Goal: Task Accomplishment & Management: Manage account settings

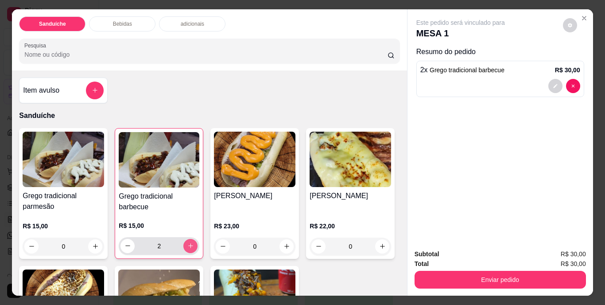
click at [188, 243] on icon "increase-product-quantity" at bounding box center [190, 245] width 7 height 7
type input "3"
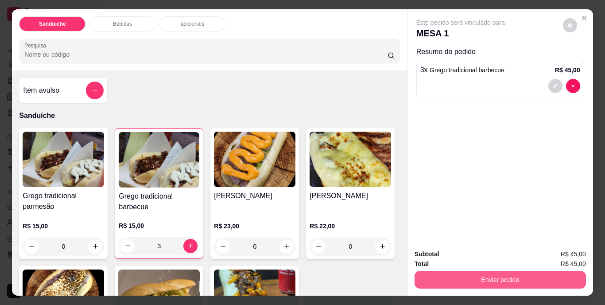
click at [484, 269] on div "Enviar pedido" at bounding box center [501, 279] width 172 height 20
click at [500, 277] on button "Enviar pedido" at bounding box center [501, 280] width 172 height 18
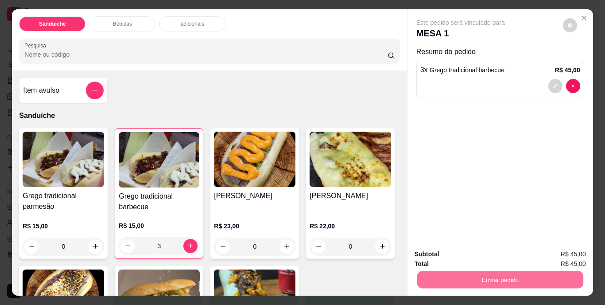
click at [484, 256] on button "Não registrar e enviar pedido" at bounding box center [471, 254] width 90 height 16
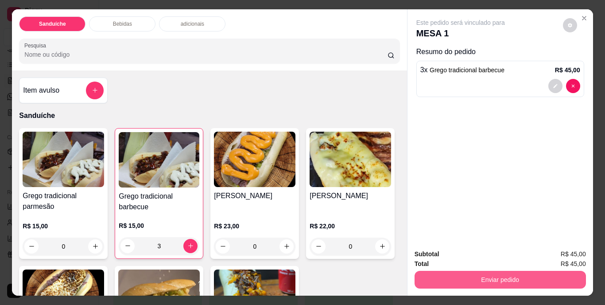
click at [475, 273] on button "Enviar pedido" at bounding box center [501, 280] width 172 height 18
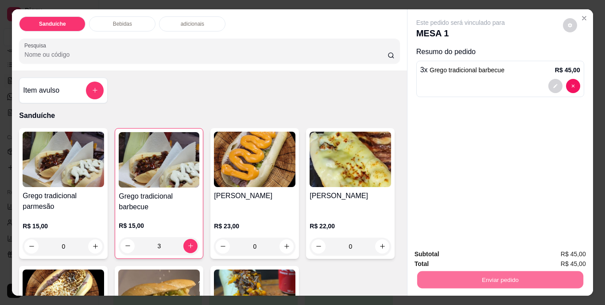
click at [471, 254] on button "Não registrar e enviar pedido" at bounding box center [471, 254] width 92 height 17
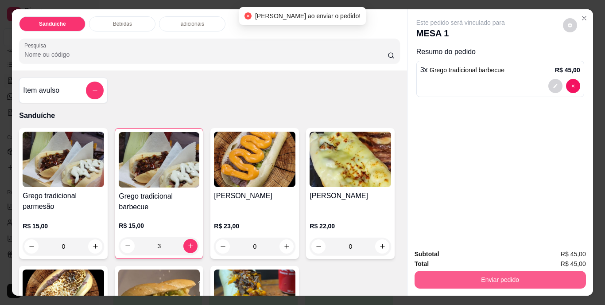
click at [476, 272] on button "Enviar pedido" at bounding box center [501, 280] width 172 height 18
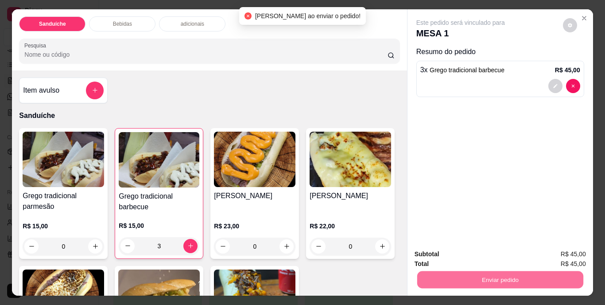
click at [461, 252] on button "Não registrar e enviar pedido" at bounding box center [471, 254] width 92 height 17
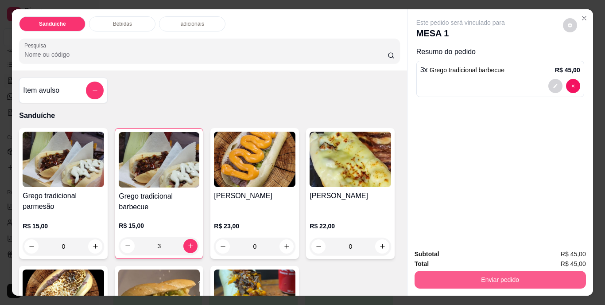
click at [488, 273] on button "Enviar pedido" at bounding box center [501, 280] width 172 height 18
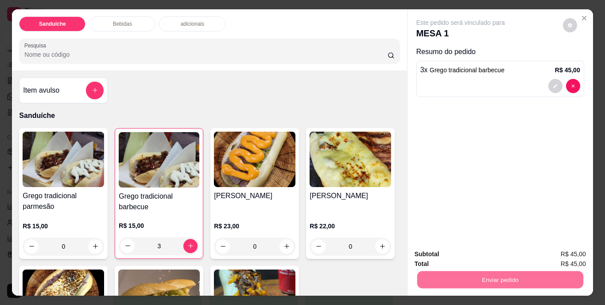
click at [476, 253] on button "Não registrar e enviar pedido" at bounding box center [471, 254] width 90 height 16
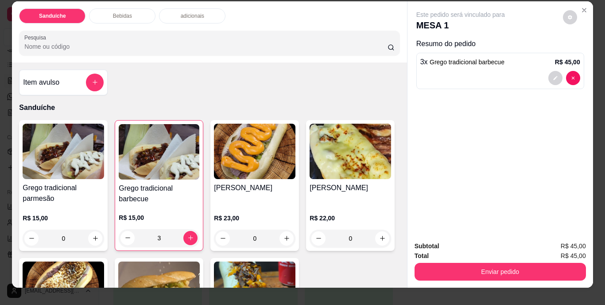
scroll to position [0, 0]
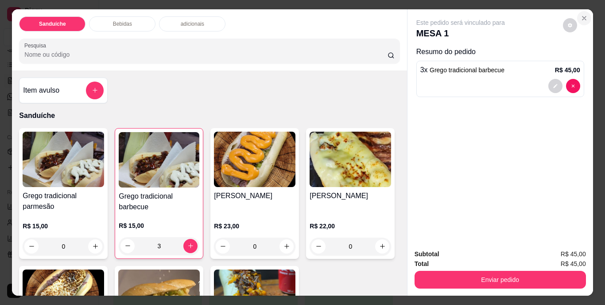
click at [581, 16] on icon "Close" at bounding box center [584, 18] width 7 height 7
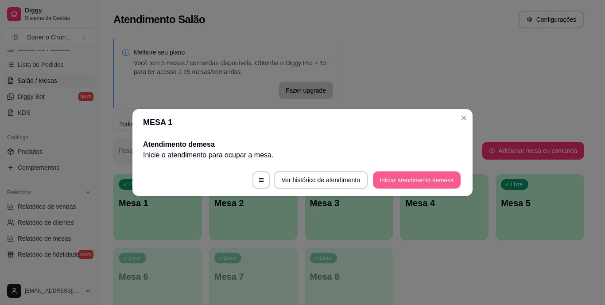
click at [420, 174] on button "Iniciar atendimento de mesa" at bounding box center [417, 180] width 88 height 17
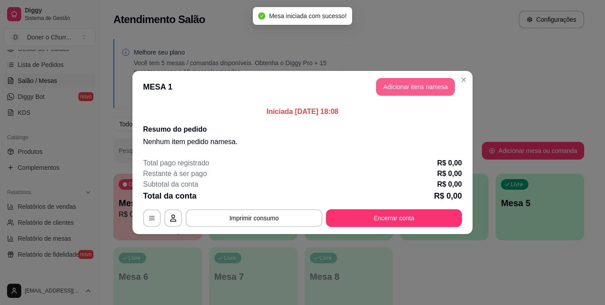
click at [417, 86] on button "Adicionar itens na mesa" at bounding box center [415, 87] width 79 height 18
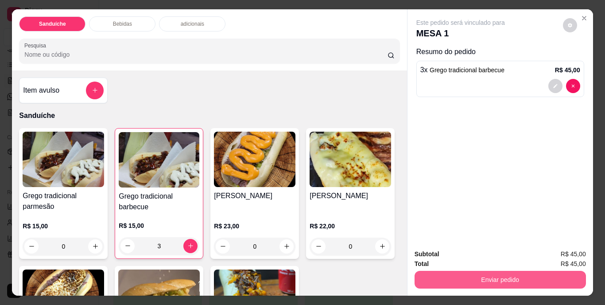
click at [502, 274] on button "Enviar pedido" at bounding box center [501, 280] width 172 height 18
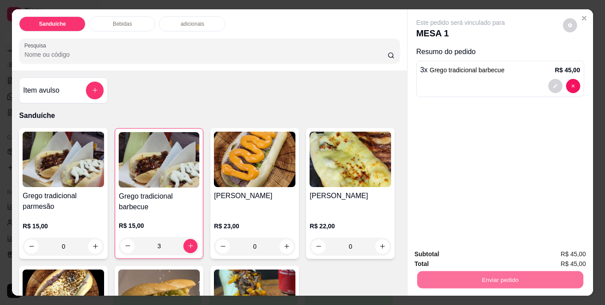
click at [476, 253] on button "Não registrar e enviar pedido" at bounding box center [471, 254] width 90 height 16
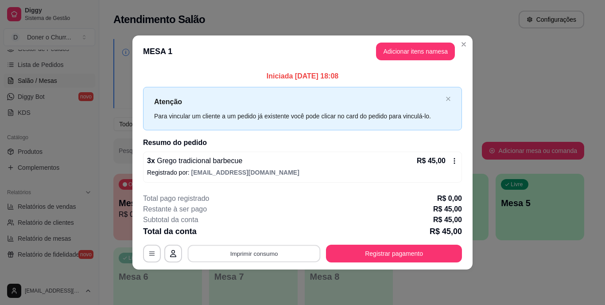
click at [260, 251] on button "Imprimir consumo" at bounding box center [254, 253] width 133 height 17
click at [257, 232] on button "IMPRESSORA" at bounding box center [257, 233] width 62 height 14
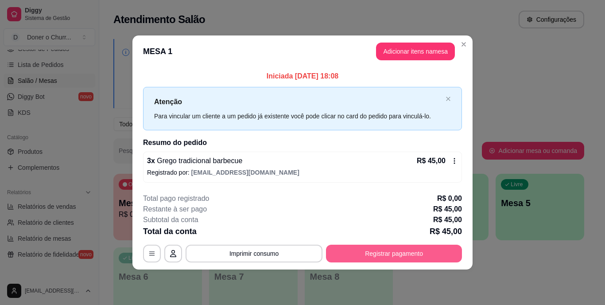
click at [366, 252] on button "Registrar pagamento" at bounding box center [394, 254] width 136 height 18
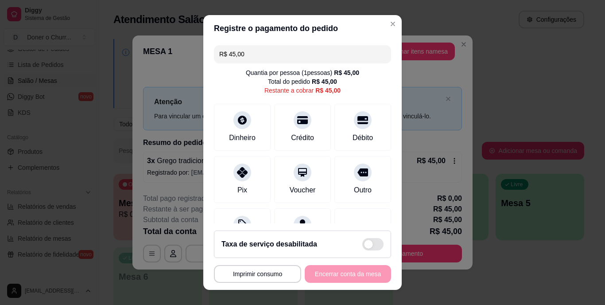
click at [251, 51] on input "R$ 45,00" at bounding box center [302, 54] width 167 height 18
click at [263, 58] on input "R$ 45,00" at bounding box center [302, 54] width 167 height 18
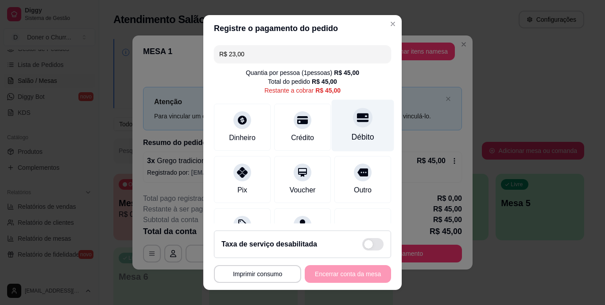
click at [336, 123] on div "Débito" at bounding box center [363, 126] width 62 height 52
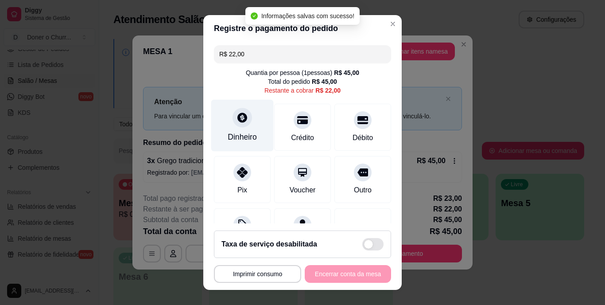
click at [235, 125] on div at bounding box center [243, 118] width 20 height 20
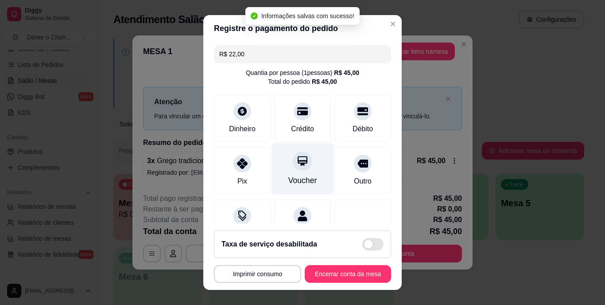
type input "R$ 0,00"
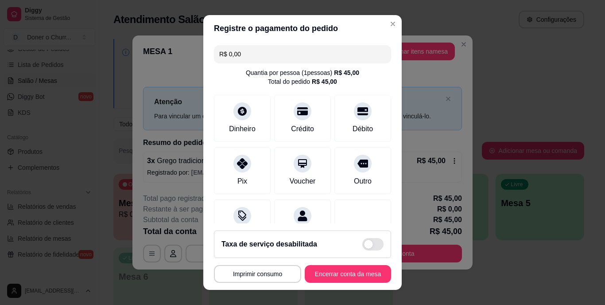
click at [335, 275] on button "Encerrar conta da mesa" at bounding box center [348, 274] width 86 height 18
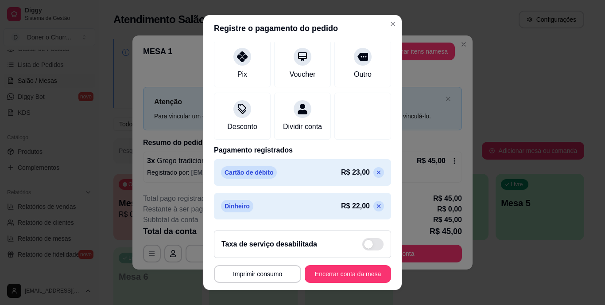
scroll to position [13, 0]
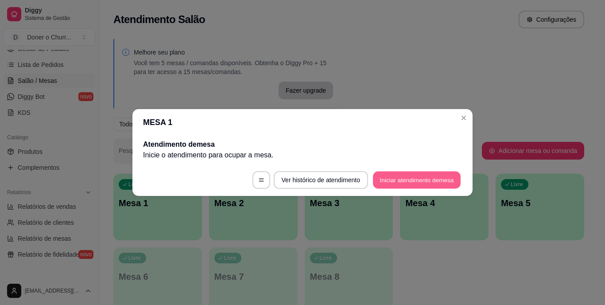
click at [396, 181] on button "Iniciar atendimento de mesa" at bounding box center [417, 180] width 88 height 17
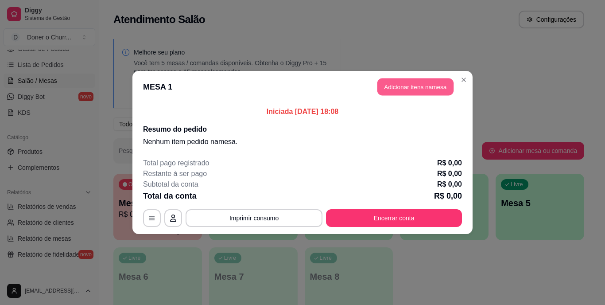
click at [413, 86] on button "Adicionar itens na mesa" at bounding box center [416, 86] width 76 height 17
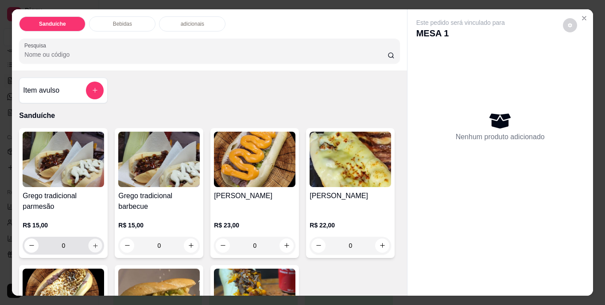
click at [89, 241] on button "increase-product-quantity" at bounding box center [96, 245] width 14 height 14
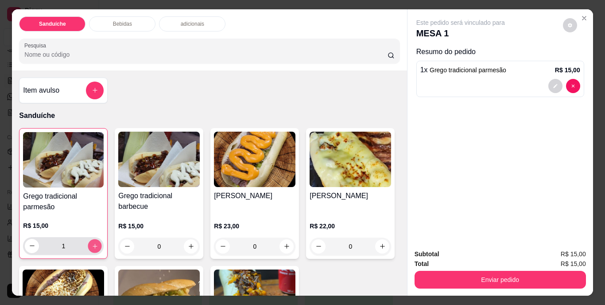
click at [92, 242] on icon "increase-product-quantity" at bounding box center [95, 245] width 7 height 7
type input "2"
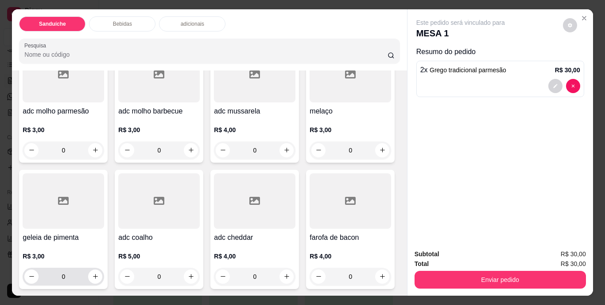
scroll to position [842, 0]
click at [193, 274] on icon "increase-product-quantity" at bounding box center [191, 276] width 4 height 4
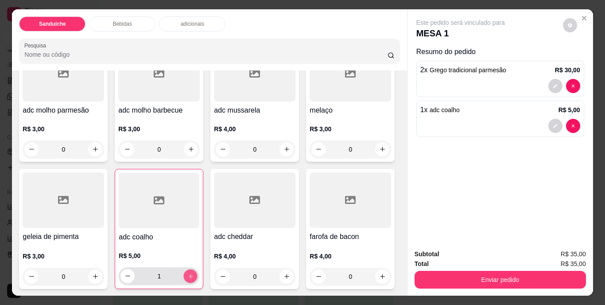
click at [194, 273] on icon "increase-product-quantity" at bounding box center [190, 276] width 7 height 7
type input "2"
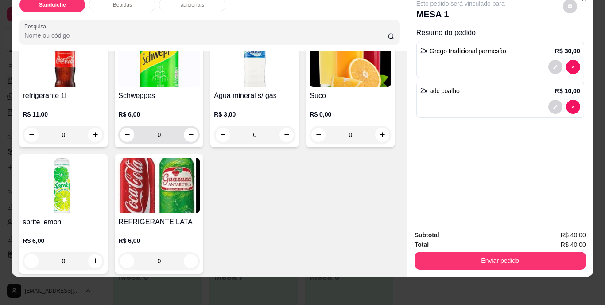
scroll to position [403, 0]
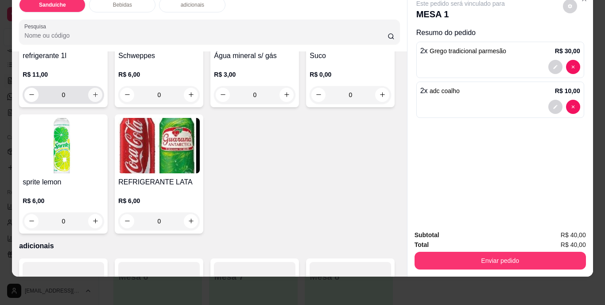
click at [94, 97] on icon "increase-product-quantity" at bounding box center [95, 94] width 5 height 5
type input "1"
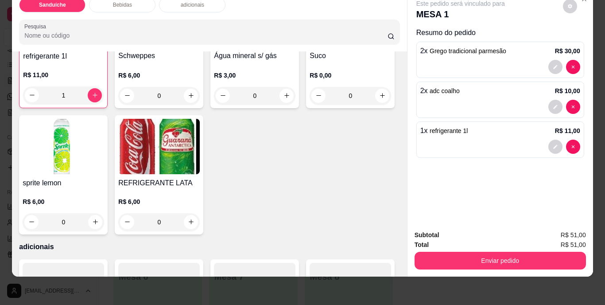
click at [480, 254] on button "Enviar pedido" at bounding box center [501, 261] width 172 height 18
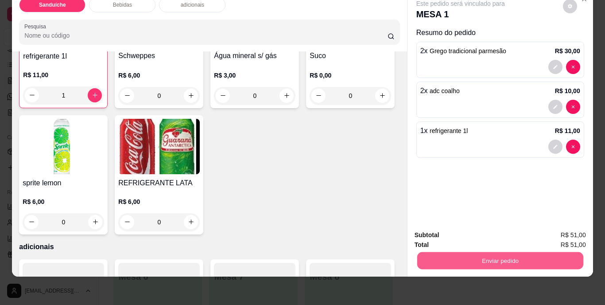
click at [468, 252] on button "Enviar pedido" at bounding box center [500, 260] width 166 height 17
click at [468, 254] on button "Enviar pedido" at bounding box center [500, 260] width 166 height 17
click at [466, 230] on button "Não registrar e enviar pedido" at bounding box center [471, 232] width 90 height 16
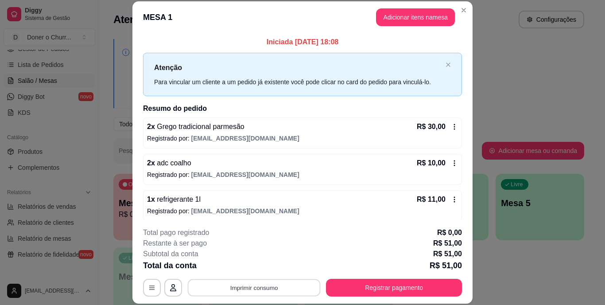
click at [254, 293] on button "Imprimir consumo" at bounding box center [254, 287] width 133 height 17
click at [254, 262] on button "IMPRESSORA" at bounding box center [253, 267] width 62 height 14
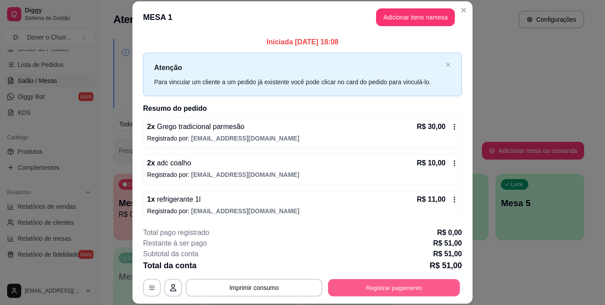
click at [402, 282] on button "Registrar pagamento" at bounding box center [394, 287] width 132 height 17
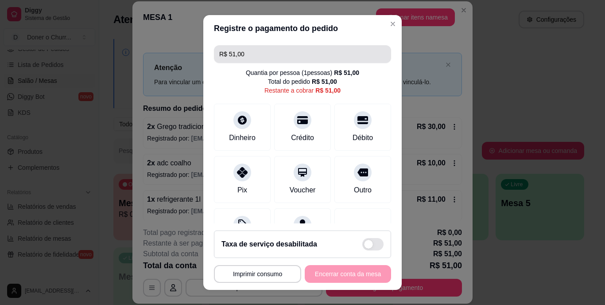
click at [273, 57] on input "R$ 51,00" at bounding box center [302, 54] width 167 height 18
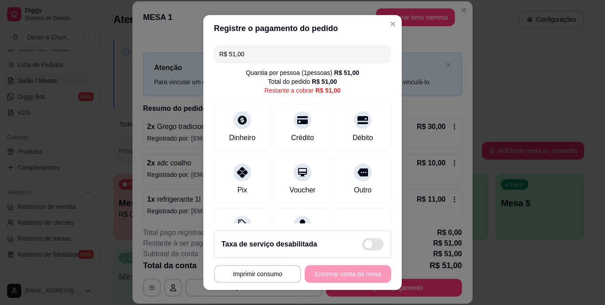
click at [273, 57] on input "R$ 51,00" at bounding box center [302, 54] width 167 height 18
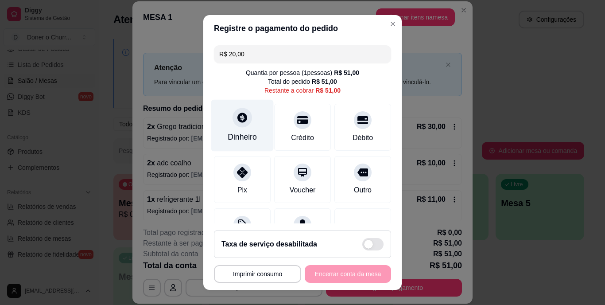
click at [238, 114] on icon at bounding box center [243, 118] width 10 height 10
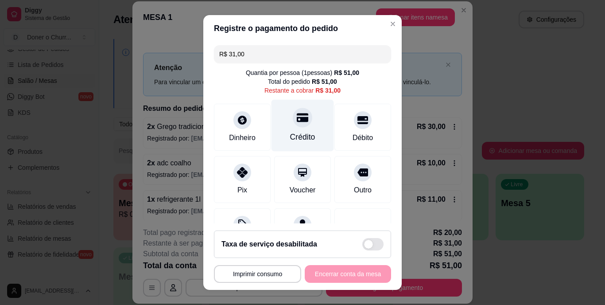
click at [294, 125] on div at bounding box center [303, 118] width 20 height 20
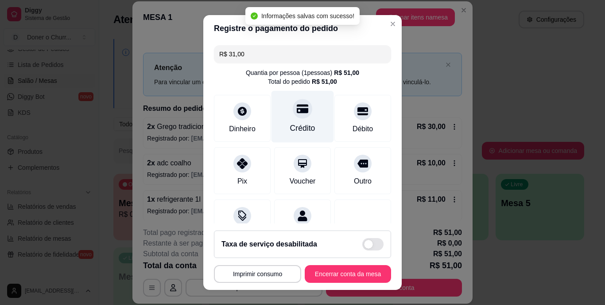
type input "R$ 0,00"
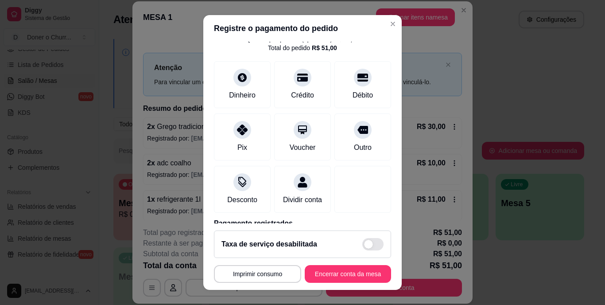
scroll to position [117, 0]
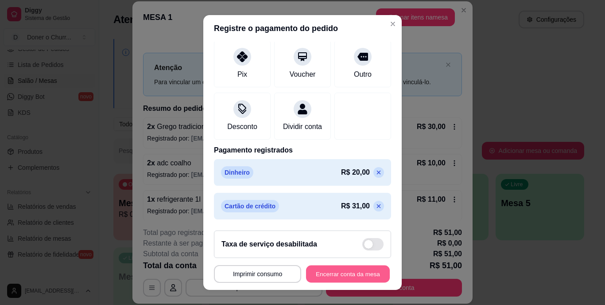
click at [329, 271] on button "Encerrar conta da mesa" at bounding box center [348, 273] width 84 height 17
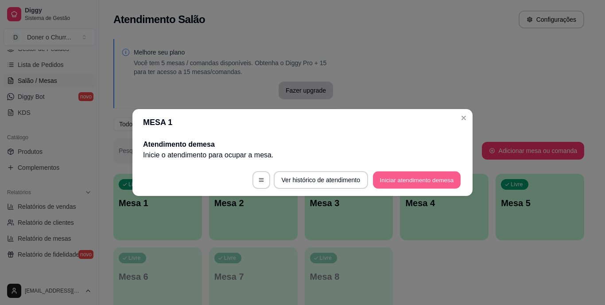
click at [423, 180] on button "Iniciar atendimento de mesa" at bounding box center [417, 180] width 88 height 17
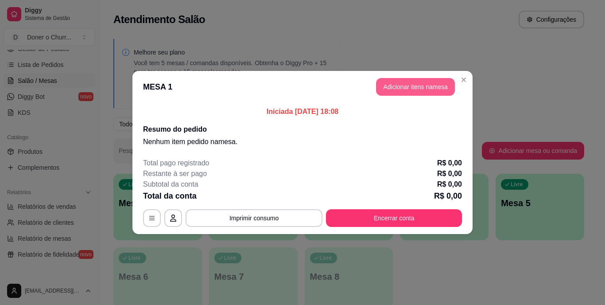
click at [413, 89] on button "Adicionar itens na mesa" at bounding box center [415, 87] width 79 height 18
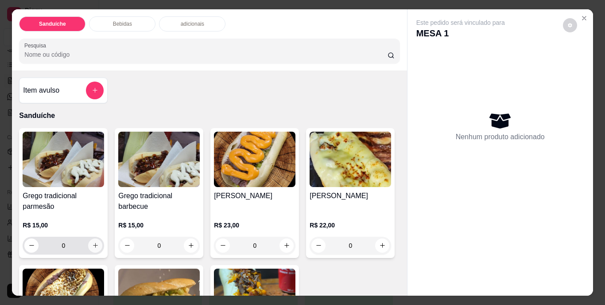
click at [92, 245] on icon "increase-product-quantity" at bounding box center [95, 245] width 7 height 7
type input "1"
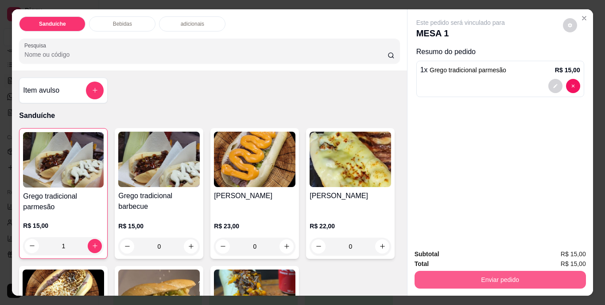
click at [470, 272] on button "Enviar pedido" at bounding box center [501, 280] width 172 height 18
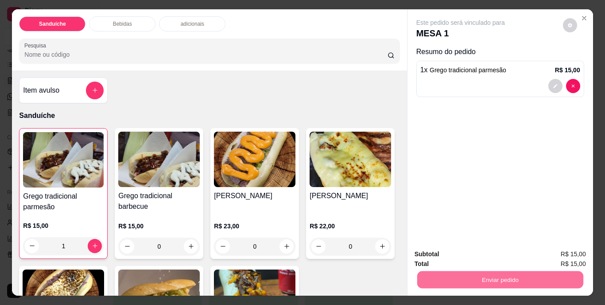
click at [457, 251] on button "Não registrar e enviar pedido" at bounding box center [471, 254] width 90 height 16
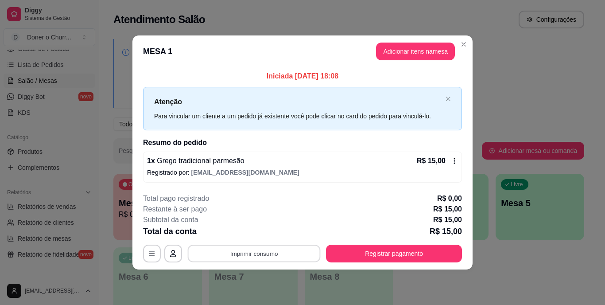
click at [252, 251] on button "Imprimir consumo" at bounding box center [254, 253] width 133 height 17
click at [252, 227] on button "IMPRESSORA" at bounding box center [257, 233] width 64 height 14
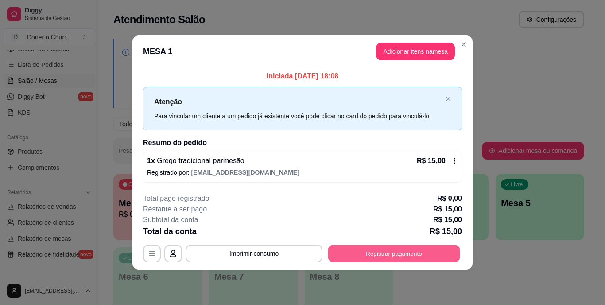
click at [377, 257] on button "Registrar pagamento" at bounding box center [394, 253] width 132 height 17
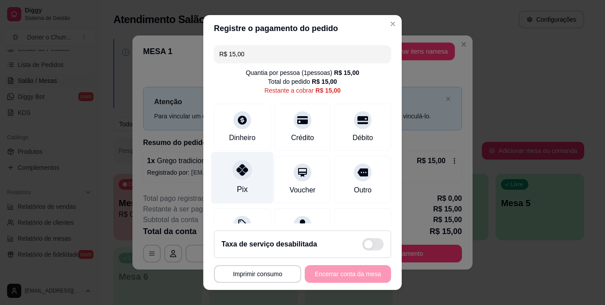
click at [238, 174] on icon at bounding box center [243, 170] width 12 height 12
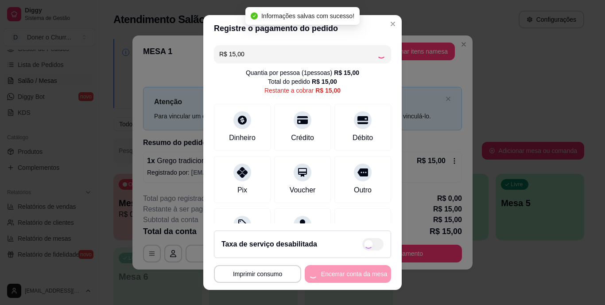
type input "R$ 0,00"
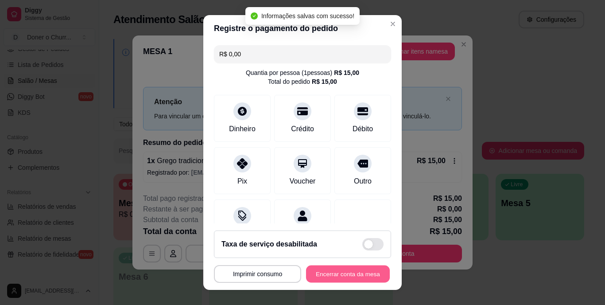
click at [333, 269] on button "Encerrar conta da mesa" at bounding box center [348, 273] width 84 height 17
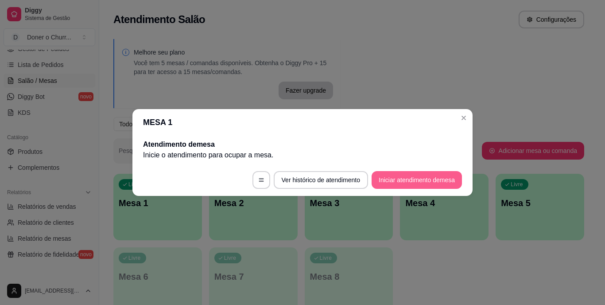
click at [429, 182] on button "Iniciar atendimento de mesa" at bounding box center [417, 180] width 90 height 18
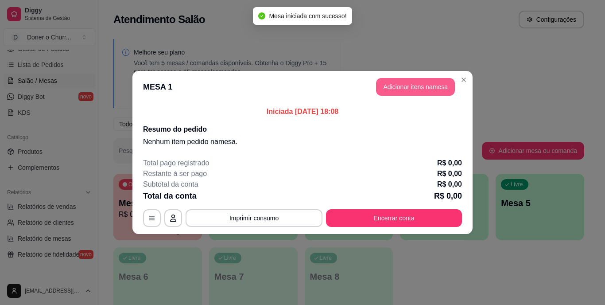
click at [406, 82] on button "Adicionar itens na mesa" at bounding box center [415, 87] width 79 height 18
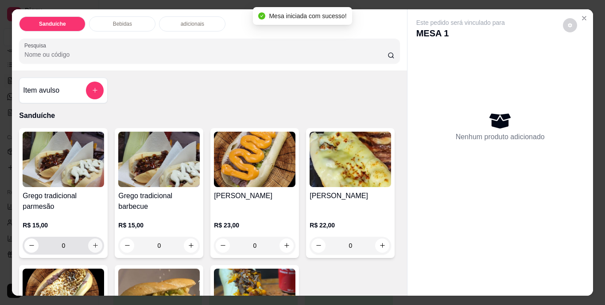
click at [88, 242] on button "increase-product-quantity" at bounding box center [95, 245] width 14 height 14
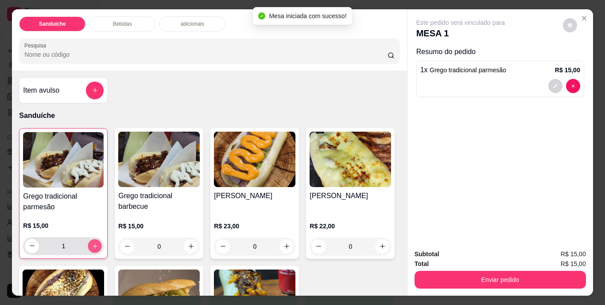
click at [88, 242] on button "increase-product-quantity" at bounding box center [95, 246] width 14 height 14
type input "2"
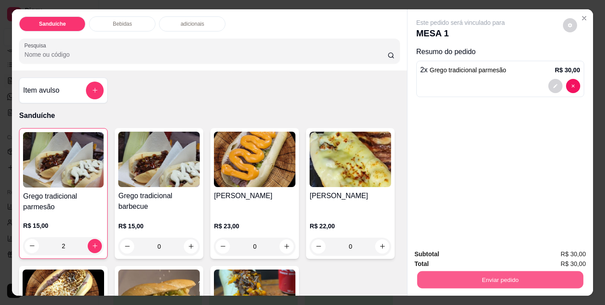
click at [476, 274] on button "Enviar pedido" at bounding box center [500, 279] width 166 height 17
click at [460, 257] on button "Não registrar e enviar pedido" at bounding box center [471, 254] width 92 height 17
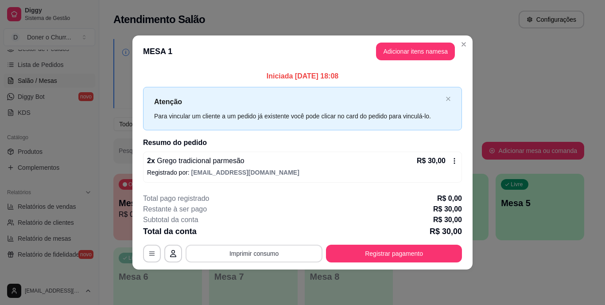
click at [247, 250] on button "Imprimir consumo" at bounding box center [254, 254] width 137 height 18
click at [253, 232] on button "IMPRESSORA" at bounding box center [257, 233] width 64 height 14
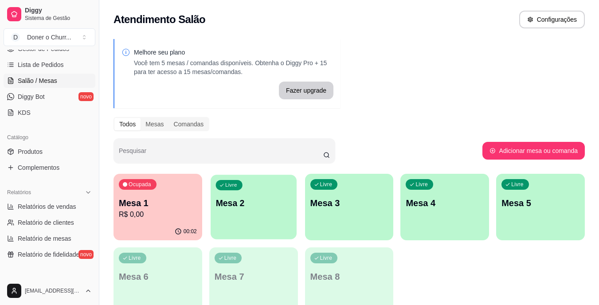
click at [246, 206] on p "Mesa 2" at bounding box center [253, 203] width 76 height 12
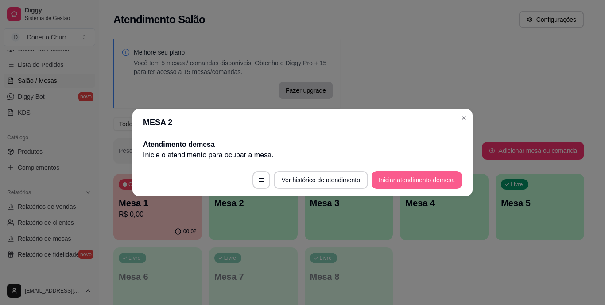
click at [399, 183] on button "Iniciar atendimento de mesa" at bounding box center [417, 180] width 90 height 18
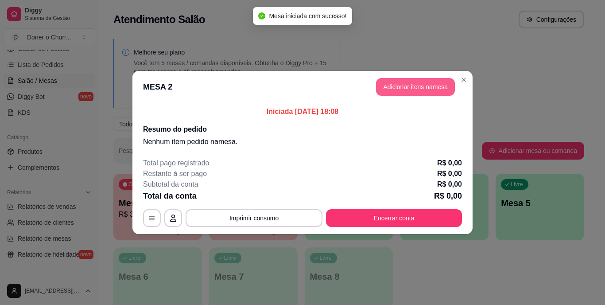
click at [410, 87] on button "Adicionar itens na mesa" at bounding box center [415, 87] width 79 height 18
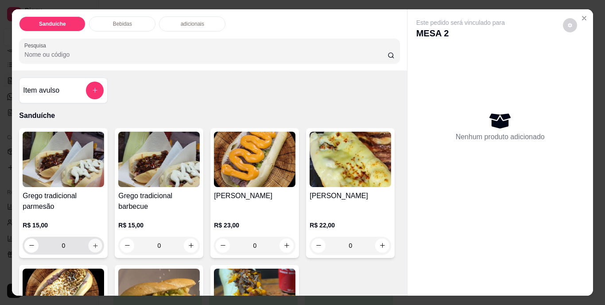
click at [93, 242] on icon "increase-product-quantity" at bounding box center [95, 245] width 7 height 7
type input "1"
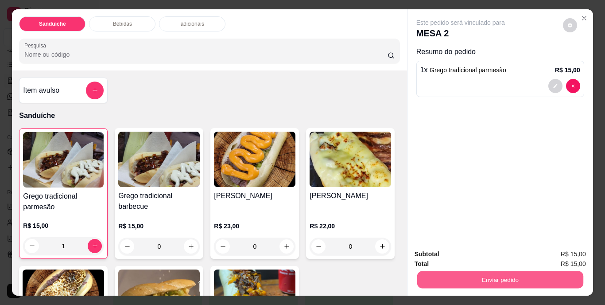
click at [468, 275] on button "Enviar pedido" at bounding box center [500, 279] width 166 height 17
click at [459, 252] on button "Não registrar e enviar pedido" at bounding box center [471, 254] width 90 height 16
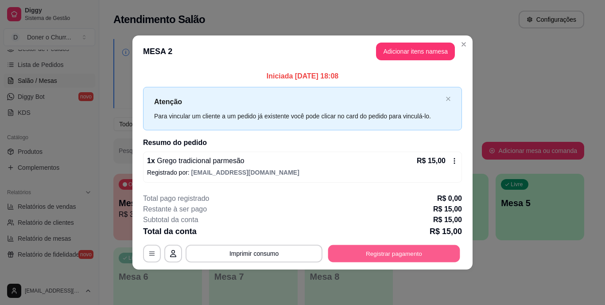
click at [367, 257] on button "Registrar pagamento" at bounding box center [394, 253] width 132 height 17
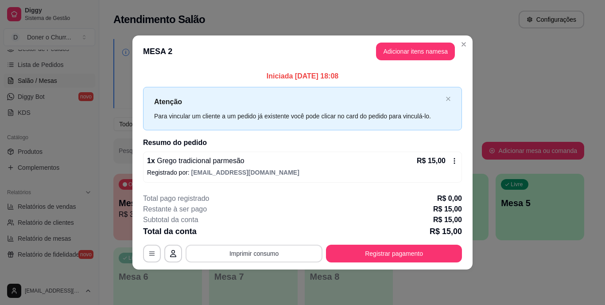
click at [250, 255] on button "Imprimir consumo" at bounding box center [254, 254] width 137 height 18
click at [254, 230] on button "IMPRESSORA" at bounding box center [257, 233] width 62 height 14
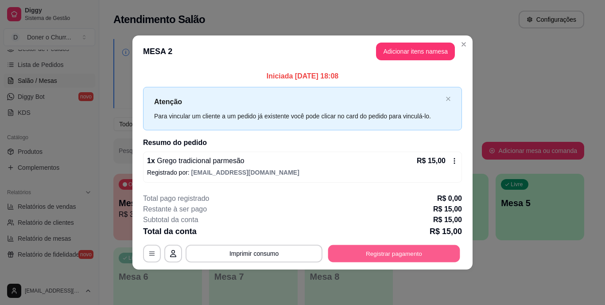
click at [377, 255] on button "Registrar pagamento" at bounding box center [394, 253] width 132 height 17
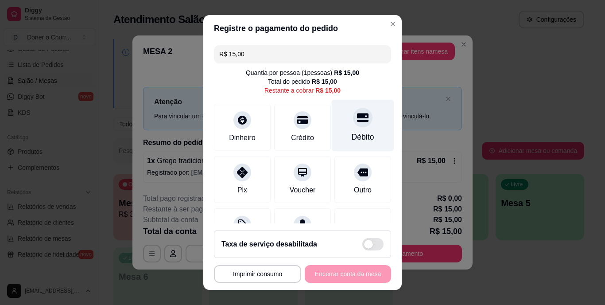
click at [353, 128] on div "Débito" at bounding box center [363, 126] width 62 height 52
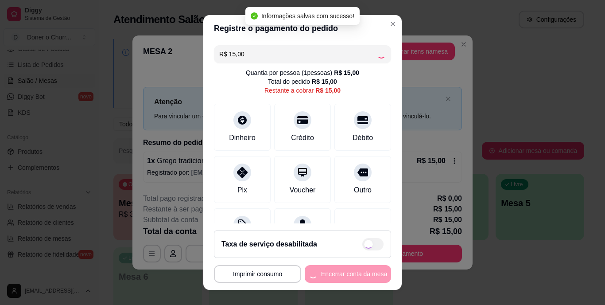
type input "R$ 0,00"
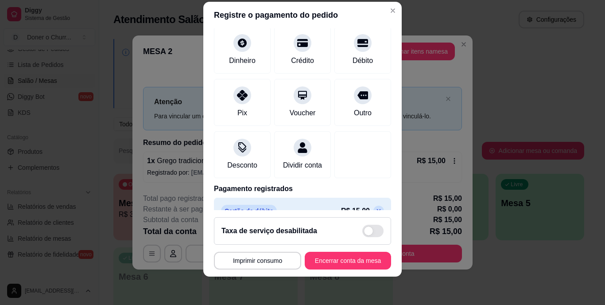
scroll to position [83, 0]
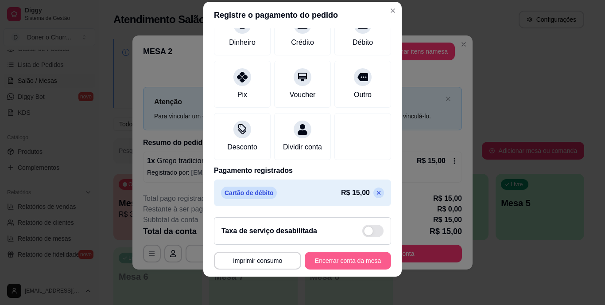
click at [334, 263] on button "Encerrar conta da mesa" at bounding box center [348, 261] width 86 height 18
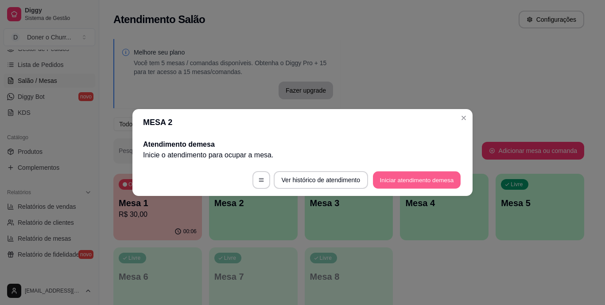
click at [406, 179] on button "Iniciar atendimento de mesa" at bounding box center [417, 180] width 88 height 17
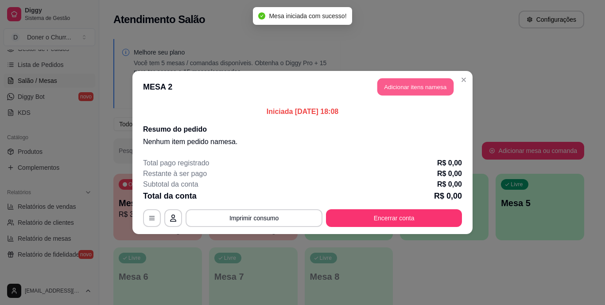
click at [411, 86] on button "Adicionar itens na mesa" at bounding box center [416, 86] width 76 height 17
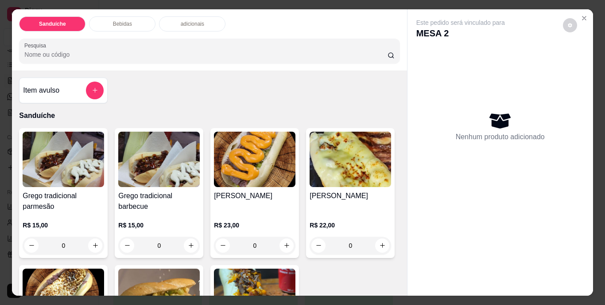
scroll to position [44, 0]
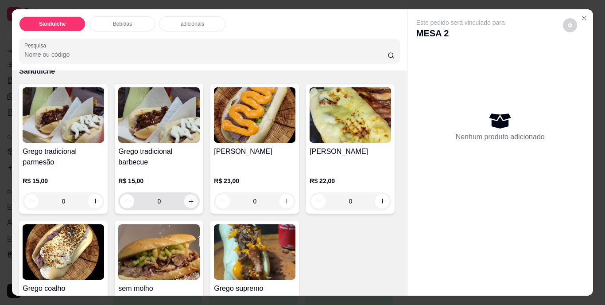
click at [188, 199] on icon "increase-product-quantity" at bounding box center [191, 201] width 7 height 7
type input "1"
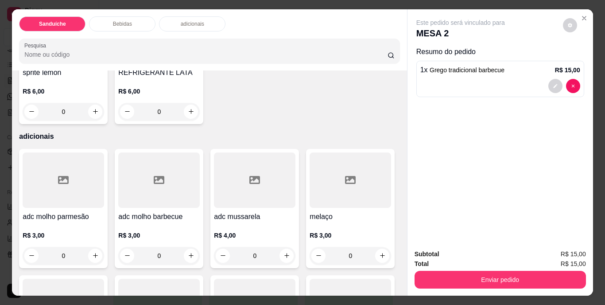
scroll to position [532, 0]
click at [102, 118] on button "increase-product-quantity" at bounding box center [95, 111] width 14 height 14
type input "1"
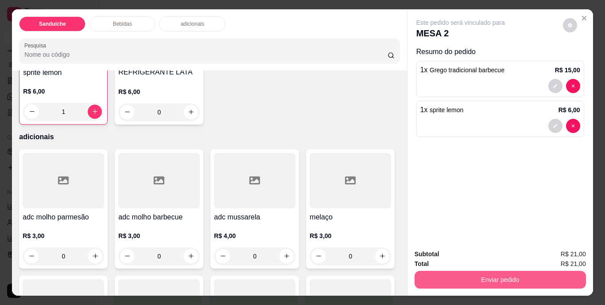
click at [445, 278] on button "Enviar pedido" at bounding box center [501, 280] width 172 height 18
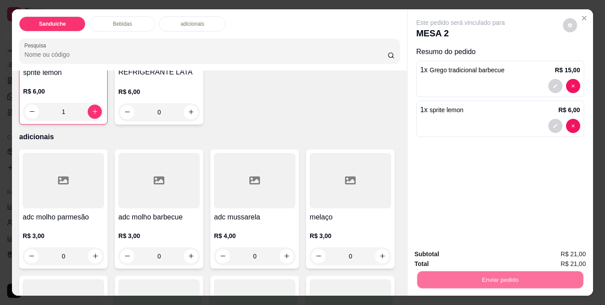
click at [448, 255] on button "Não registrar e enviar pedido" at bounding box center [471, 254] width 92 height 17
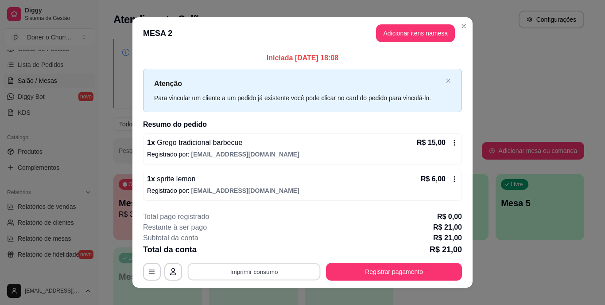
click at [256, 276] on button "Imprimir consumo" at bounding box center [254, 271] width 133 height 17
click at [249, 251] on button "IMPRESSORA" at bounding box center [253, 251] width 62 height 14
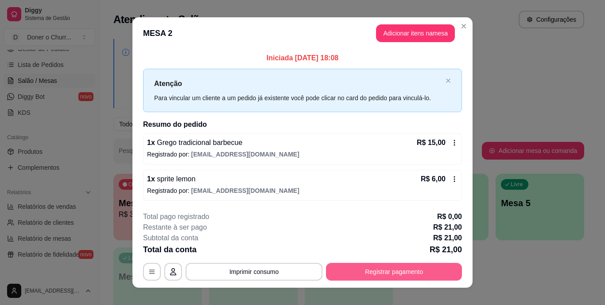
click at [378, 275] on button "Registrar pagamento" at bounding box center [394, 272] width 136 height 18
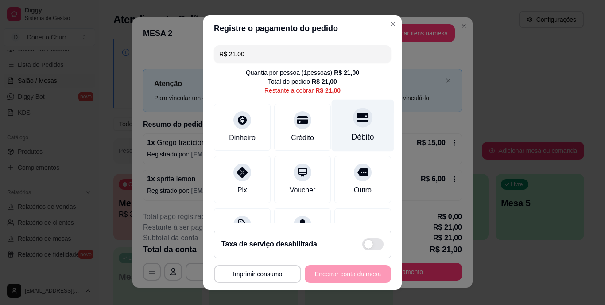
click at [357, 123] on icon at bounding box center [363, 118] width 12 height 12
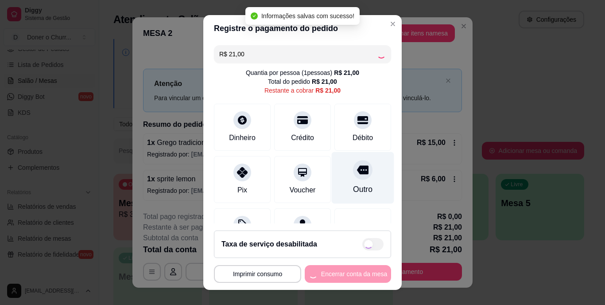
type input "R$ 0,00"
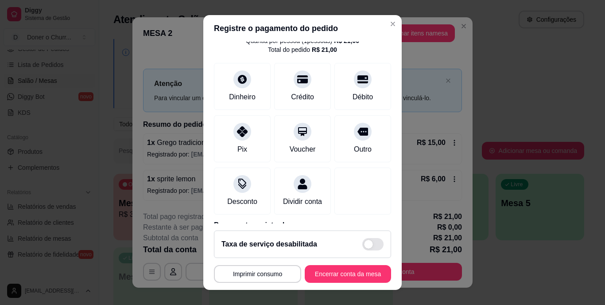
scroll to position [83, 0]
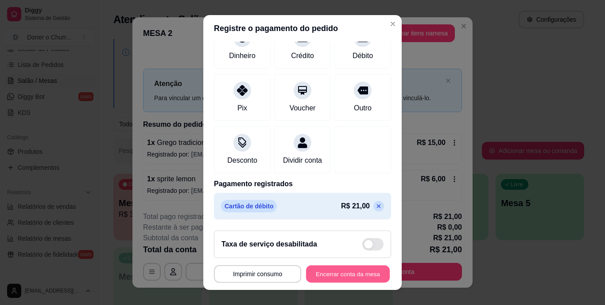
click at [319, 275] on button "Encerrar conta da mesa" at bounding box center [348, 273] width 84 height 17
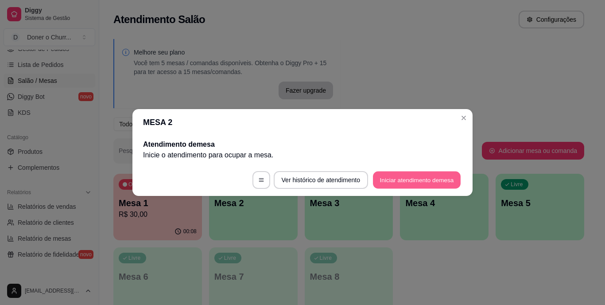
click at [409, 176] on button "Iniciar atendimento de mesa" at bounding box center [417, 180] width 88 height 17
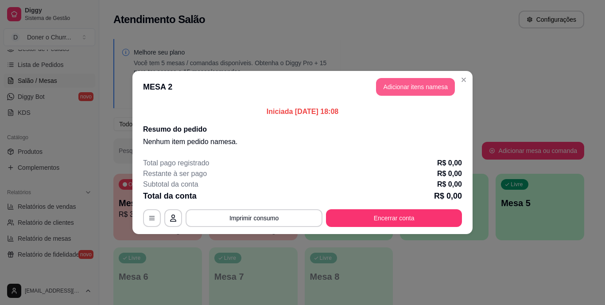
click at [413, 84] on button "Adicionar itens na mesa" at bounding box center [415, 87] width 79 height 18
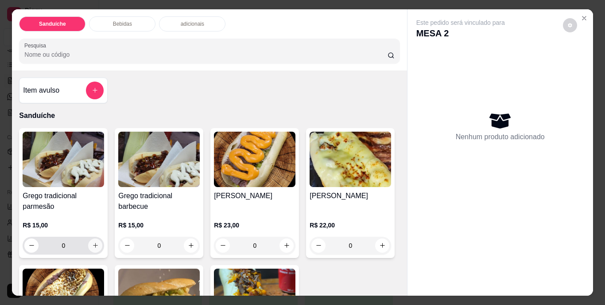
click at [93, 242] on icon "increase-product-quantity" at bounding box center [95, 245] width 7 height 7
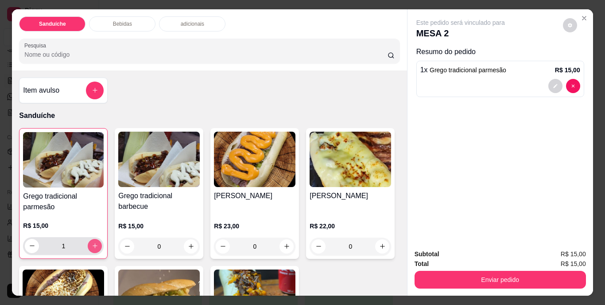
type input "1"
click at [192, 243] on button "increase-product-quantity" at bounding box center [191, 246] width 14 height 14
type input "1"
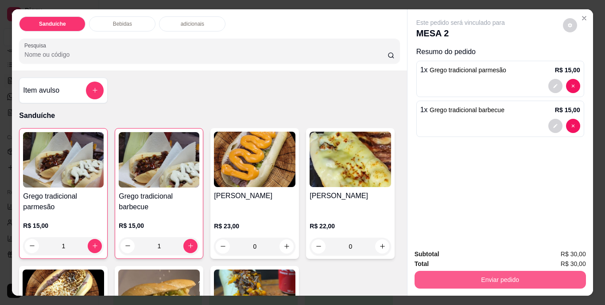
click at [475, 271] on button "Enviar pedido" at bounding box center [501, 280] width 172 height 18
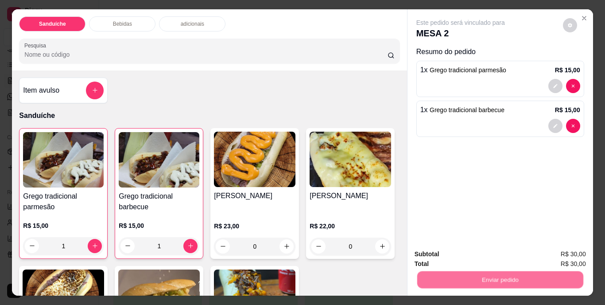
click at [469, 251] on button "Não registrar e enviar pedido" at bounding box center [471, 254] width 90 height 16
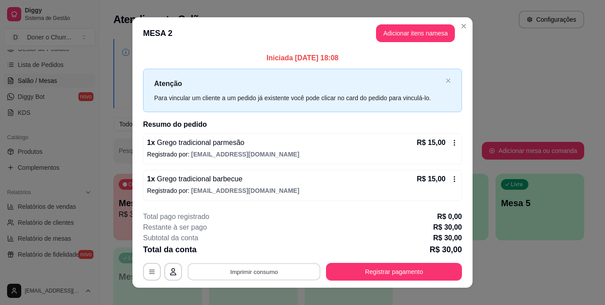
click at [259, 273] on button "Imprimir consumo" at bounding box center [254, 271] width 133 height 17
click at [251, 256] on button "IMPRESSORA" at bounding box center [254, 251] width 64 height 14
click at [410, 27] on button "Adicionar itens na mesa" at bounding box center [415, 33] width 79 height 18
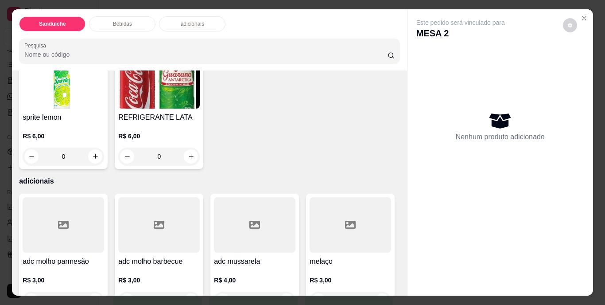
scroll to position [488, 0]
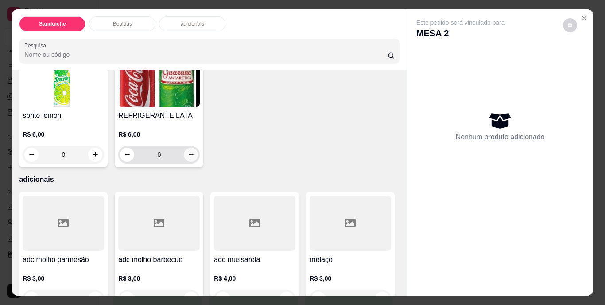
click at [195, 158] on icon "increase-product-quantity" at bounding box center [191, 154] width 7 height 7
type input "1"
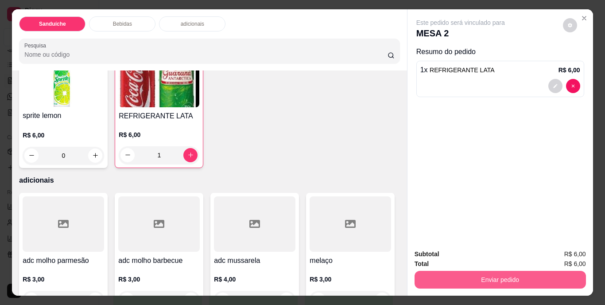
click at [465, 279] on button "Enviar pedido" at bounding box center [501, 280] width 172 height 18
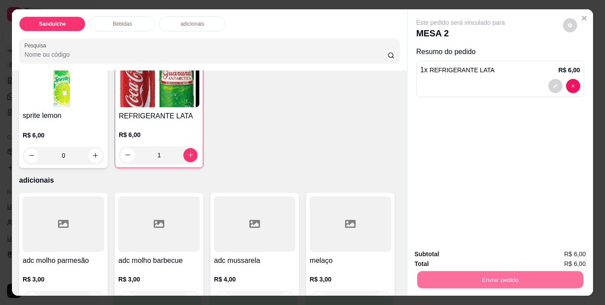
click at [486, 253] on button "Não registrar e enviar pedido" at bounding box center [471, 254] width 92 height 17
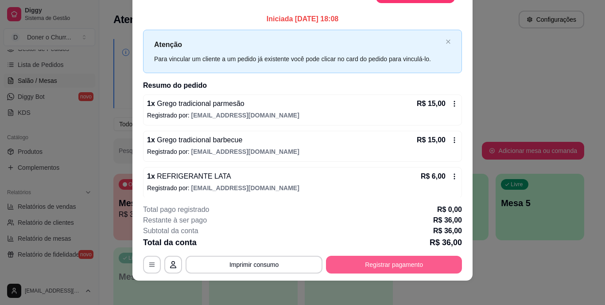
scroll to position [27, 0]
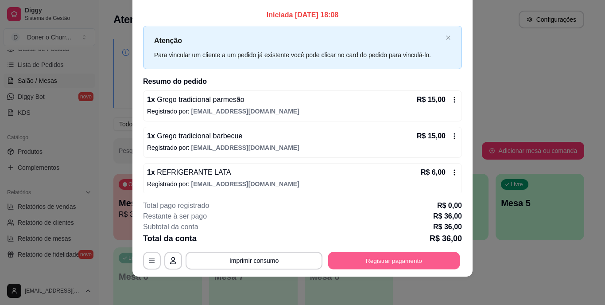
click at [371, 255] on button "Registrar pagamento" at bounding box center [394, 260] width 132 height 17
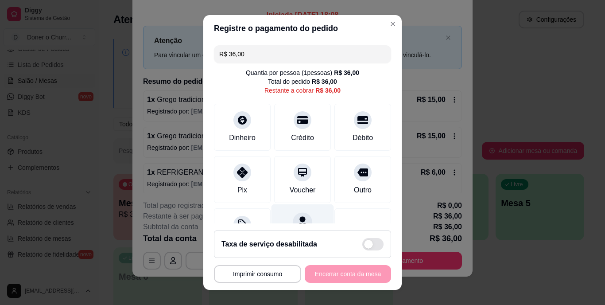
scroll to position [46, 0]
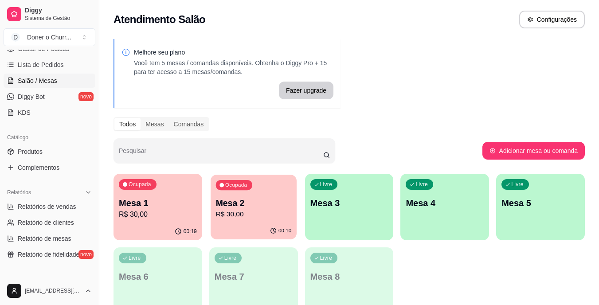
click at [253, 191] on div "Ocupada Mesa 2 R$ 30,00" at bounding box center [254, 199] width 86 height 48
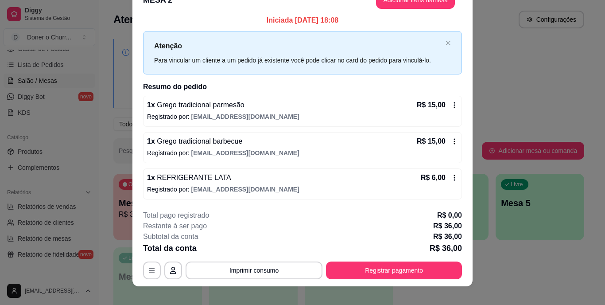
scroll to position [27, 0]
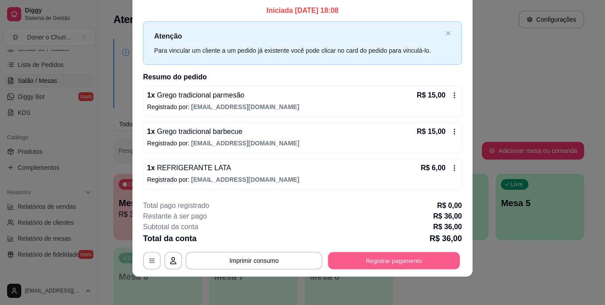
click at [392, 257] on button "Registrar pagamento" at bounding box center [394, 260] width 132 height 17
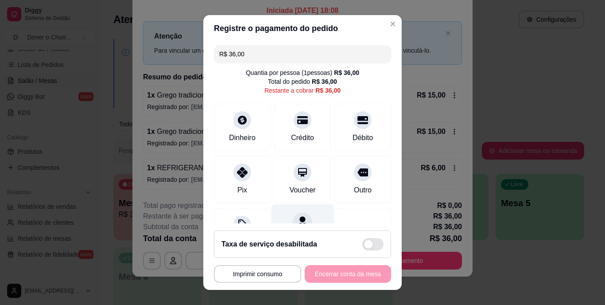
scroll to position [46, 0]
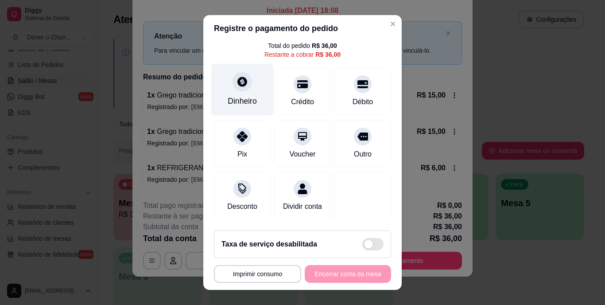
click at [241, 83] on div "Dinheiro" at bounding box center [242, 90] width 62 height 52
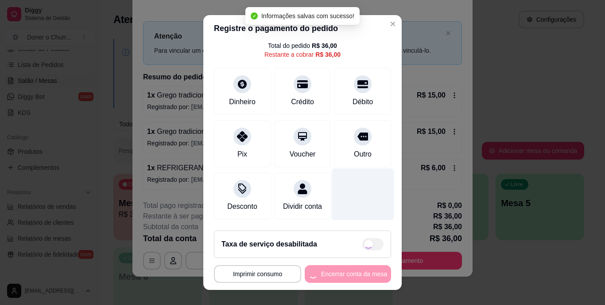
type input "R$ 0,00"
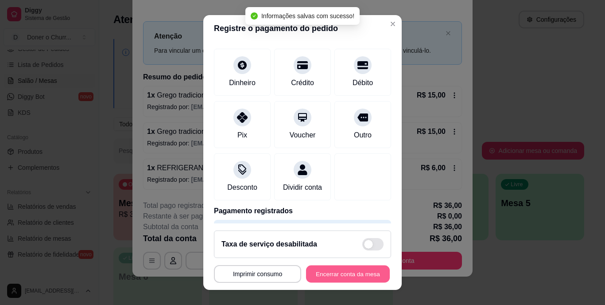
click at [339, 272] on button "Encerrar conta da mesa" at bounding box center [348, 273] width 84 height 17
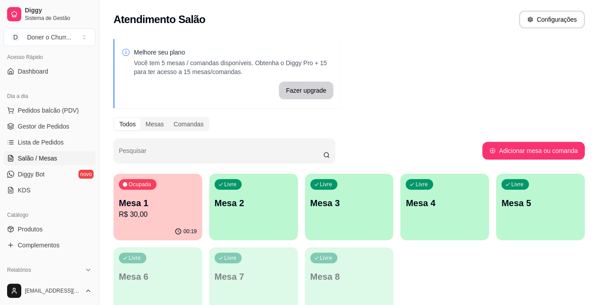
scroll to position [94, 0]
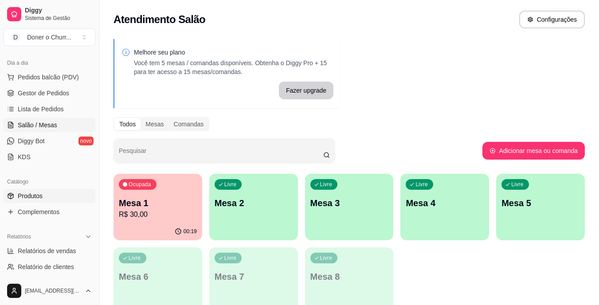
click at [34, 197] on span "Produtos" at bounding box center [30, 195] width 25 height 9
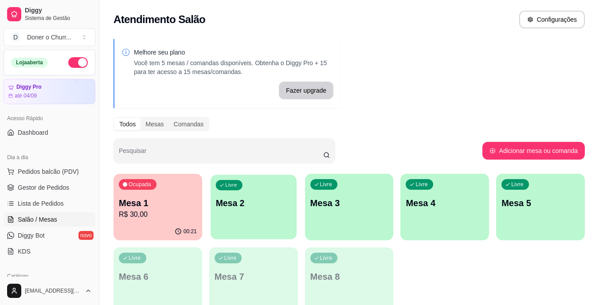
click at [229, 216] on div "Livre Mesa 2" at bounding box center [254, 202] width 86 height 54
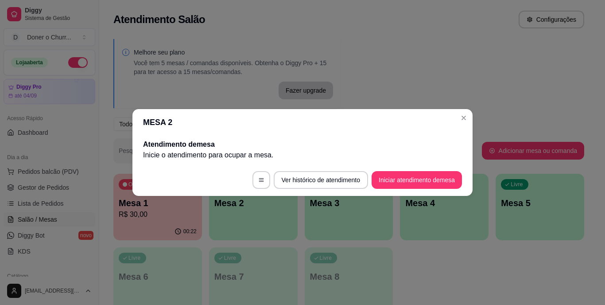
click at [405, 183] on button "Iniciar atendimento de mesa" at bounding box center [417, 180] width 90 height 18
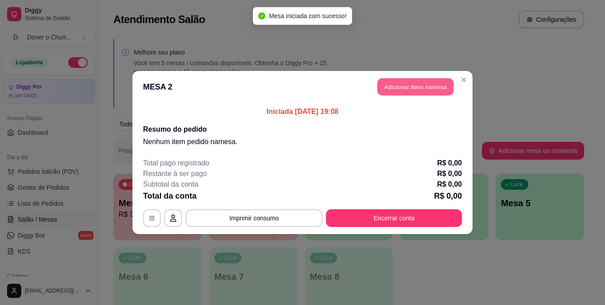
click at [412, 92] on button "Adicionar itens na mesa" at bounding box center [416, 86] width 76 height 17
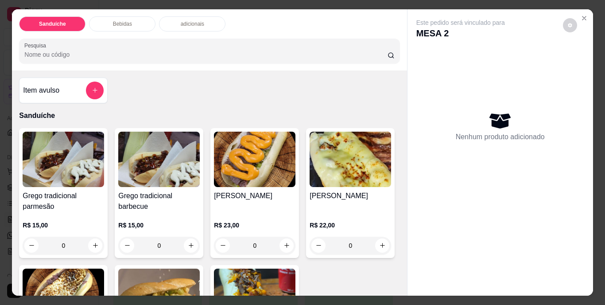
scroll to position [44, 0]
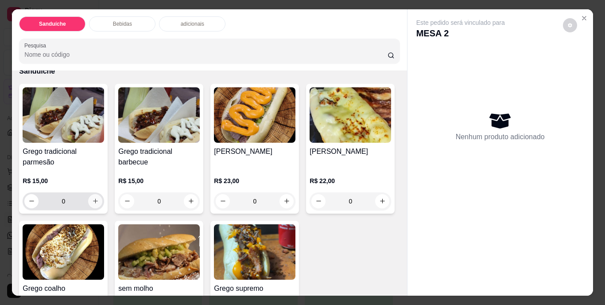
click at [93, 199] on icon "increase-product-quantity" at bounding box center [95, 201] width 5 height 5
type input "1"
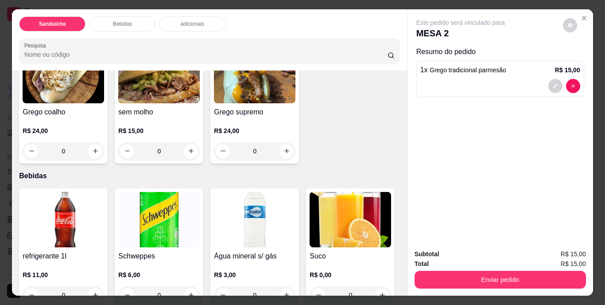
scroll to position [399, 0]
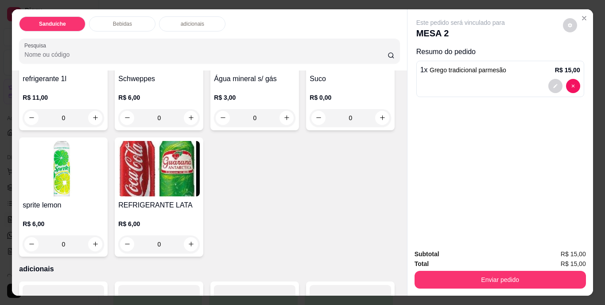
type input "1"
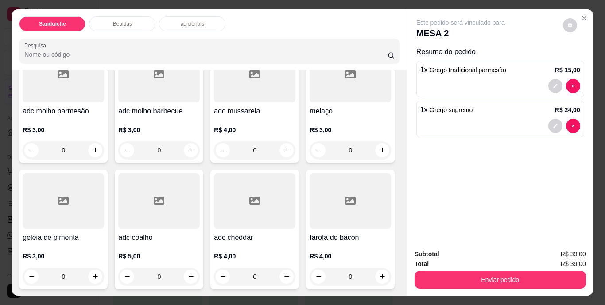
scroll to position [757, 0]
click at [189, 152] on icon "increase-product-quantity" at bounding box center [191, 150] width 7 height 7
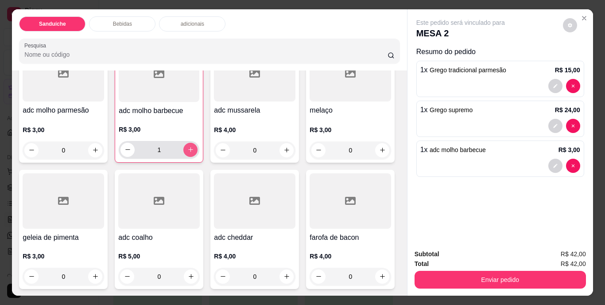
type input "1"
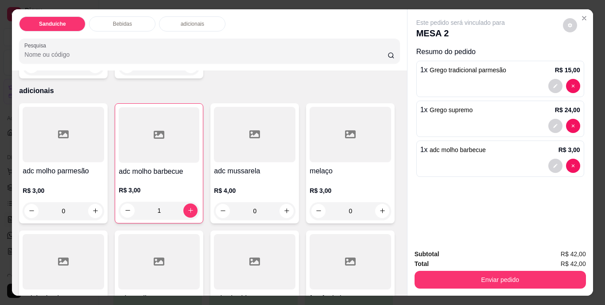
scroll to position [536, 0]
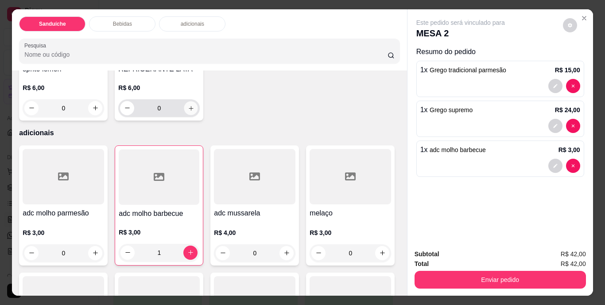
click at [195, 111] on icon "increase-product-quantity" at bounding box center [191, 108] width 7 height 7
type input "1"
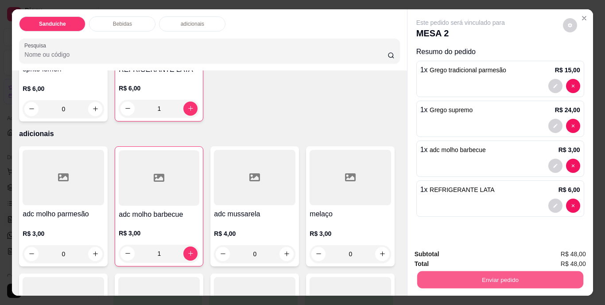
click at [527, 272] on button "Enviar pedido" at bounding box center [500, 279] width 166 height 17
click at [492, 257] on button "Não registrar e enviar pedido" at bounding box center [471, 254] width 90 height 16
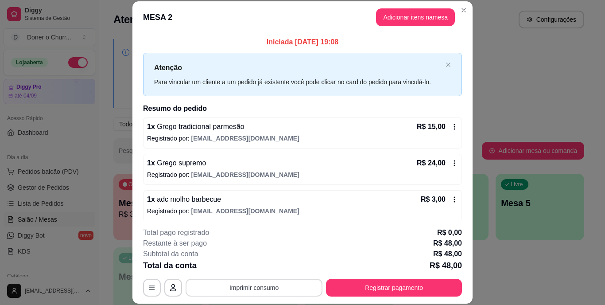
click at [248, 292] on button "Imprimir consumo" at bounding box center [254, 288] width 137 height 18
click at [248, 267] on button "IMPRESSORA" at bounding box center [254, 267] width 64 height 14
click at [375, 284] on button "Registrar pagamento" at bounding box center [394, 288] width 136 height 18
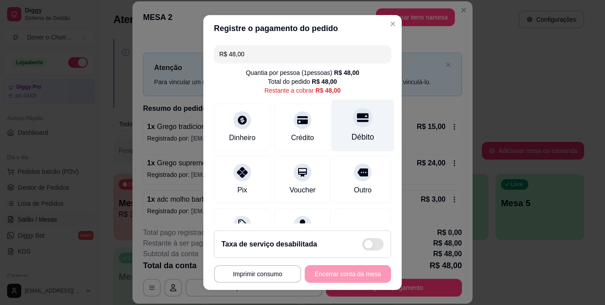
click at [350, 128] on div "Débito" at bounding box center [363, 126] width 62 height 52
type input "R$ 0,00"
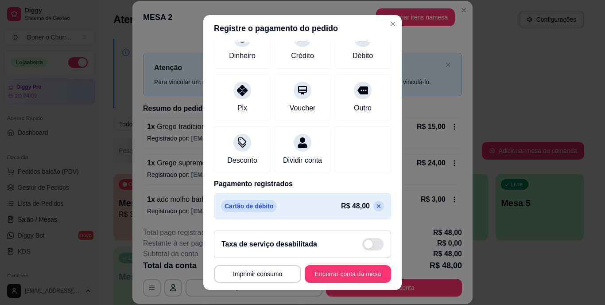
scroll to position [13, 0]
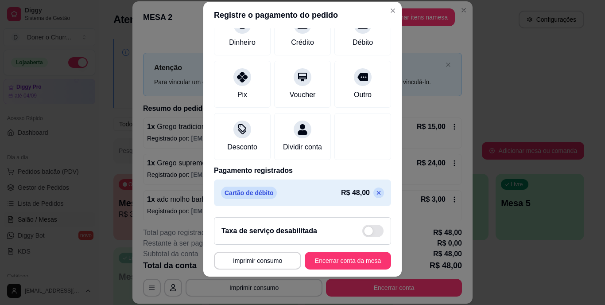
click at [340, 257] on button "Encerrar conta da mesa" at bounding box center [348, 261] width 86 height 18
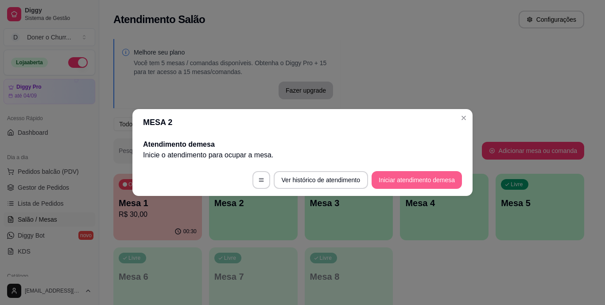
click at [433, 178] on button "Iniciar atendimento de mesa" at bounding box center [417, 180] width 90 height 18
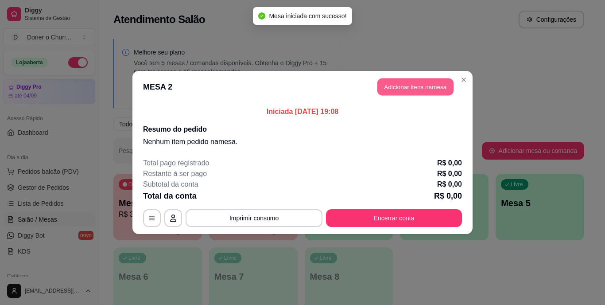
click at [414, 82] on button "Adicionar itens na mesa" at bounding box center [416, 86] width 76 height 17
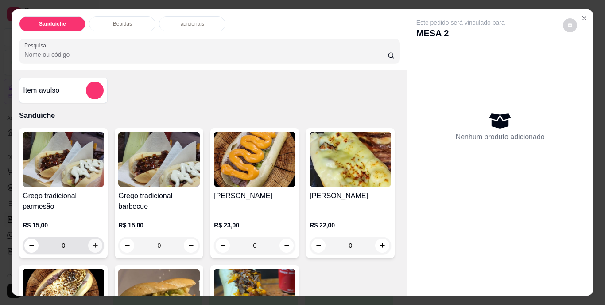
click at [93, 243] on icon "increase-product-quantity" at bounding box center [95, 245] width 5 height 5
type input "1"
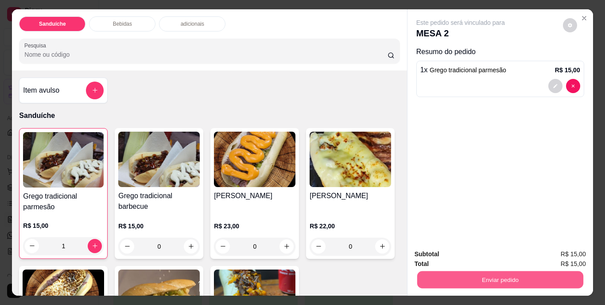
click at [495, 276] on button "Enviar pedido" at bounding box center [500, 279] width 166 height 17
click at [476, 256] on button "Não registrar e enviar pedido" at bounding box center [471, 254] width 90 height 16
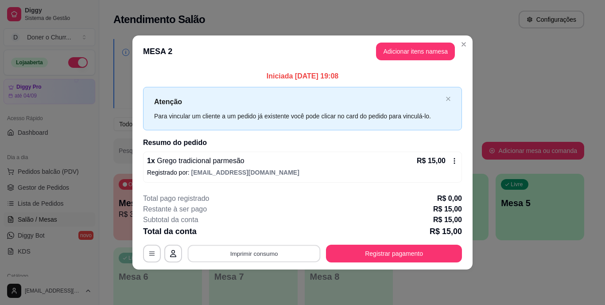
click at [243, 254] on button "Imprimir consumo" at bounding box center [254, 253] width 133 height 17
click at [253, 231] on button "IMPRESSORA" at bounding box center [257, 233] width 62 height 14
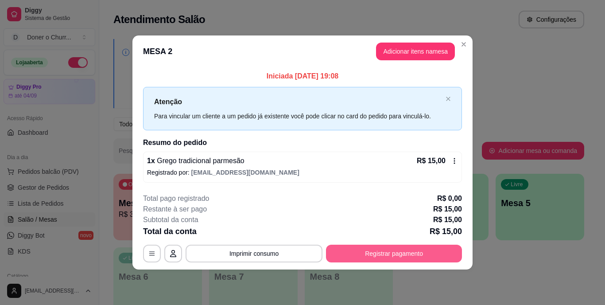
click at [373, 256] on button "Registrar pagamento" at bounding box center [394, 254] width 136 height 18
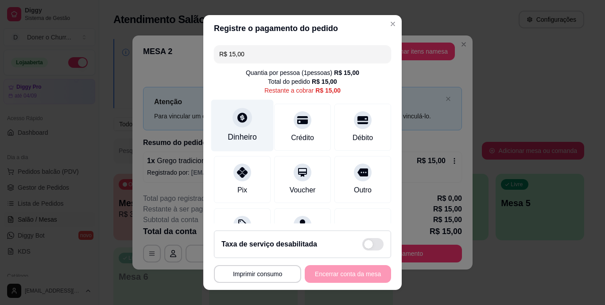
click at [239, 135] on div "Dinheiro" at bounding box center [242, 138] width 29 height 12
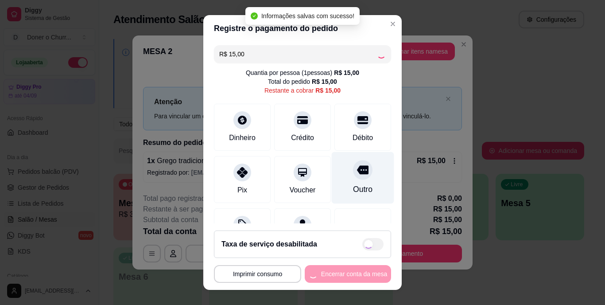
type input "R$ 0,00"
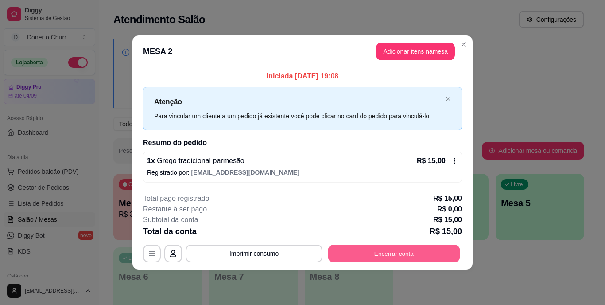
click at [391, 255] on button "Encerrar conta" at bounding box center [394, 253] width 132 height 17
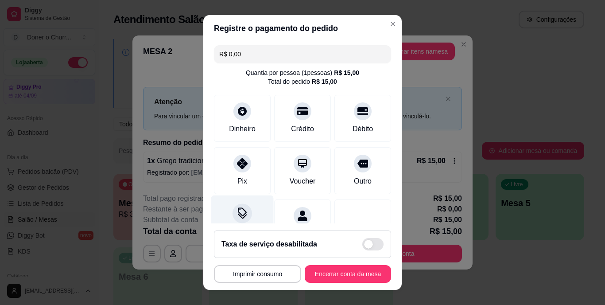
scroll to position [83, 0]
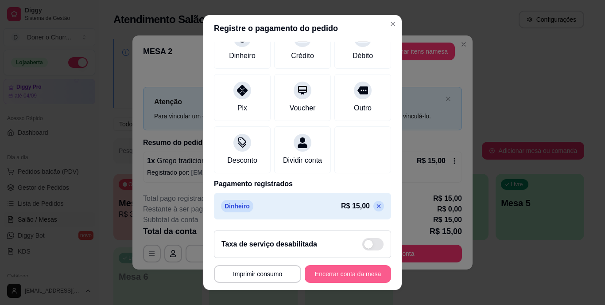
click at [362, 273] on button "Encerrar conta da mesa" at bounding box center [348, 274] width 86 height 18
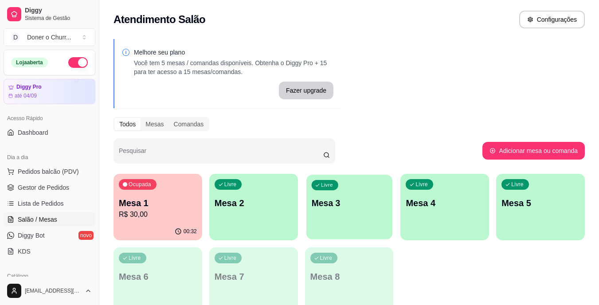
click at [334, 209] on div "Livre Mesa 3" at bounding box center [349, 202] width 86 height 54
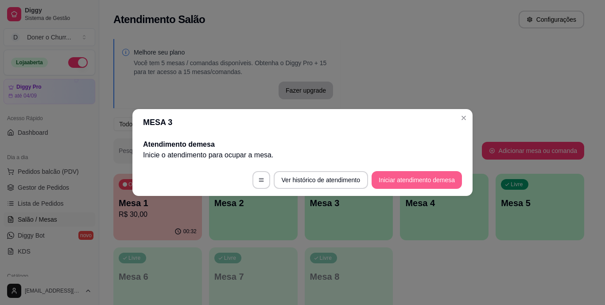
click at [420, 176] on button "Iniciar atendimento de mesa" at bounding box center [417, 180] width 90 height 18
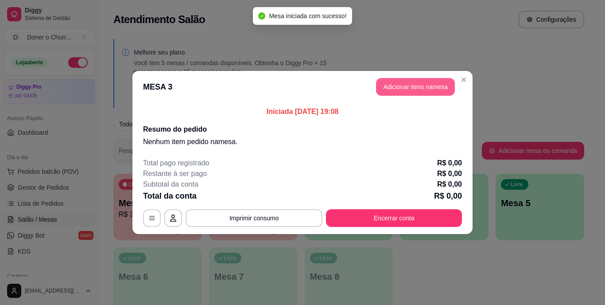
click at [400, 87] on button "Adicionar itens na mesa" at bounding box center [415, 87] width 79 height 18
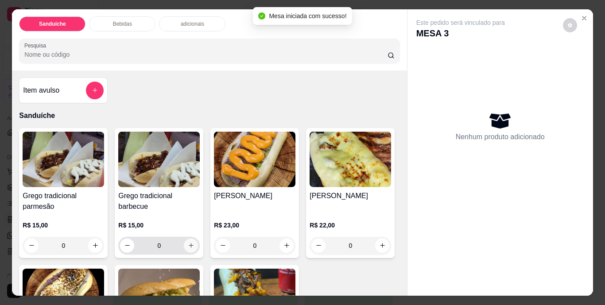
click at [188, 242] on icon "increase-product-quantity" at bounding box center [191, 245] width 7 height 7
type input "1"
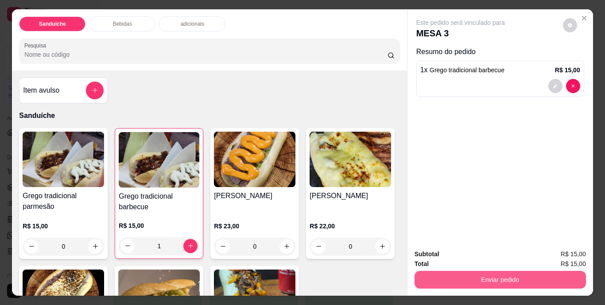
click at [480, 275] on button "Enviar pedido" at bounding box center [501, 280] width 172 height 18
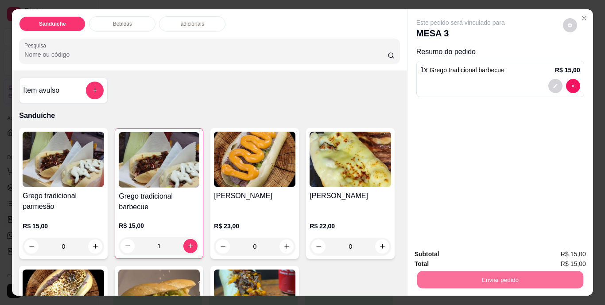
click at [460, 255] on button "Não registrar e enviar pedido" at bounding box center [471, 254] width 90 height 16
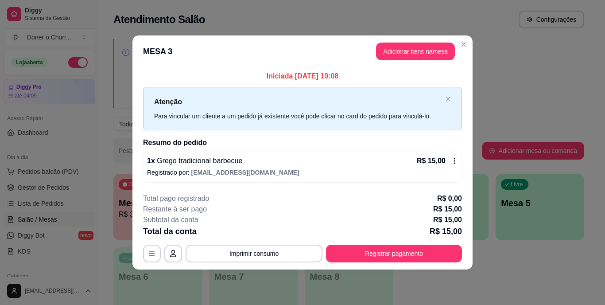
click at [456, 161] on icon at bounding box center [454, 160] width 7 height 7
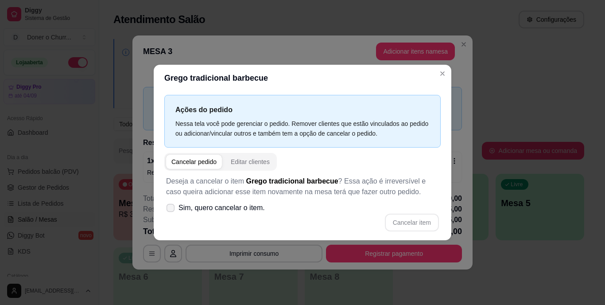
click at [170, 204] on span at bounding box center [171, 208] width 8 height 8
click at [170, 210] on input "Sim, quero cancelar o item." at bounding box center [169, 213] width 6 height 6
checkbox input "true"
click at [410, 221] on button "Cancelar item" at bounding box center [412, 223] width 54 height 18
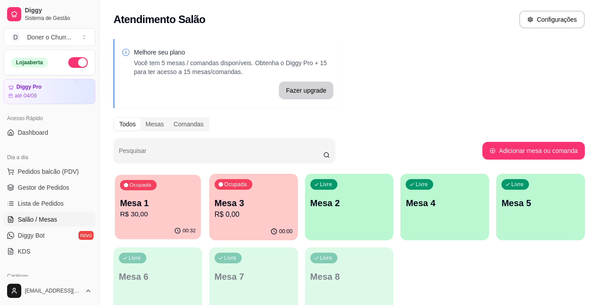
click at [145, 209] on p "R$ 30,00" at bounding box center [158, 214] width 76 height 10
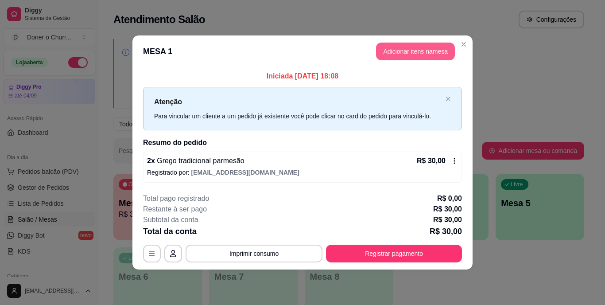
click at [408, 55] on button "Adicionar itens na mesa" at bounding box center [415, 52] width 79 height 18
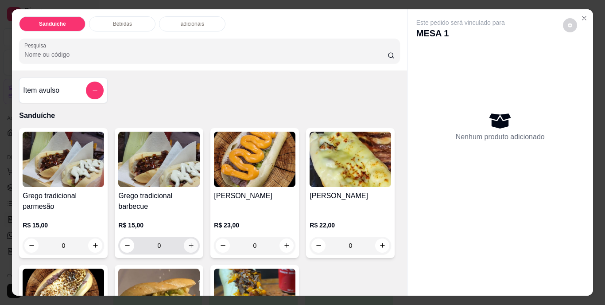
click at [188, 243] on icon "increase-product-quantity" at bounding box center [191, 245] width 7 height 7
type input "1"
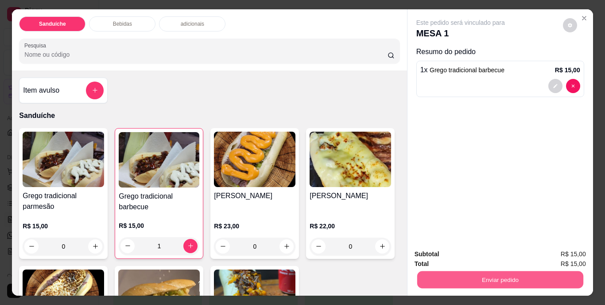
click at [467, 282] on button "Enviar pedido" at bounding box center [500, 279] width 166 height 17
click at [464, 257] on button "Não registrar e enviar pedido" at bounding box center [471, 254] width 92 height 17
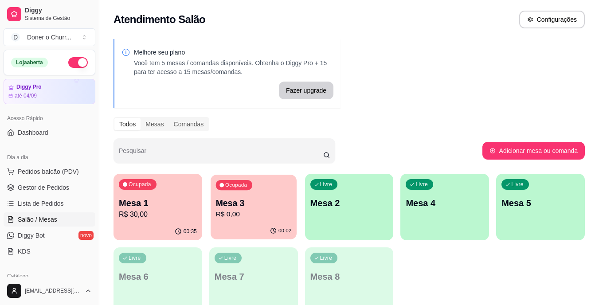
click at [285, 209] on p "R$ 0,00" at bounding box center [253, 214] width 76 height 10
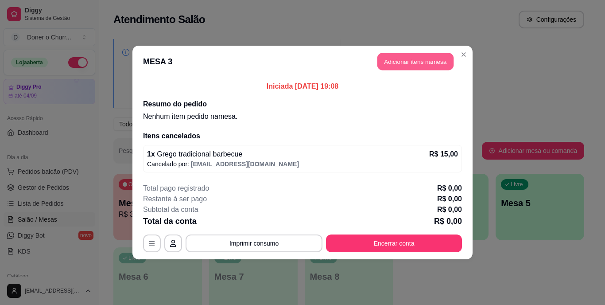
click at [417, 63] on button "Adicionar itens na mesa" at bounding box center [416, 61] width 76 height 17
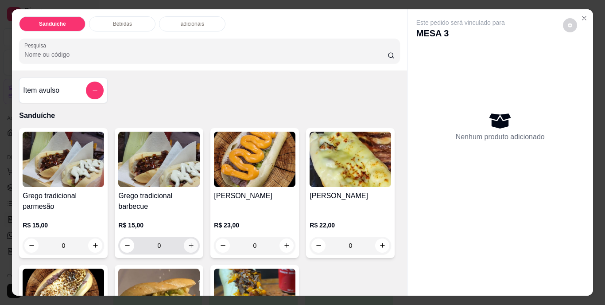
click at [184, 242] on button "increase-product-quantity" at bounding box center [191, 245] width 14 height 14
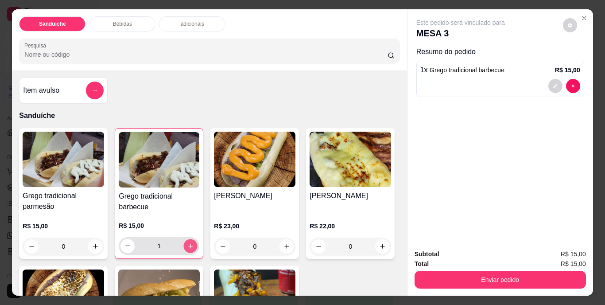
click at [184, 242] on button "increase-product-quantity" at bounding box center [191, 246] width 14 height 14
type input "2"
click at [478, 289] on div "Subtotal R$ 30,00 Total R$ 30,00 Enviar pedido" at bounding box center [501, 269] width 186 height 54
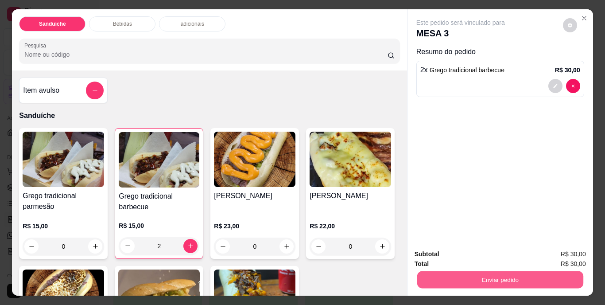
click at [463, 276] on button "Enviar pedido" at bounding box center [500, 279] width 166 height 17
click at [466, 254] on button "Não registrar e enviar pedido" at bounding box center [471, 254] width 92 height 17
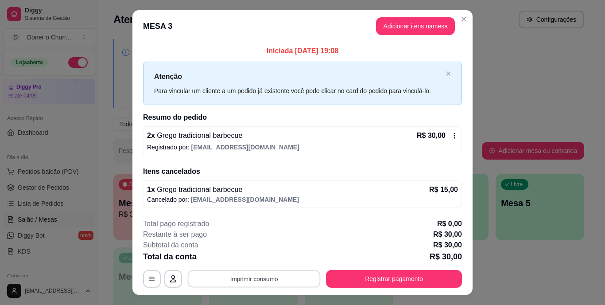
click at [247, 277] on button "Imprimir consumo" at bounding box center [254, 278] width 133 height 17
click at [256, 257] on button "IMPRESSORA" at bounding box center [253, 258] width 62 height 14
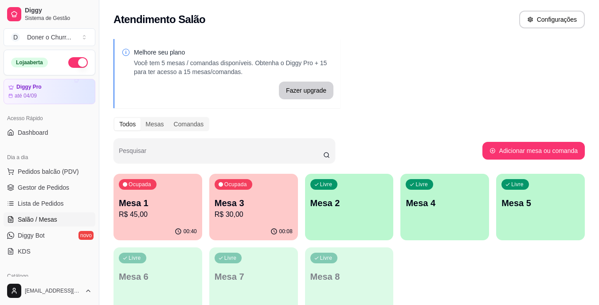
click at [150, 209] on p "Mesa 1" at bounding box center [158, 203] width 78 height 12
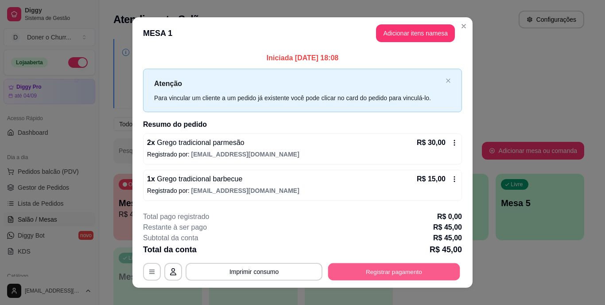
click at [375, 271] on button "Registrar pagamento" at bounding box center [394, 271] width 132 height 17
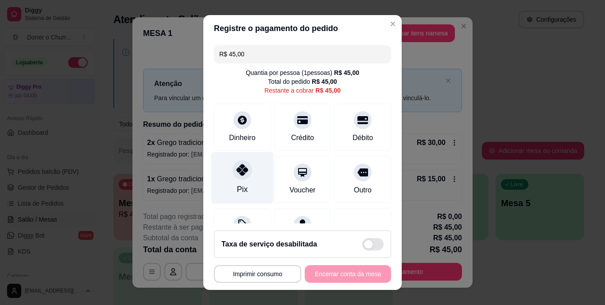
click at [232, 181] on div "Pix" at bounding box center [242, 178] width 62 height 52
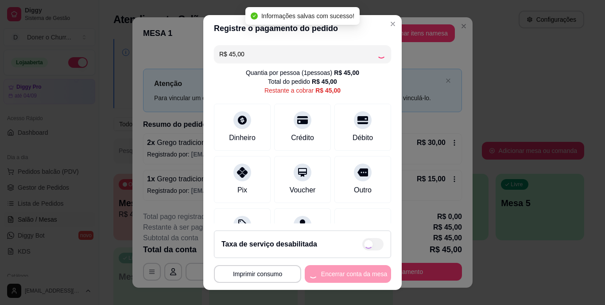
type input "R$ 0,00"
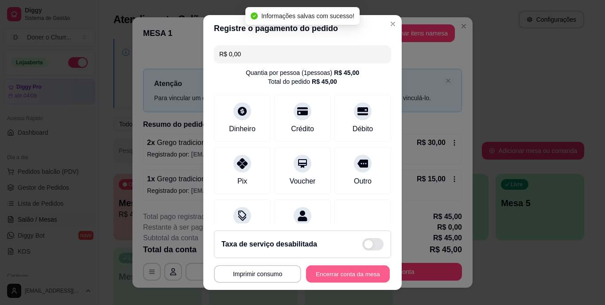
click at [341, 271] on button "Encerrar conta da mesa" at bounding box center [348, 273] width 84 height 17
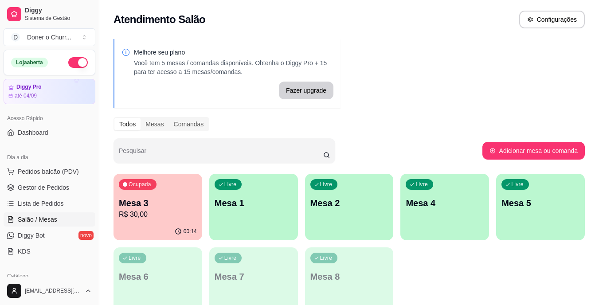
click at [151, 215] on p "R$ 30,00" at bounding box center [158, 214] width 78 height 11
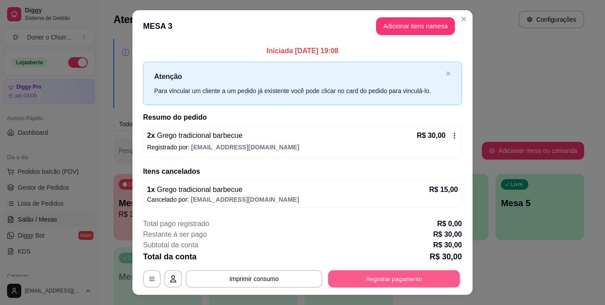
click at [379, 280] on button "Registrar pagamento" at bounding box center [394, 278] width 132 height 17
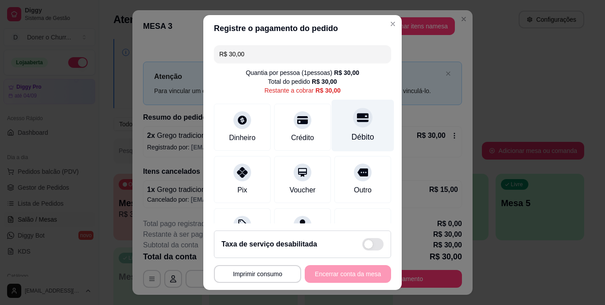
click at [345, 129] on div "Débito" at bounding box center [363, 126] width 62 height 52
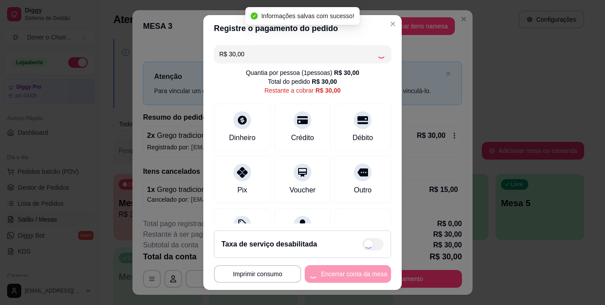
type input "R$ 0,00"
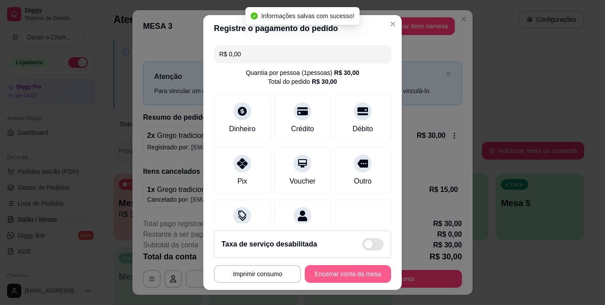
click at [335, 272] on button "Encerrar conta da mesa" at bounding box center [348, 274] width 86 height 18
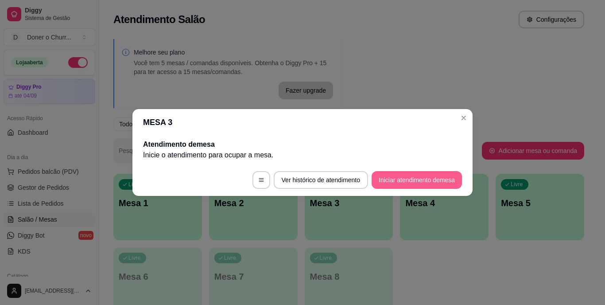
click at [438, 179] on button "Iniciar atendimento de mesa" at bounding box center [417, 180] width 90 height 18
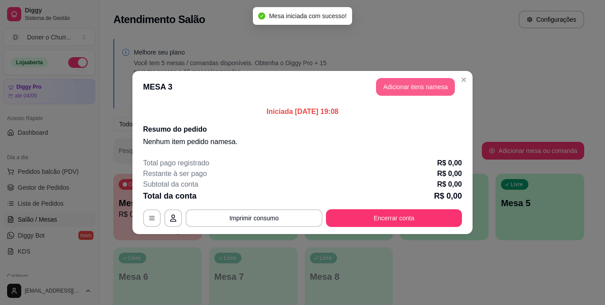
click at [414, 94] on button "Adicionar itens na mesa" at bounding box center [415, 87] width 79 height 18
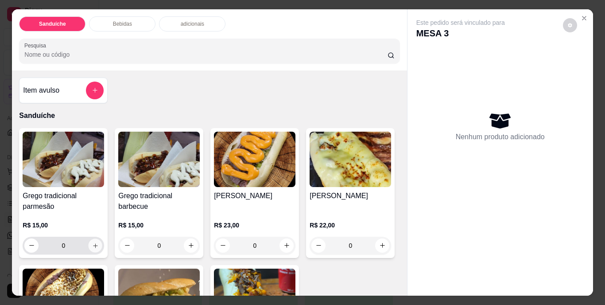
click at [92, 242] on icon "increase-product-quantity" at bounding box center [95, 245] width 7 height 7
type input "1"
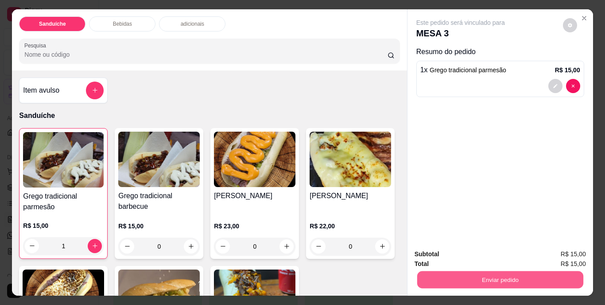
click at [473, 280] on button "Enviar pedido" at bounding box center [500, 279] width 166 height 17
click at [463, 252] on button "Não registrar e enviar pedido" at bounding box center [471, 254] width 90 height 16
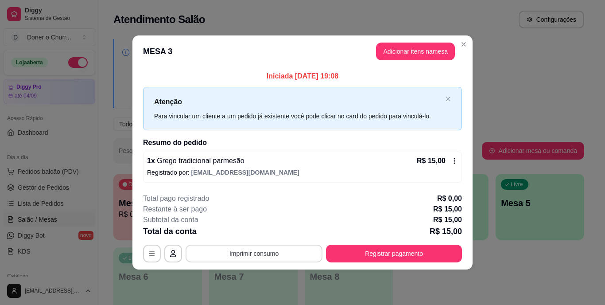
click at [253, 254] on button "Imprimir consumo" at bounding box center [254, 254] width 137 height 18
click at [265, 232] on button "IMPRESSORA" at bounding box center [257, 233] width 62 height 14
click at [409, 55] on button "Adicionar itens na mesa" at bounding box center [416, 51] width 76 height 17
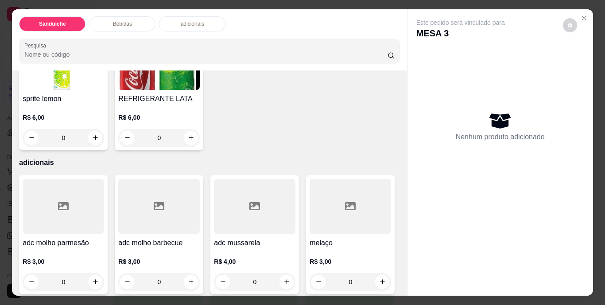
scroll to position [532, 0]
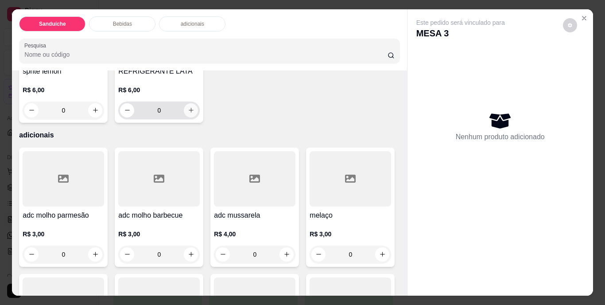
click at [195, 113] on icon "increase-product-quantity" at bounding box center [191, 110] width 7 height 7
type input "1"
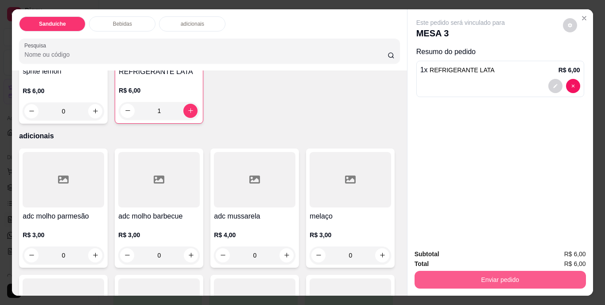
click at [462, 272] on button "Enviar pedido" at bounding box center [501, 280] width 172 height 18
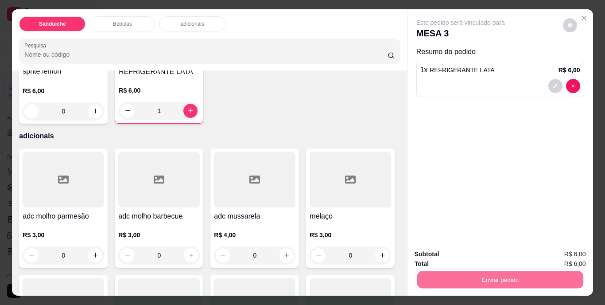
click at [456, 251] on button "Não registrar e enviar pedido" at bounding box center [471, 254] width 92 height 17
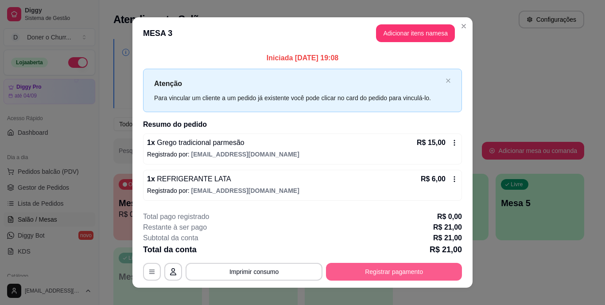
click at [380, 269] on button "Registrar pagamento" at bounding box center [394, 272] width 136 height 18
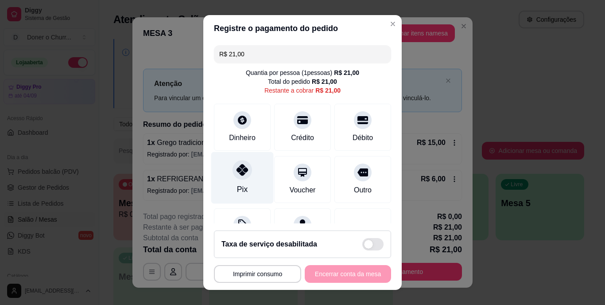
click at [251, 169] on div "Pix" at bounding box center [242, 178] width 62 height 52
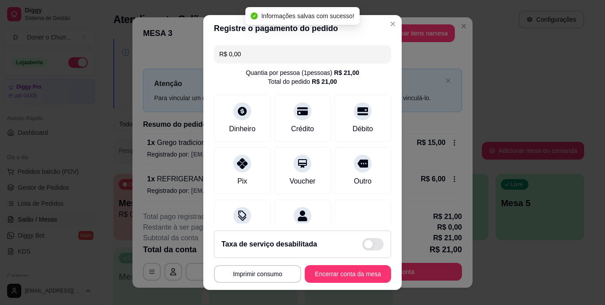
type input "R$ 0,00"
click at [324, 276] on button "Encerrar conta da mesa" at bounding box center [348, 274] width 86 height 18
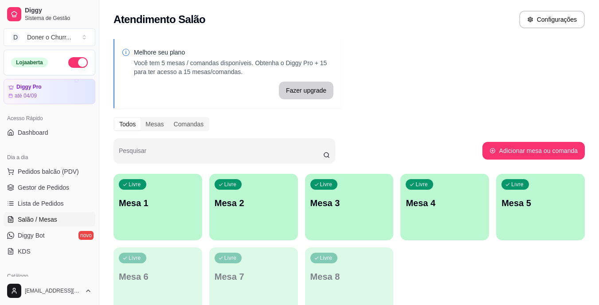
click at [147, 196] on div "Livre Mesa 1" at bounding box center [157, 202] width 89 height 56
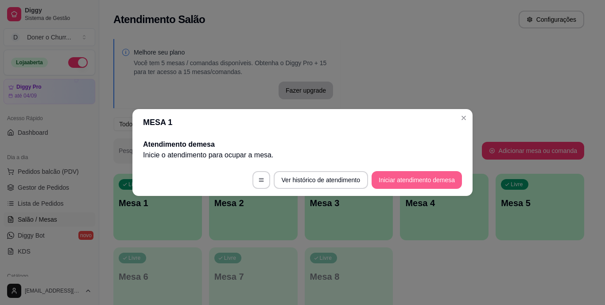
click at [403, 179] on button "Iniciar atendimento de mesa" at bounding box center [417, 180] width 90 height 18
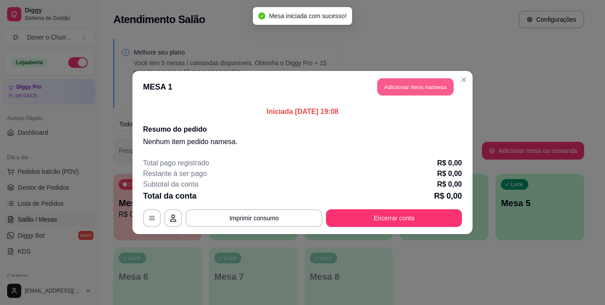
click at [426, 86] on button "Adicionar itens na mesa" at bounding box center [416, 86] width 76 height 17
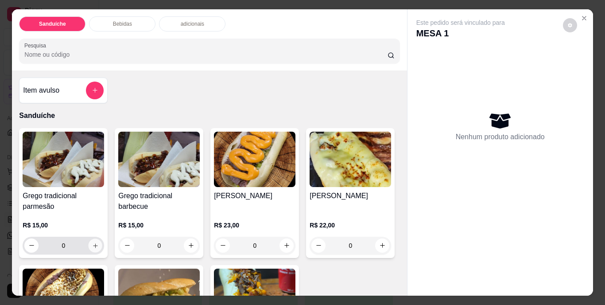
click at [94, 243] on icon "increase-product-quantity" at bounding box center [95, 245] width 7 height 7
type input "1"
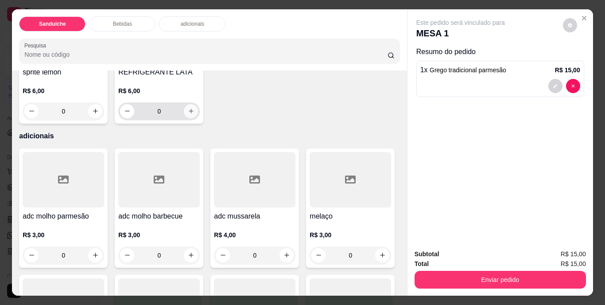
click at [195, 114] on icon "increase-product-quantity" at bounding box center [191, 111] width 7 height 7
type input "1"
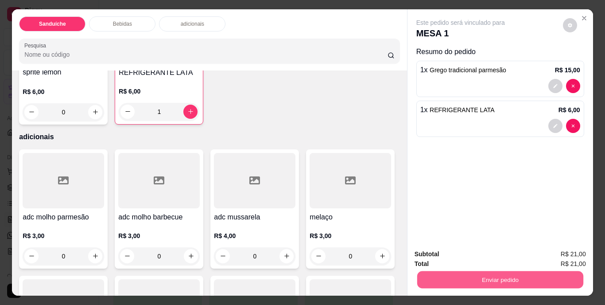
click at [472, 274] on button "Enviar pedido" at bounding box center [500, 279] width 166 height 17
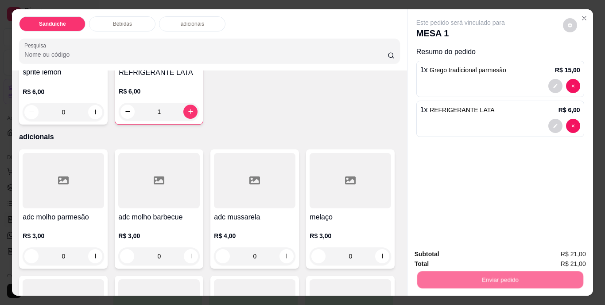
click at [479, 250] on button "Não registrar e enviar pedido" at bounding box center [471, 254] width 92 height 17
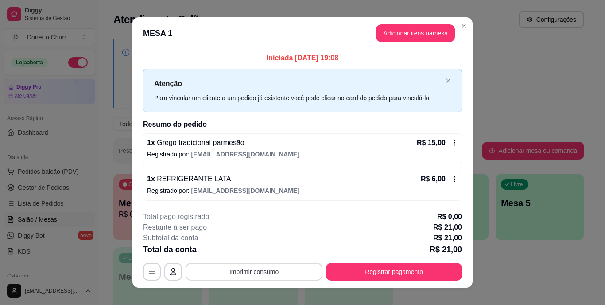
click at [251, 271] on button "Imprimir consumo" at bounding box center [254, 272] width 137 height 18
click at [257, 248] on button "IMPRESSORA" at bounding box center [253, 251] width 62 height 14
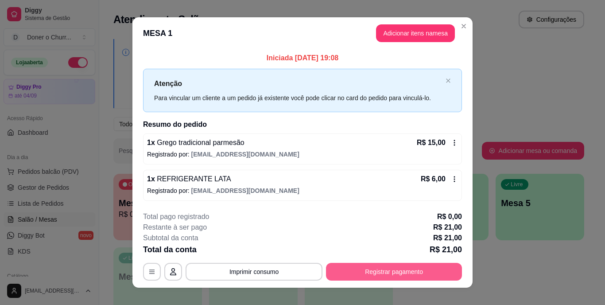
click at [377, 273] on button "Registrar pagamento" at bounding box center [394, 272] width 136 height 18
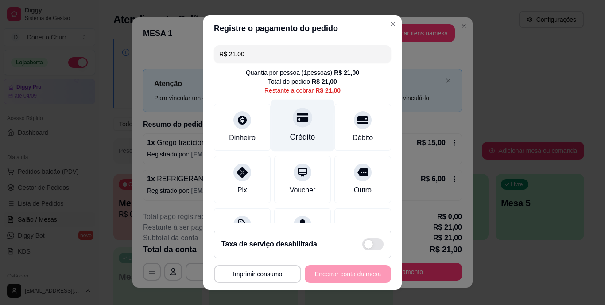
click at [290, 133] on div "Crédito" at bounding box center [302, 138] width 25 height 12
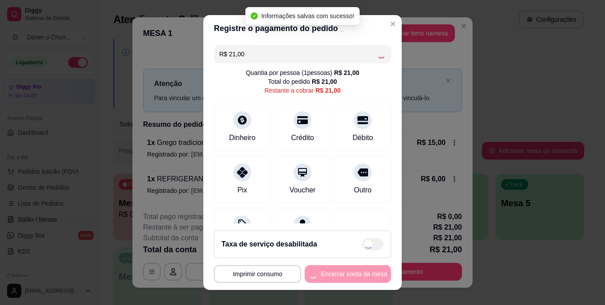
type input "R$ 0,00"
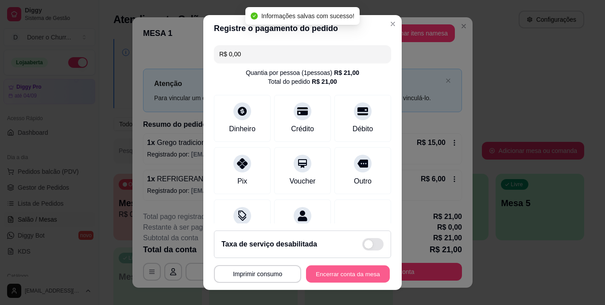
click at [330, 275] on button "Encerrar conta da mesa" at bounding box center [348, 273] width 84 height 17
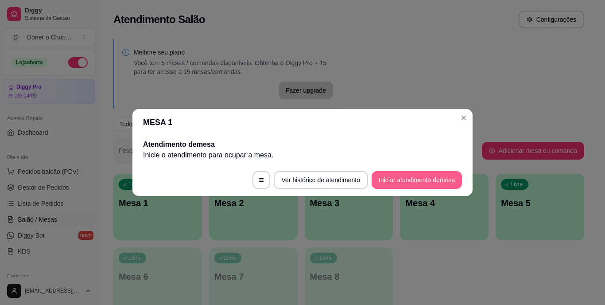
click at [410, 185] on button "Iniciar atendimento de mesa" at bounding box center [417, 180] width 90 height 18
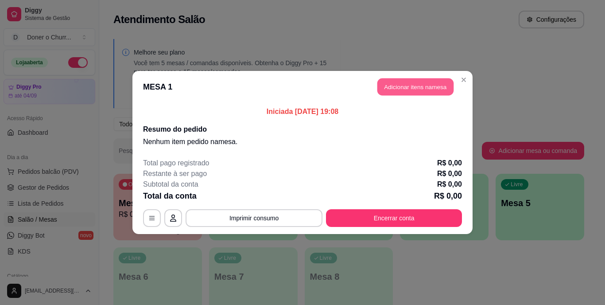
click at [415, 88] on button "Adicionar itens na mesa" at bounding box center [416, 86] width 76 height 17
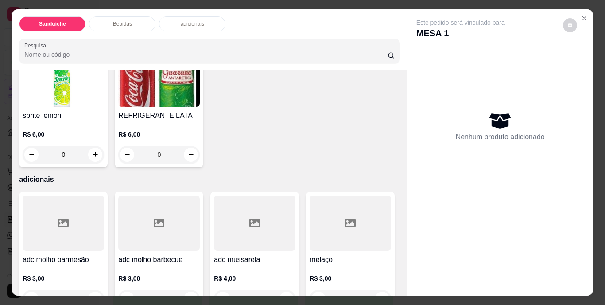
scroll to position [310, 0]
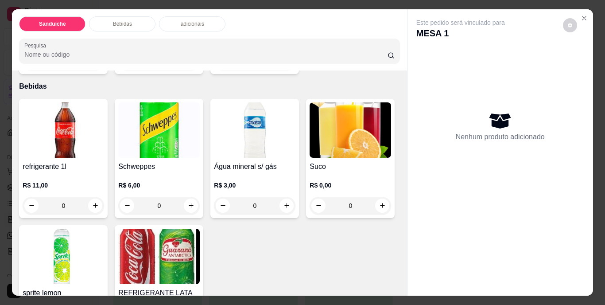
click at [280, 68] on button "increase-product-quantity" at bounding box center [287, 62] width 14 height 14
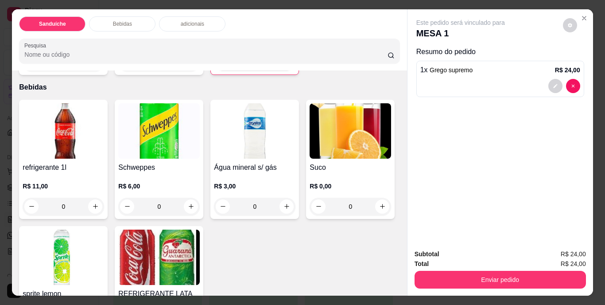
click at [279, 69] on button "increase-product-quantity" at bounding box center [286, 62] width 14 height 14
type input "3"
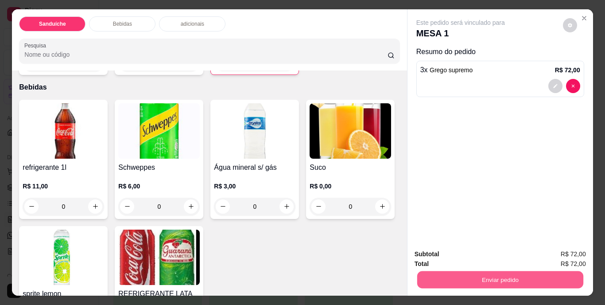
click at [473, 277] on button "Enviar pedido" at bounding box center [500, 279] width 166 height 17
click at [485, 250] on button "Não registrar e enviar pedido" at bounding box center [471, 254] width 92 height 17
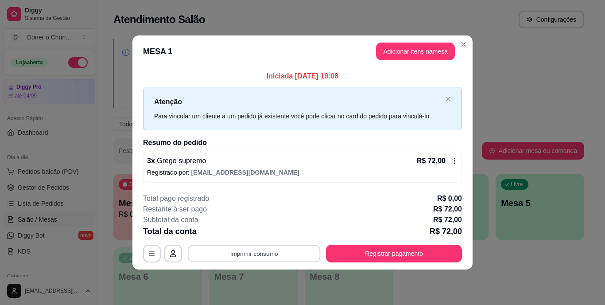
click at [254, 256] on button "Imprimir consumo" at bounding box center [254, 253] width 133 height 17
click at [261, 231] on button "IMPRESSORA" at bounding box center [257, 233] width 64 height 14
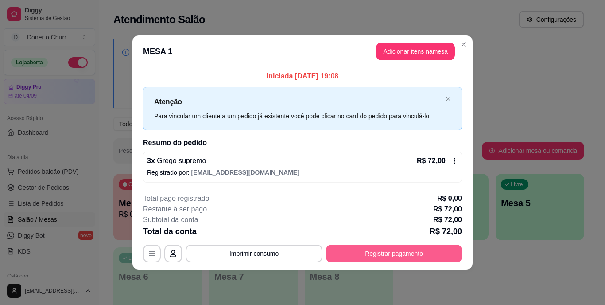
click at [366, 253] on button "Registrar pagamento" at bounding box center [394, 254] width 136 height 18
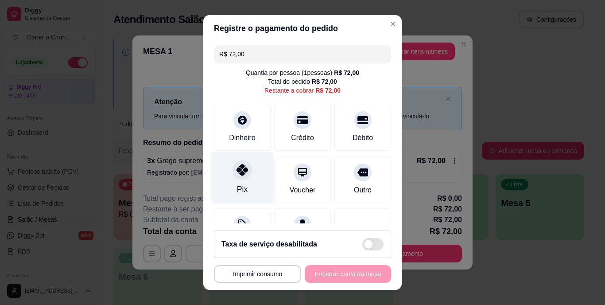
click at [237, 174] on icon at bounding box center [243, 170] width 12 height 12
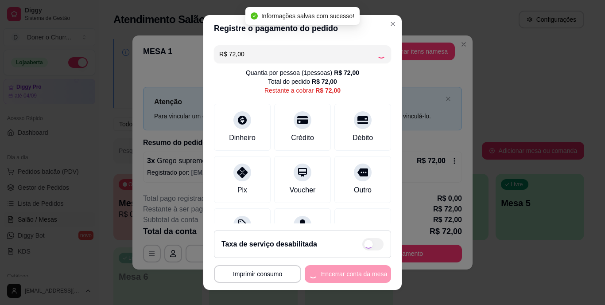
type input "R$ 0,00"
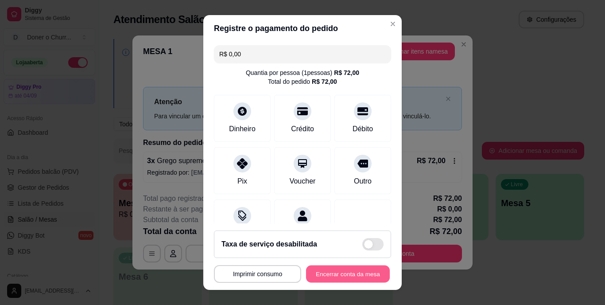
click at [343, 271] on button "Encerrar conta da mesa" at bounding box center [348, 273] width 84 height 17
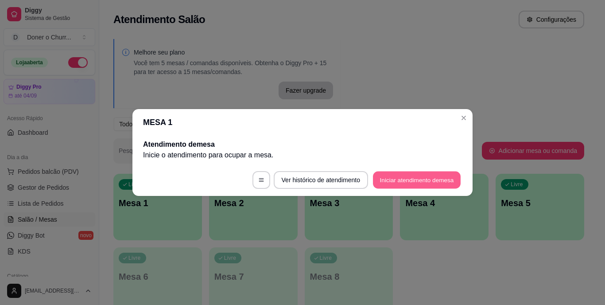
click at [404, 182] on button "Iniciar atendimento de mesa" at bounding box center [417, 180] width 88 height 17
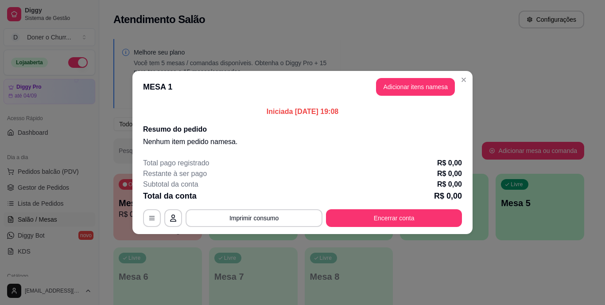
click at [415, 87] on button "Adicionar itens na mesa" at bounding box center [415, 87] width 79 height 18
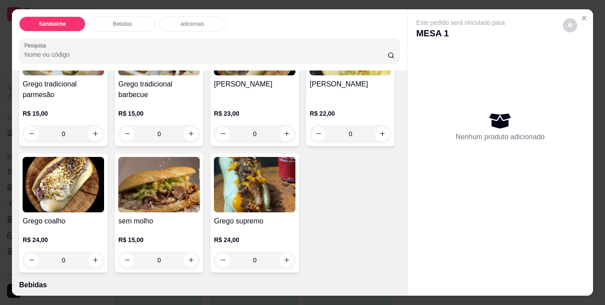
scroll to position [133, 0]
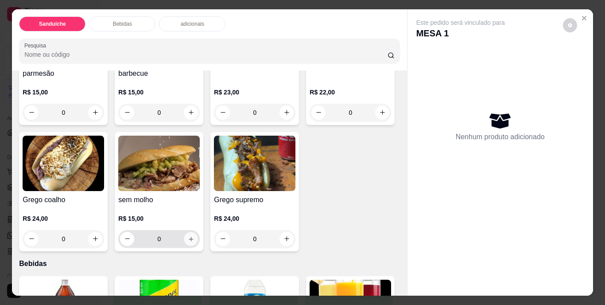
click at [195, 236] on icon "increase-product-quantity" at bounding box center [191, 238] width 7 height 7
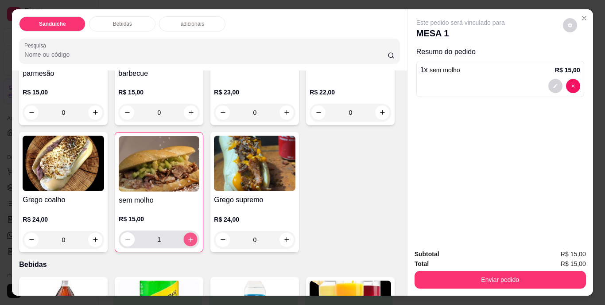
click at [194, 236] on icon "increase-product-quantity" at bounding box center [190, 239] width 7 height 7
type input "2"
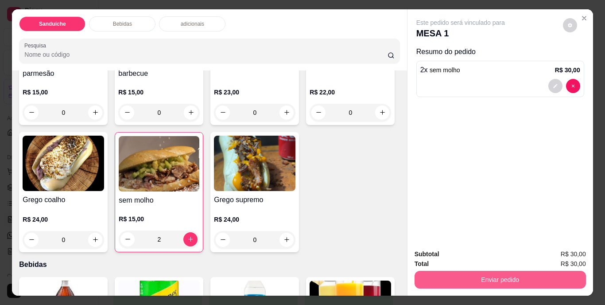
click at [481, 278] on button "Enviar pedido" at bounding box center [501, 280] width 172 height 18
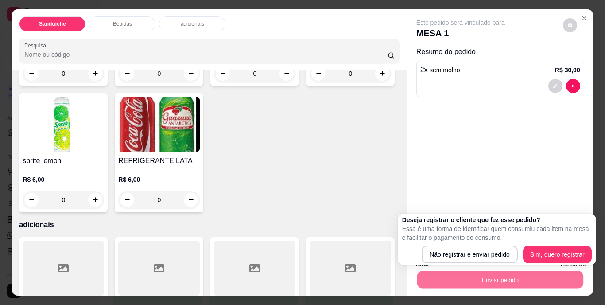
scroll to position [532, 0]
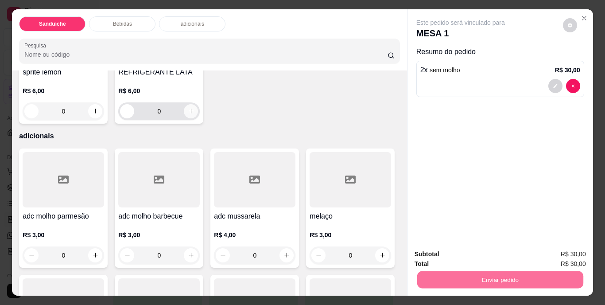
click at [195, 114] on icon "increase-product-quantity" at bounding box center [191, 111] width 7 height 7
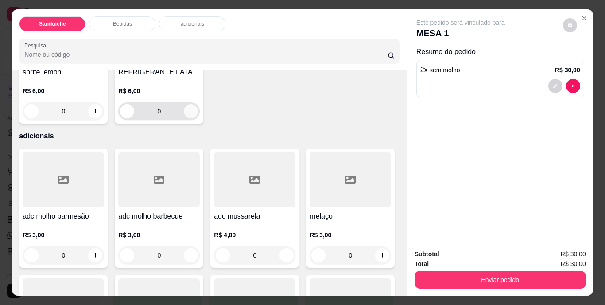
click at [195, 114] on icon "increase-product-quantity" at bounding box center [191, 111] width 7 height 7
type input "1"
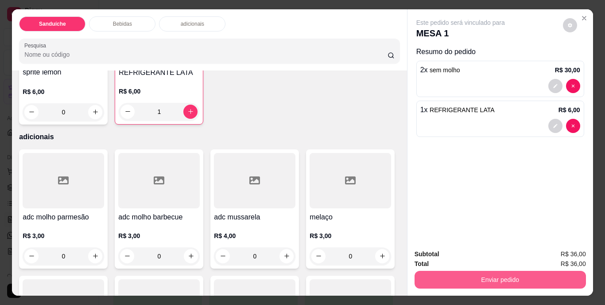
click at [488, 277] on button "Enviar pedido" at bounding box center [501, 280] width 172 height 18
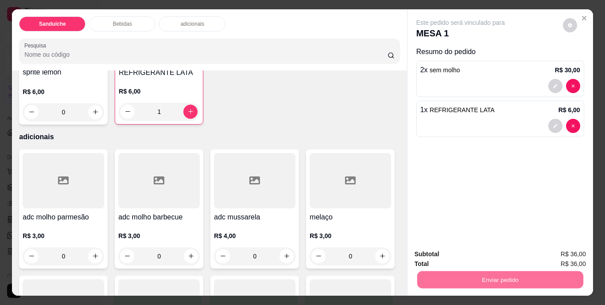
click at [467, 252] on button "Não registrar e enviar pedido" at bounding box center [471, 254] width 90 height 16
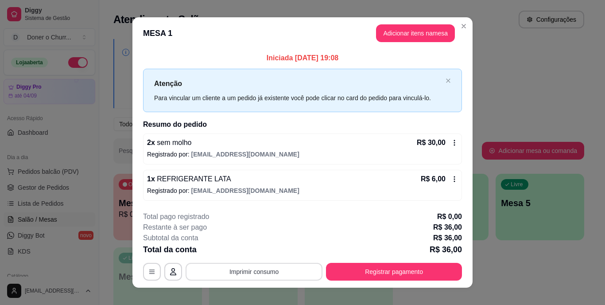
click at [261, 269] on button "Imprimir consumo" at bounding box center [254, 272] width 137 height 18
click at [259, 255] on button "IMPRESSORA" at bounding box center [253, 253] width 51 height 12
click at [454, 177] on icon at bounding box center [454, 179] width 7 height 7
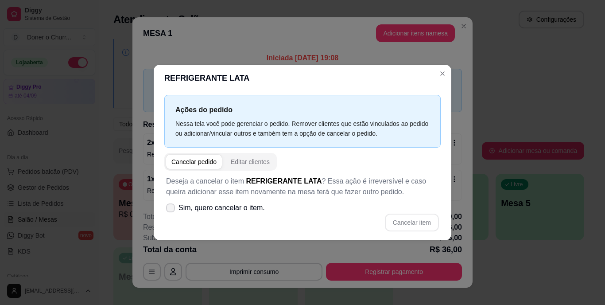
click at [167, 207] on span at bounding box center [170, 207] width 9 height 9
click at [167, 210] on input "Sim, quero cancelar o item." at bounding box center [169, 213] width 6 height 6
checkbox input "true"
click at [405, 218] on button "Cancelar item" at bounding box center [412, 222] width 53 height 17
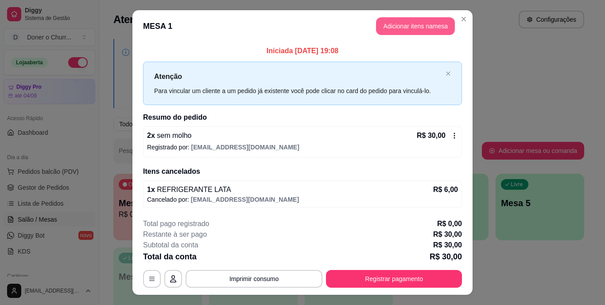
click at [407, 20] on button "Adicionar itens na mesa" at bounding box center [415, 26] width 79 height 18
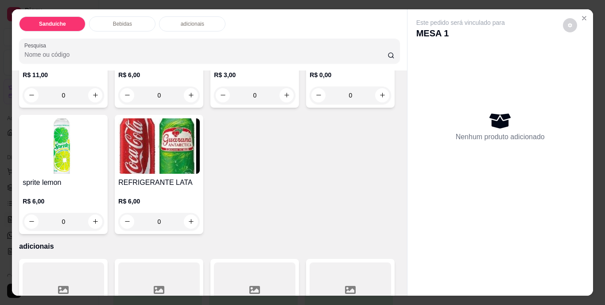
scroll to position [443, 0]
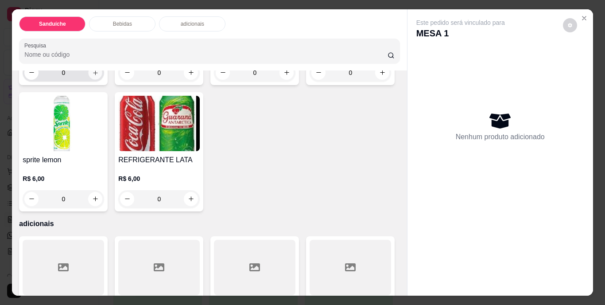
click at [94, 76] on icon "increase-product-quantity" at bounding box center [95, 72] width 7 height 7
type input "1"
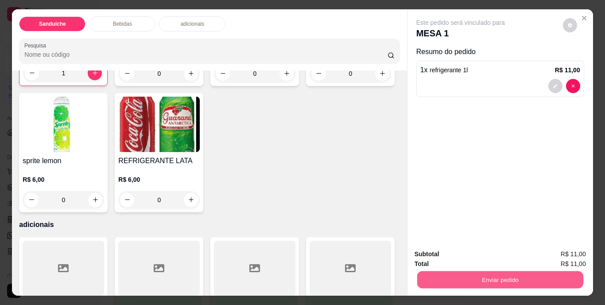
click at [496, 274] on button "Enviar pedido" at bounding box center [500, 279] width 166 height 17
click at [477, 256] on button "Não registrar e enviar pedido" at bounding box center [471, 254] width 92 height 17
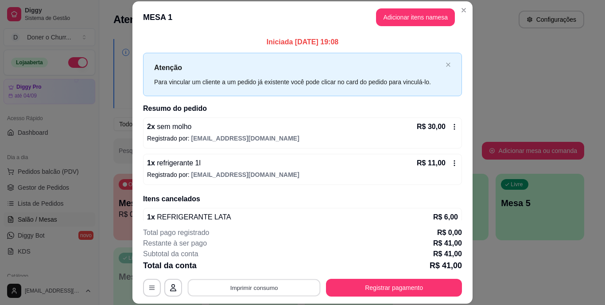
click at [264, 287] on button "Imprimir consumo" at bounding box center [254, 287] width 133 height 17
click at [255, 262] on button "IMPRESSORA" at bounding box center [253, 267] width 62 height 14
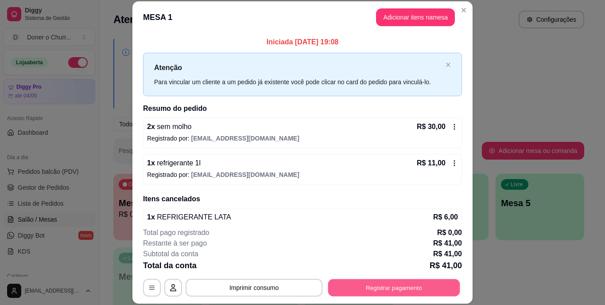
click at [363, 283] on button "Registrar pagamento" at bounding box center [394, 287] width 132 height 17
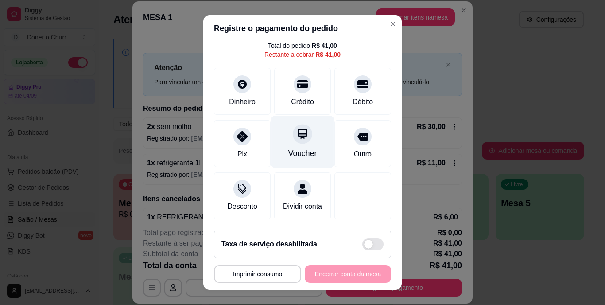
scroll to position [46, 0]
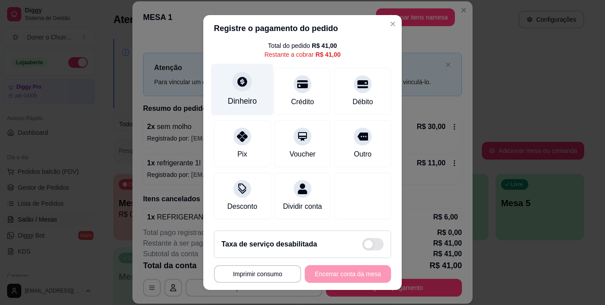
click at [243, 81] on div "Dinheiro" at bounding box center [242, 90] width 62 height 52
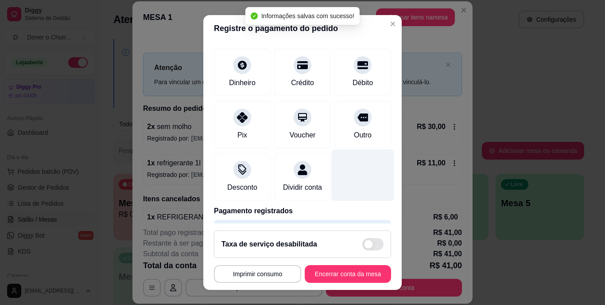
type input "R$ 0,00"
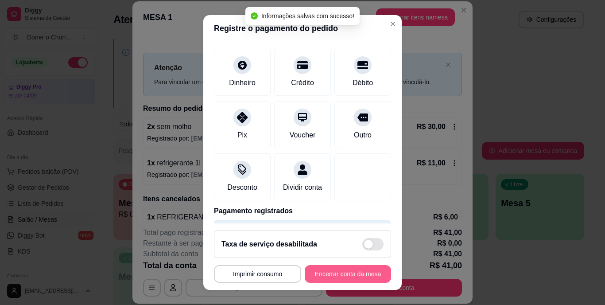
click at [344, 280] on button "Encerrar conta da mesa" at bounding box center [348, 274] width 86 height 18
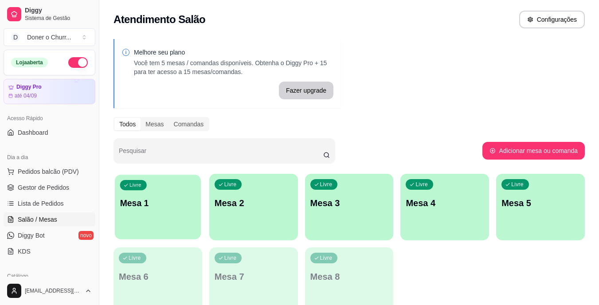
click at [177, 222] on div "Livre Mesa 1" at bounding box center [158, 202] width 86 height 54
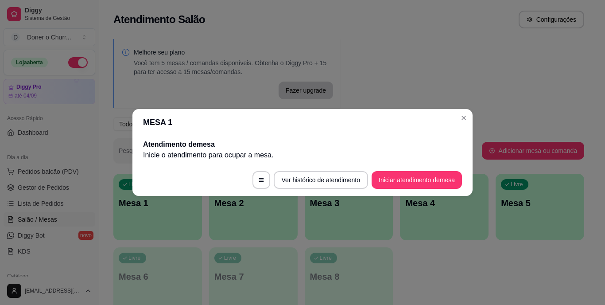
click at [395, 178] on button "Iniciar atendimento de mesa" at bounding box center [417, 180] width 90 height 18
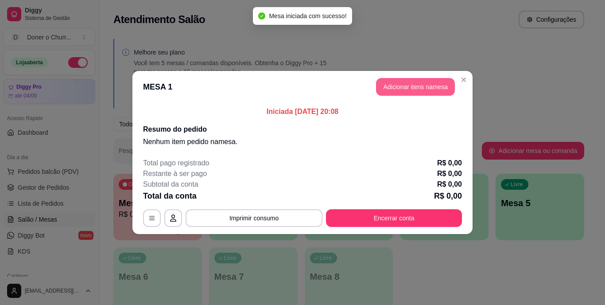
click at [410, 88] on button "Adicionar itens na mesa" at bounding box center [415, 87] width 79 height 18
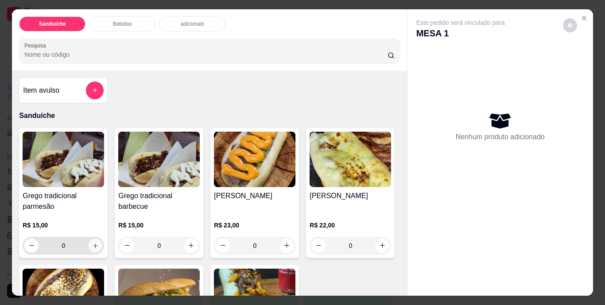
click at [92, 243] on icon "increase-product-quantity" at bounding box center [95, 245] width 7 height 7
type input "1"
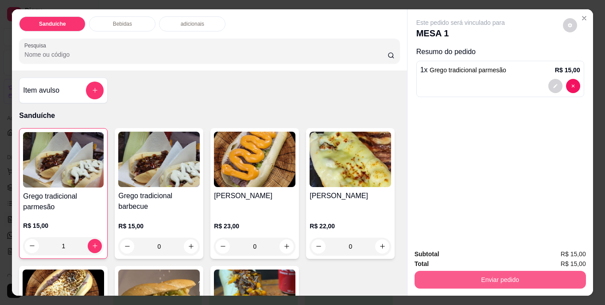
click at [445, 273] on button "Enviar pedido" at bounding box center [501, 280] width 172 height 18
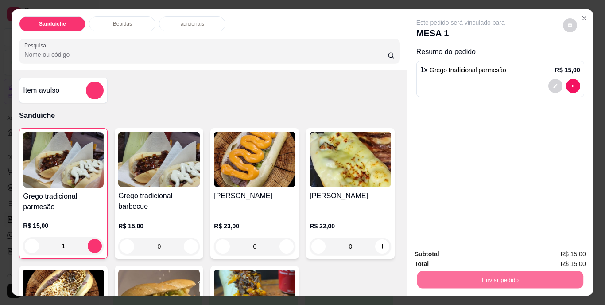
click at [459, 257] on button "Não registrar e enviar pedido" at bounding box center [471, 254] width 92 height 17
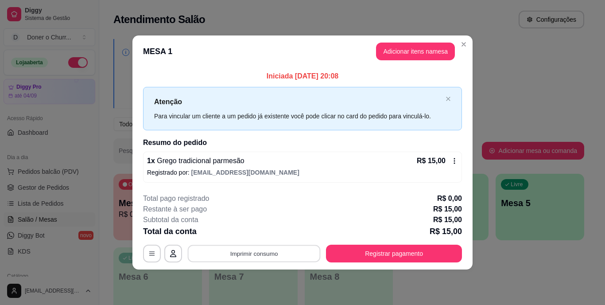
click at [273, 248] on button "Imprimir consumo" at bounding box center [254, 253] width 133 height 17
click at [255, 234] on button "IMPRESSORA" at bounding box center [257, 233] width 64 height 14
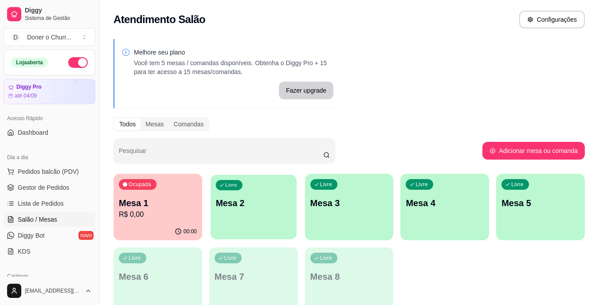
click at [284, 206] on p "Mesa 2" at bounding box center [253, 203] width 76 height 12
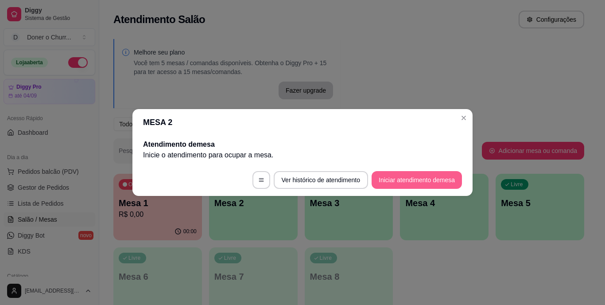
click at [398, 180] on button "Iniciar atendimento de mesa" at bounding box center [417, 180] width 90 height 18
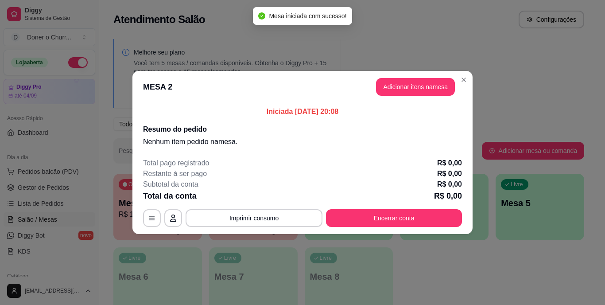
drag, startPoint x: 416, startPoint y: 120, endPoint x: 416, endPoint y: 101, distance: 19.5
click at [417, 120] on div "Iniciada 15/08/2025 às 20:08 Resumo do pedido Nenhum item pedido na mesa ." at bounding box center [302, 126] width 319 height 41
click at [413, 87] on button "Adicionar itens na mesa" at bounding box center [416, 86] width 76 height 17
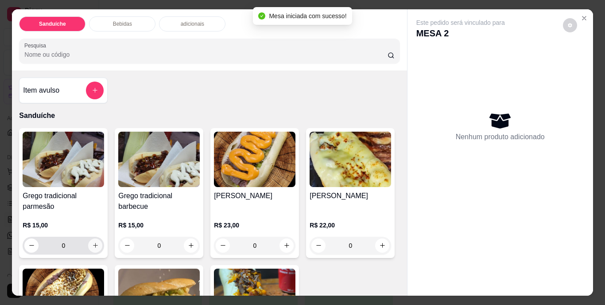
click at [88, 242] on button "increase-product-quantity" at bounding box center [95, 245] width 14 height 14
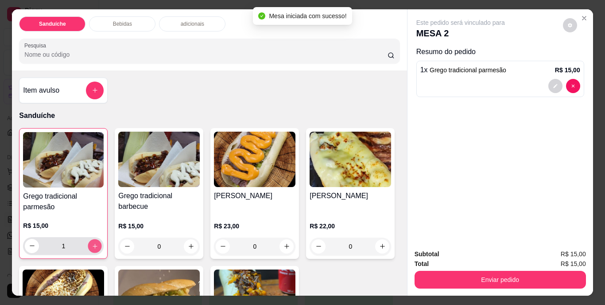
click at [89, 243] on button "increase-product-quantity" at bounding box center [95, 246] width 14 height 14
type input "2"
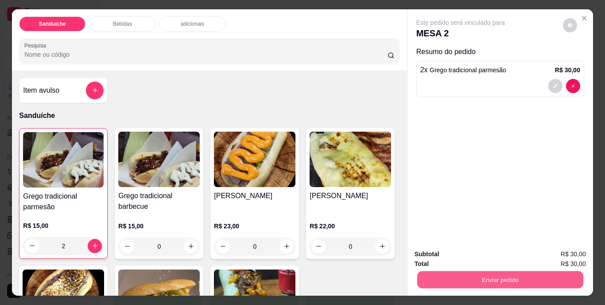
click at [469, 271] on button "Enviar pedido" at bounding box center [500, 279] width 166 height 17
click at [457, 253] on button "Não registrar e enviar pedido" at bounding box center [471, 254] width 90 height 16
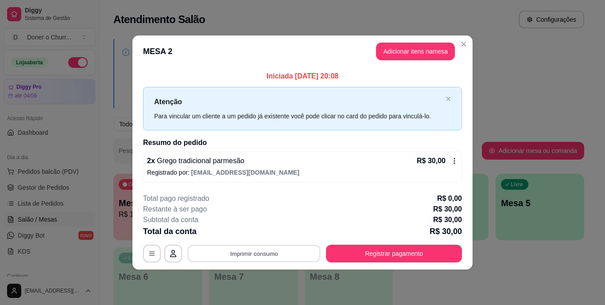
click at [257, 253] on button "Imprimir consumo" at bounding box center [254, 253] width 133 height 17
click at [260, 235] on button "IMPRESSORA" at bounding box center [257, 233] width 64 height 14
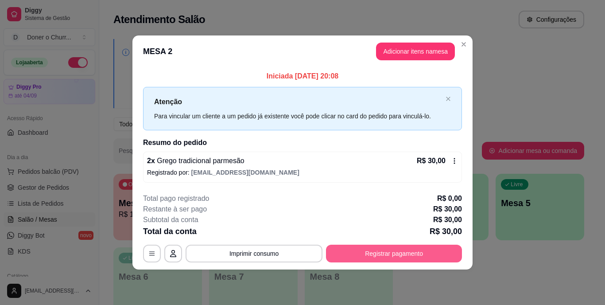
click at [354, 249] on button "Registrar pagamento" at bounding box center [394, 254] width 136 height 18
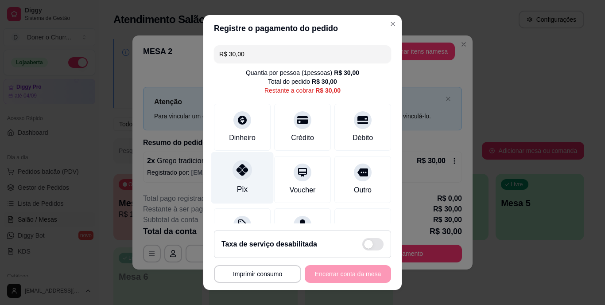
click at [218, 181] on div "Pix" at bounding box center [242, 178] width 62 height 52
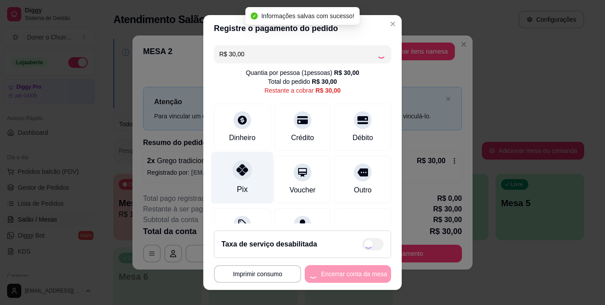
type input "R$ 0,00"
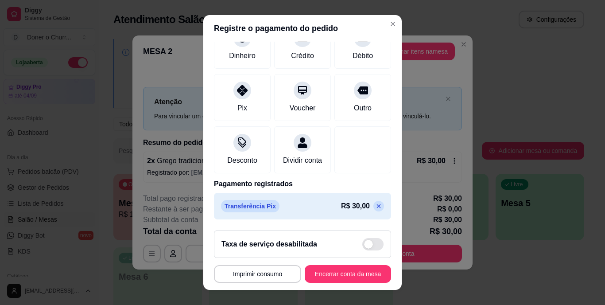
scroll to position [83, 0]
click at [314, 273] on button "Encerrar conta da mesa" at bounding box center [348, 274] width 86 height 18
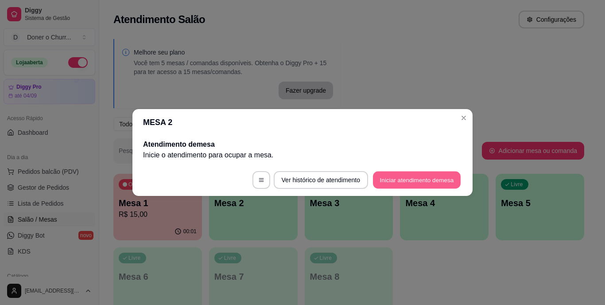
click at [409, 178] on button "Iniciar atendimento de mesa" at bounding box center [417, 180] width 88 height 17
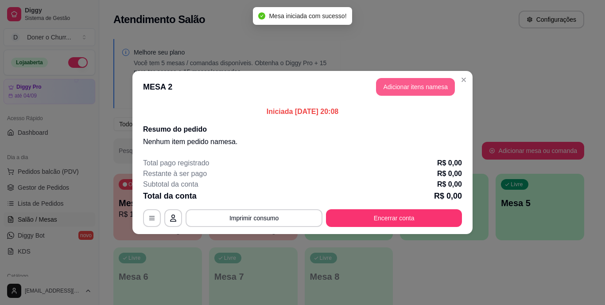
click at [410, 88] on button "Adicionar itens na mesa" at bounding box center [415, 87] width 79 height 18
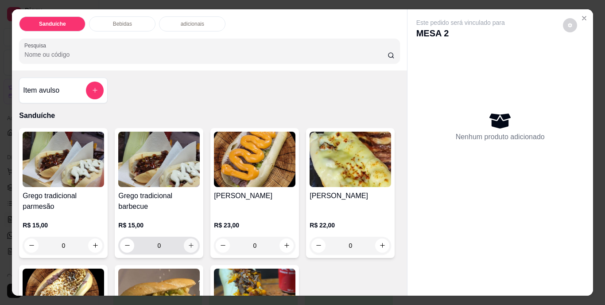
click at [188, 242] on icon "increase-product-quantity" at bounding box center [191, 245] width 7 height 7
type input "1"
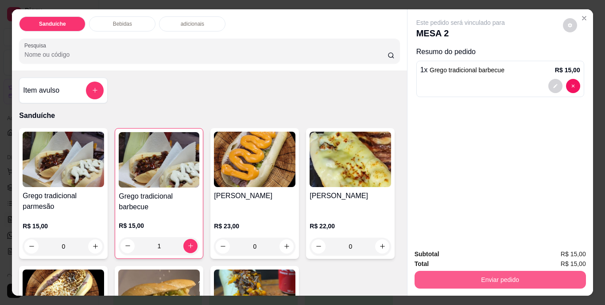
click at [478, 271] on button "Enviar pedido" at bounding box center [501, 280] width 172 height 18
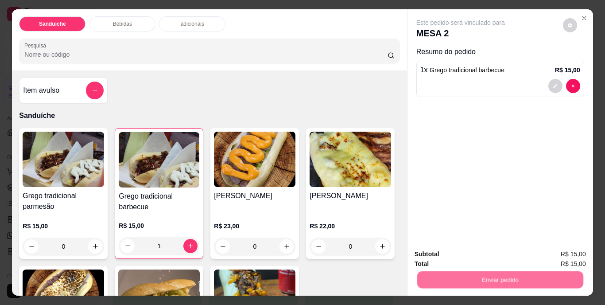
click at [470, 253] on button "Não registrar e enviar pedido" at bounding box center [471, 254] width 90 height 16
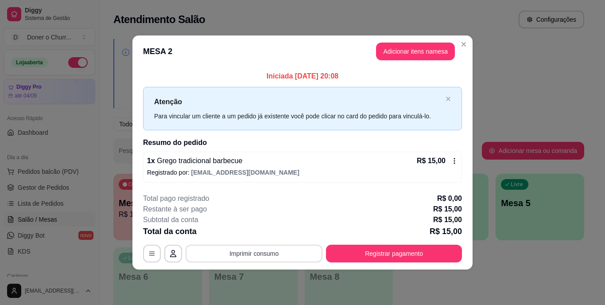
click at [269, 252] on button "Imprimir consumo" at bounding box center [254, 254] width 137 height 18
click at [258, 230] on button "IMPRESSORA" at bounding box center [257, 233] width 64 height 14
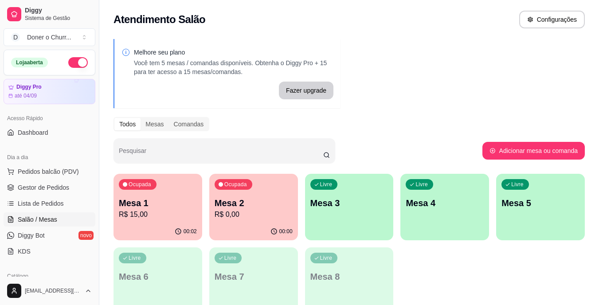
click at [227, 197] on p "Mesa 2" at bounding box center [254, 203] width 78 height 12
click at [369, 202] on p "Mesa 3" at bounding box center [349, 203] width 78 height 12
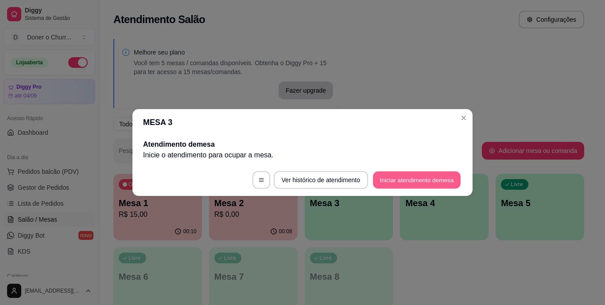
click at [449, 177] on button "Iniciar atendimento de mesa" at bounding box center [417, 180] width 88 height 17
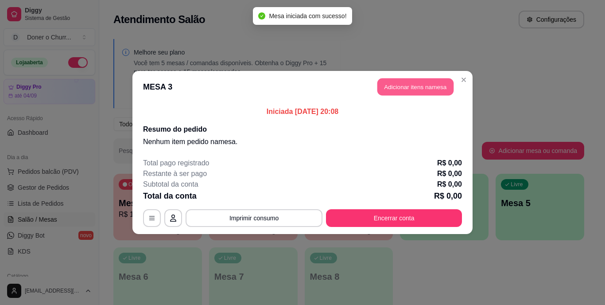
click at [404, 90] on button "Adicionar itens na mesa" at bounding box center [416, 86] width 76 height 17
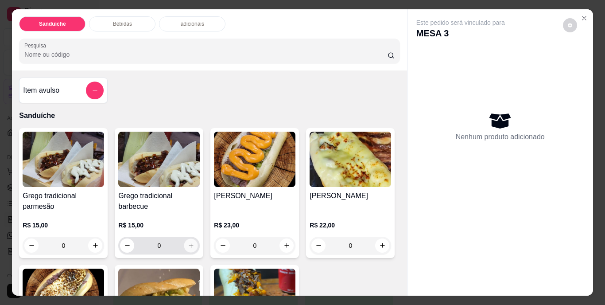
click at [189, 243] on icon "increase-product-quantity" at bounding box center [191, 245] width 7 height 7
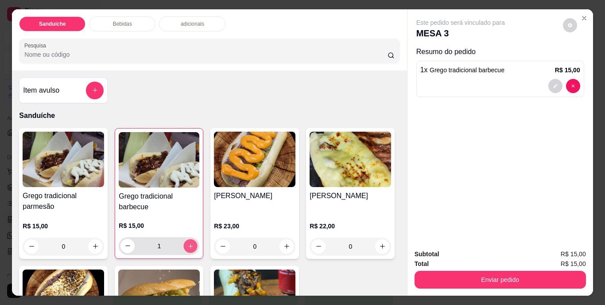
click at [189, 243] on icon "increase-product-quantity" at bounding box center [190, 245] width 7 height 7
type input "2"
click at [465, 272] on button "Enviar pedido" at bounding box center [501, 280] width 172 height 18
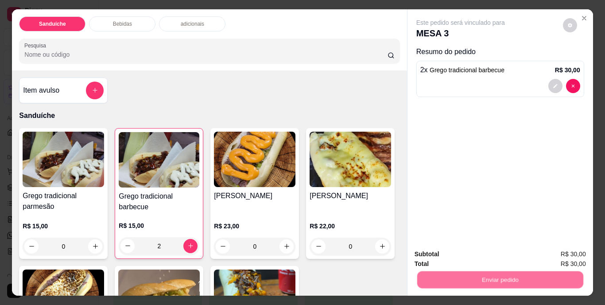
click at [464, 254] on button "Não registrar e enviar pedido" at bounding box center [471, 254] width 90 height 16
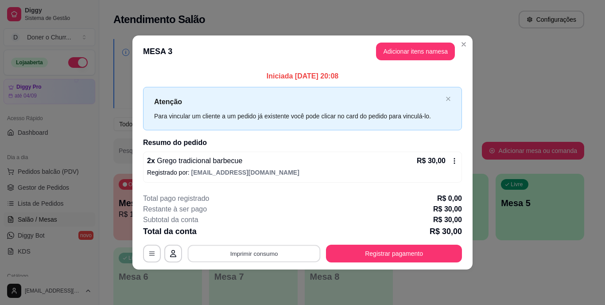
click at [279, 252] on button "Imprimir consumo" at bounding box center [254, 253] width 133 height 17
click at [257, 226] on button "IMPRESSORA" at bounding box center [257, 233] width 62 height 14
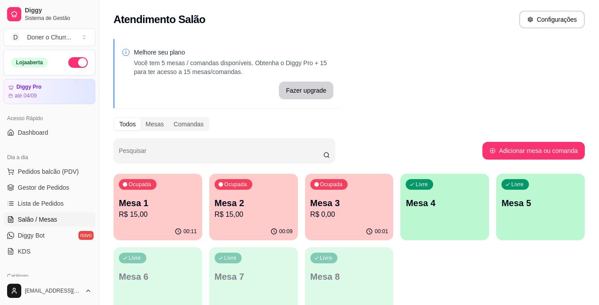
drag, startPoint x: 390, startPoint y: 245, endPoint x: 423, endPoint y: 253, distance: 34.7
click at [389, 245] on div "Ocupada Mesa 1 R$ 15,00 00:11 Ocupada Mesa 2 R$ 15,00 00:09 Ocupada Mesa 3 R$ 0…" at bounding box center [348, 244] width 471 height 140
click at [440, 200] on p "Mesa 4" at bounding box center [445, 203] width 78 height 12
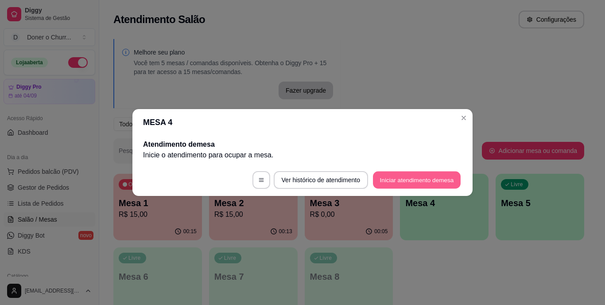
click at [413, 181] on button "Iniciar atendimento de mesa" at bounding box center [417, 180] width 88 height 17
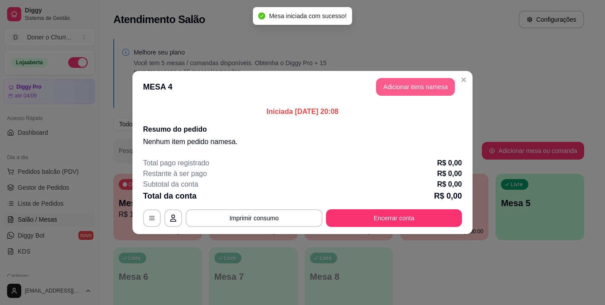
click at [421, 86] on button "Adicionar itens na mesa" at bounding box center [415, 87] width 79 height 18
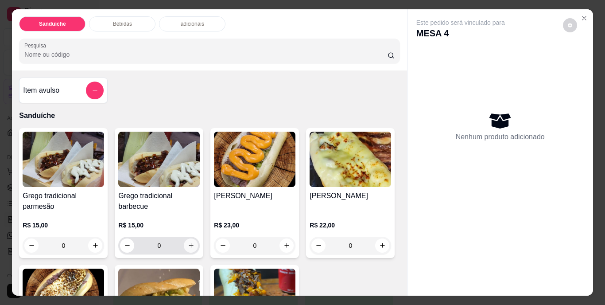
click at [188, 244] on icon "increase-product-quantity" at bounding box center [191, 245] width 7 height 7
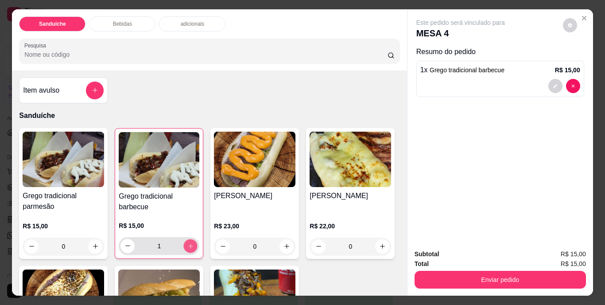
click at [188, 244] on icon "increase-product-quantity" at bounding box center [190, 245] width 7 height 7
type input "3"
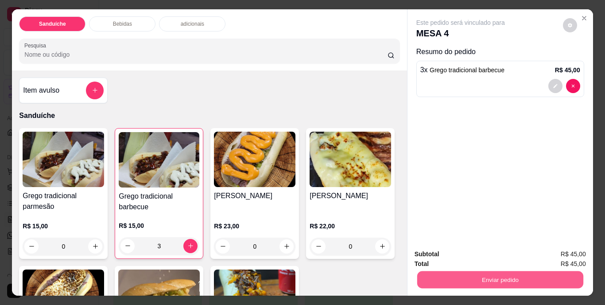
click at [488, 275] on button "Enviar pedido" at bounding box center [500, 279] width 166 height 17
click at [478, 252] on button "Não registrar e enviar pedido" at bounding box center [471, 254] width 90 height 16
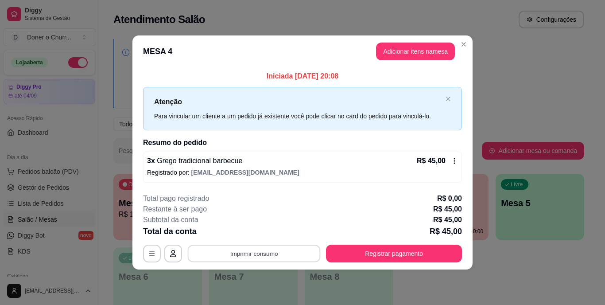
click at [245, 256] on button "Imprimir consumo" at bounding box center [254, 253] width 133 height 17
click at [247, 230] on button "IMPRESSORA" at bounding box center [257, 233] width 64 height 14
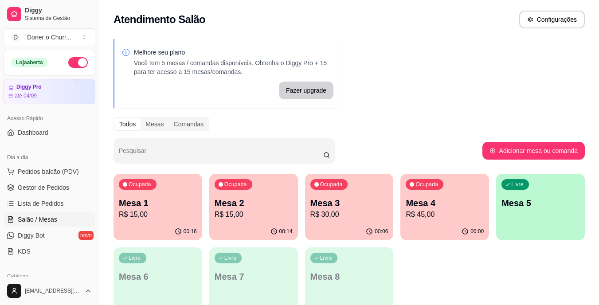
click at [155, 200] on p "Mesa 1" at bounding box center [158, 203] width 78 height 12
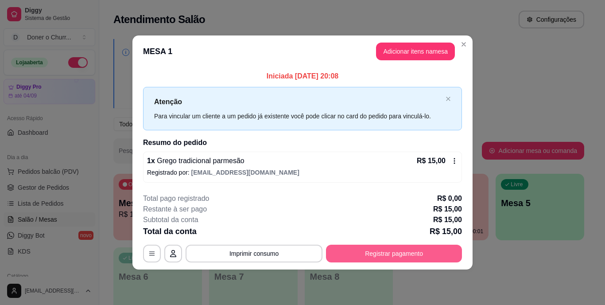
click at [384, 253] on button "Registrar pagamento" at bounding box center [394, 254] width 136 height 18
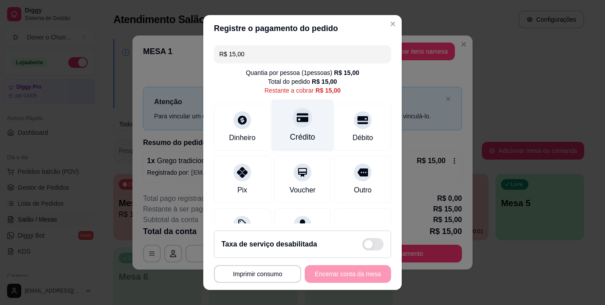
click at [291, 129] on div "Crédito" at bounding box center [303, 126] width 62 height 52
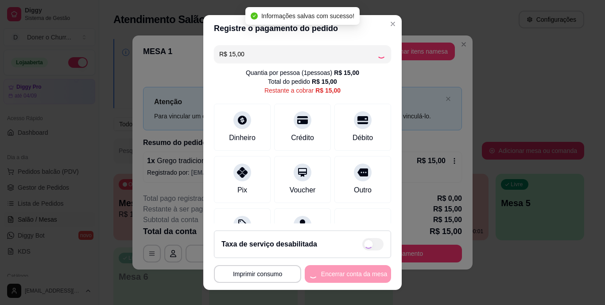
type input "R$ 0,00"
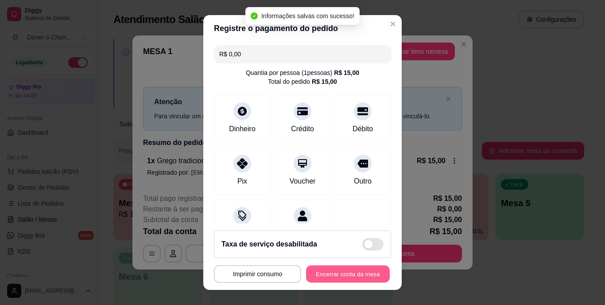
click at [333, 265] on div "**********" at bounding box center [302, 274] width 177 height 18
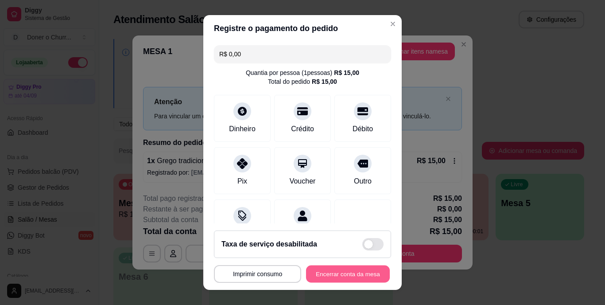
click at [331, 269] on button "Encerrar conta da mesa" at bounding box center [348, 273] width 84 height 17
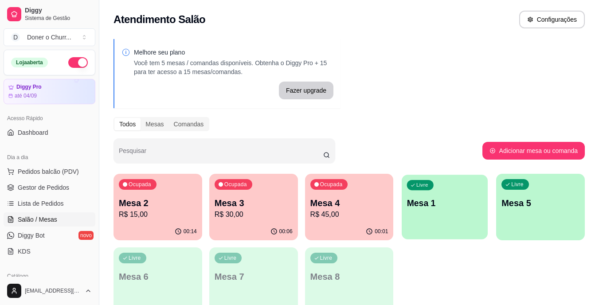
click at [438, 217] on div "Livre Mesa 1" at bounding box center [445, 202] width 86 height 54
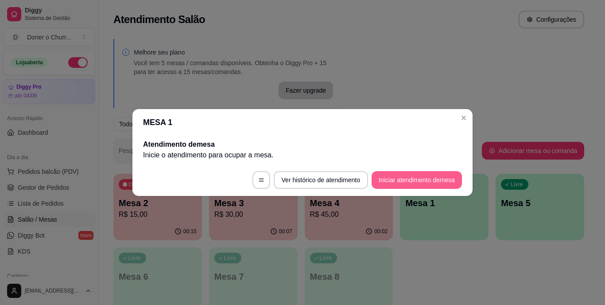
click at [427, 175] on button "Iniciar atendimento de mesa" at bounding box center [417, 180] width 90 height 18
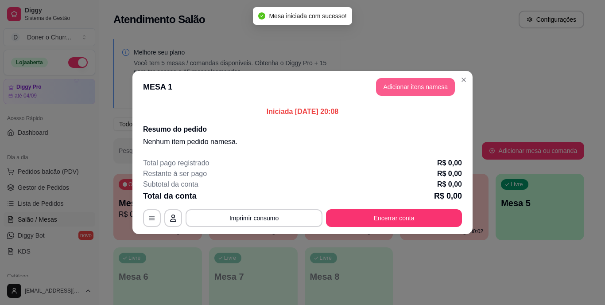
click at [406, 86] on button "Adicionar itens na mesa" at bounding box center [415, 87] width 79 height 18
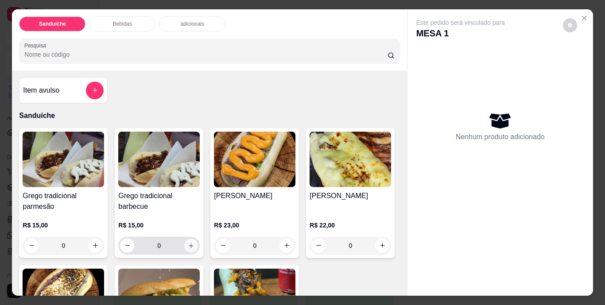
click at [189, 243] on icon "increase-product-quantity" at bounding box center [191, 245] width 4 height 4
type input "1"
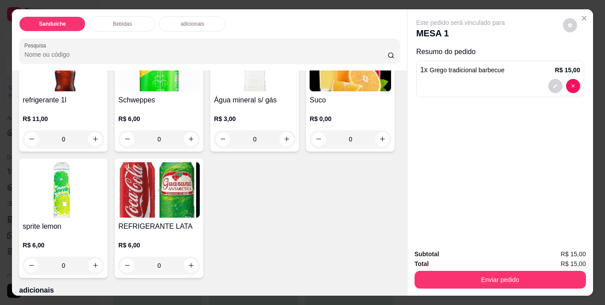
scroll to position [399, 0]
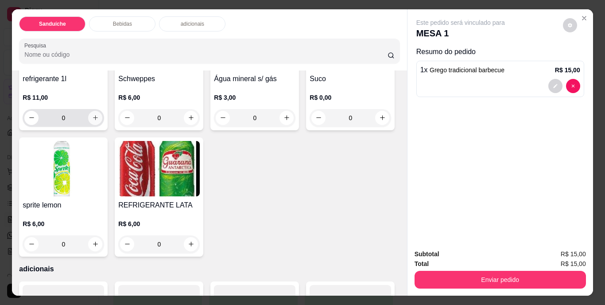
click at [93, 120] on icon "increase-product-quantity" at bounding box center [95, 117] width 5 height 5
type input "1"
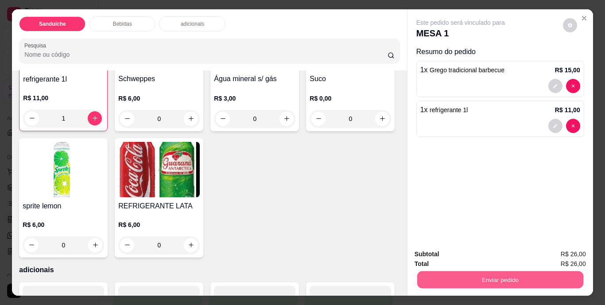
click at [484, 274] on button "Enviar pedido" at bounding box center [500, 279] width 166 height 17
click at [476, 256] on button "Não registrar e enviar pedido" at bounding box center [471, 254] width 90 height 16
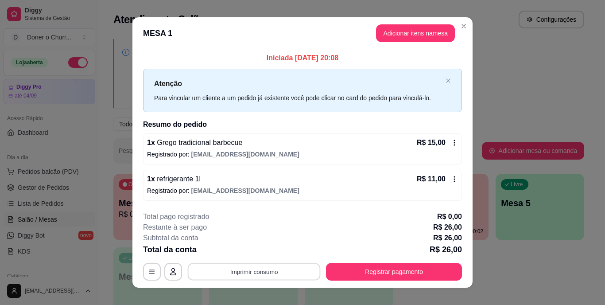
click at [249, 269] on button "Imprimir consumo" at bounding box center [254, 271] width 133 height 17
click at [260, 251] on button "IMPRESSORA" at bounding box center [253, 253] width 51 height 12
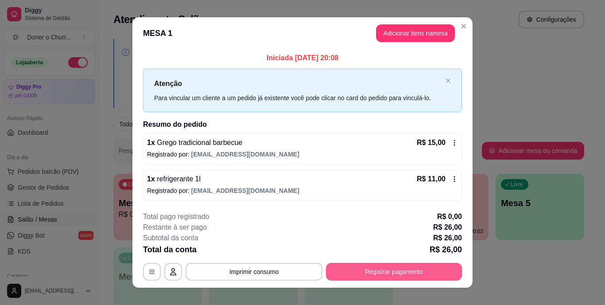
click at [375, 274] on button "Registrar pagamento" at bounding box center [394, 272] width 136 height 18
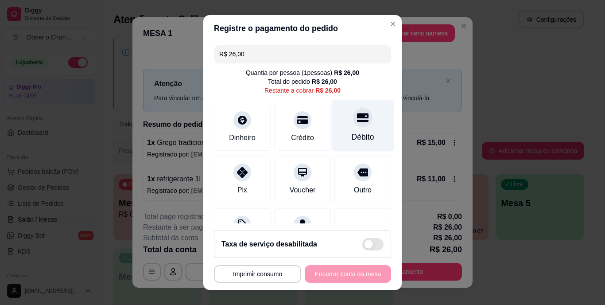
click at [352, 137] on div "Débito" at bounding box center [363, 138] width 23 height 12
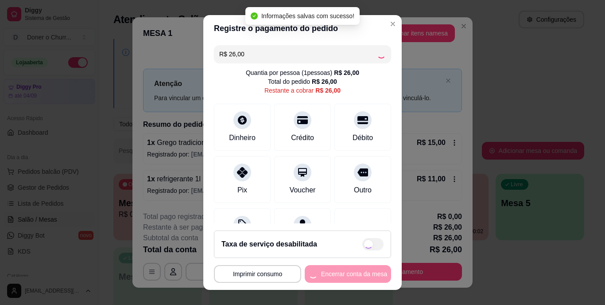
type input "R$ 0,00"
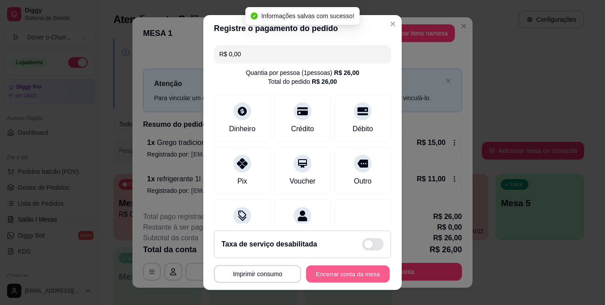
click at [334, 272] on button "Encerrar conta da mesa" at bounding box center [348, 273] width 84 height 17
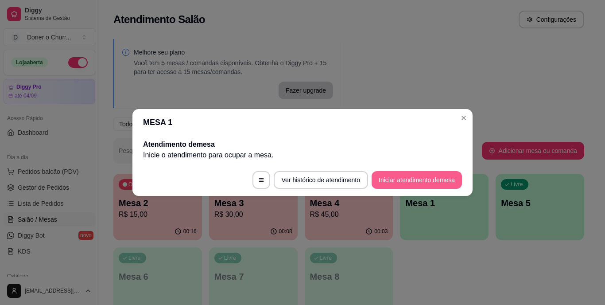
click at [403, 179] on button "Iniciar atendimento de mesa" at bounding box center [417, 180] width 90 height 18
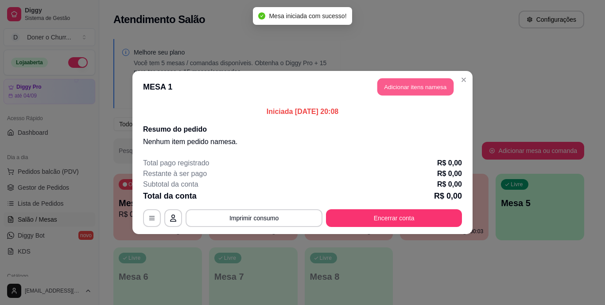
click at [420, 81] on button "Adicionar itens na mesa" at bounding box center [416, 86] width 76 height 17
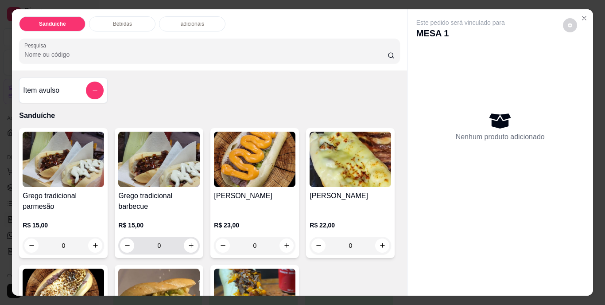
click at [284, 244] on icon "increase-product-quantity" at bounding box center [287, 245] width 7 height 7
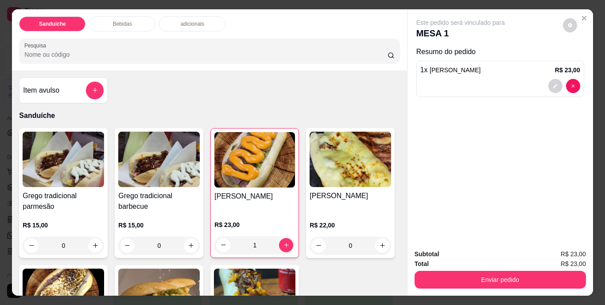
type input "1"
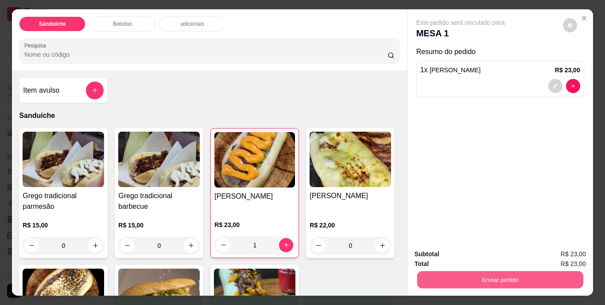
click at [480, 272] on button "Enviar pedido" at bounding box center [500, 279] width 166 height 17
click at [477, 257] on button "Não registrar e enviar pedido" at bounding box center [471, 254] width 92 height 17
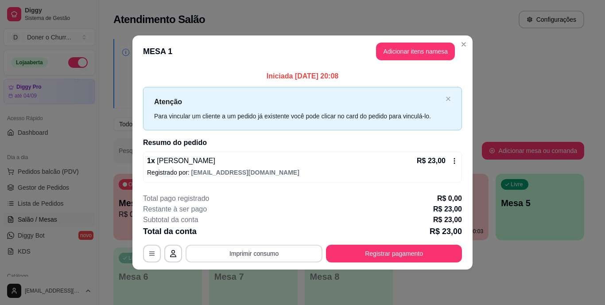
click at [253, 255] on button "Imprimir consumo" at bounding box center [254, 254] width 137 height 18
click at [253, 238] on button "IMPRESSORA" at bounding box center [257, 233] width 62 height 14
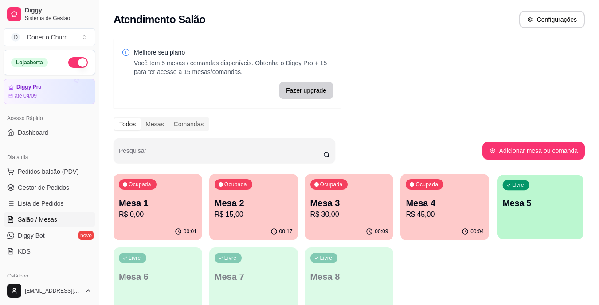
click at [520, 216] on div "Livre Mesa 5" at bounding box center [540, 202] width 86 height 54
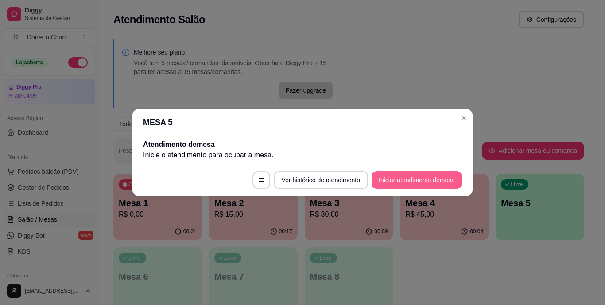
click at [410, 178] on button "Iniciar atendimento de mesa" at bounding box center [417, 180] width 90 height 18
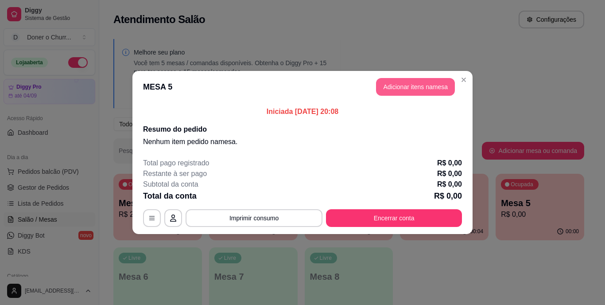
click at [417, 87] on button "Adicionar itens na mesa" at bounding box center [415, 87] width 79 height 18
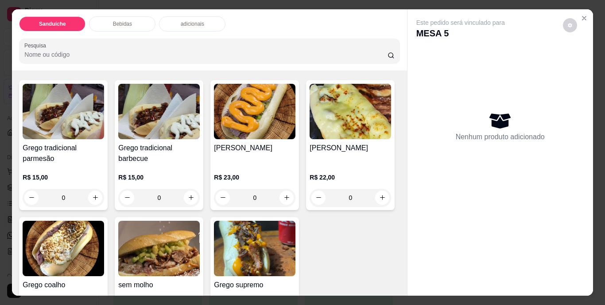
scroll to position [89, 0]
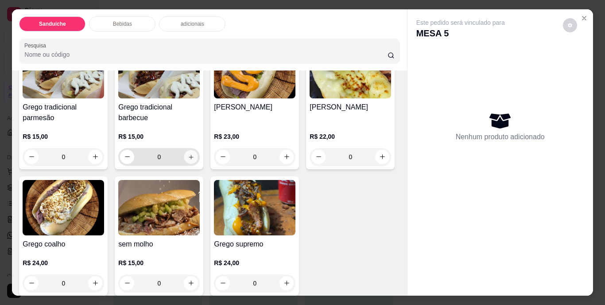
click at [188, 153] on icon "increase-product-quantity" at bounding box center [191, 156] width 7 height 7
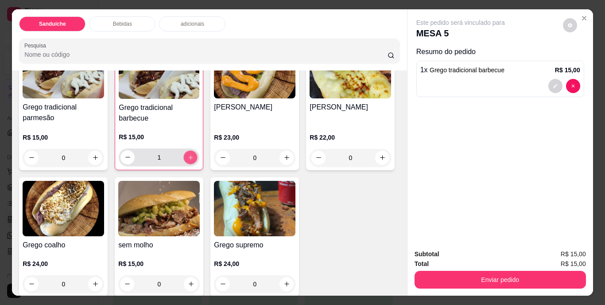
click at [187, 154] on icon "increase-product-quantity" at bounding box center [190, 157] width 7 height 7
type input "2"
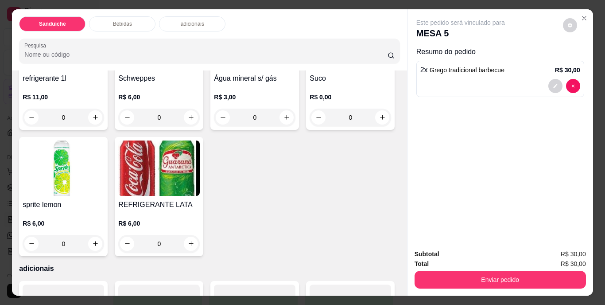
scroll to position [488, 0]
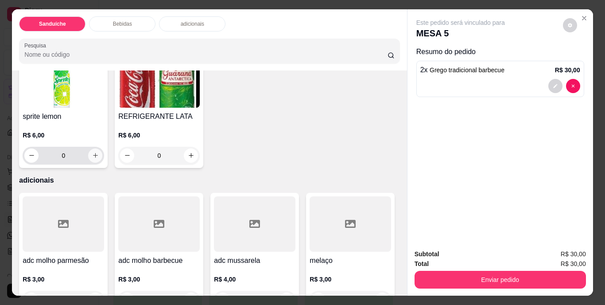
click at [99, 159] on icon "increase-product-quantity" at bounding box center [95, 155] width 7 height 7
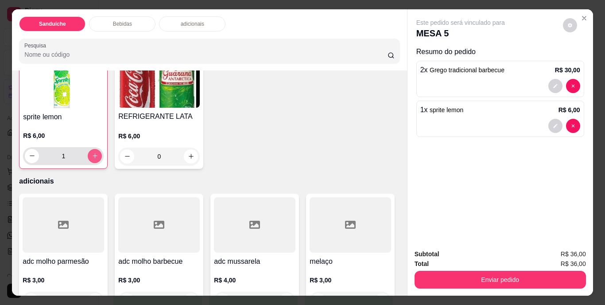
type input "1"
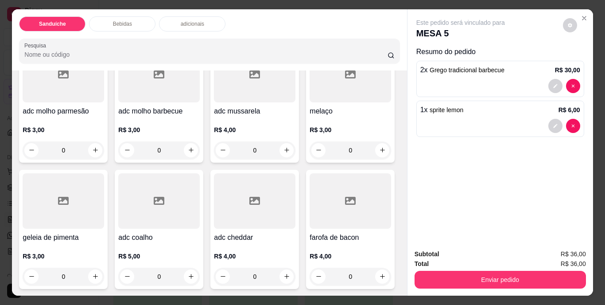
scroll to position [23, 0]
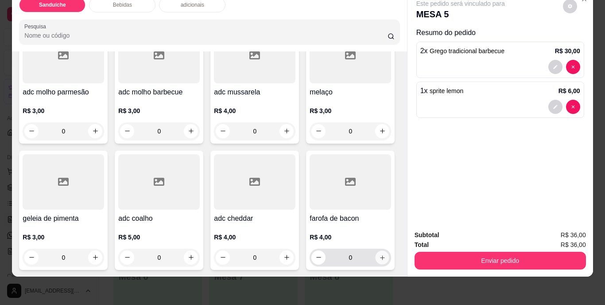
click at [376, 250] on button "increase-product-quantity" at bounding box center [383, 257] width 14 height 14
type input "1"
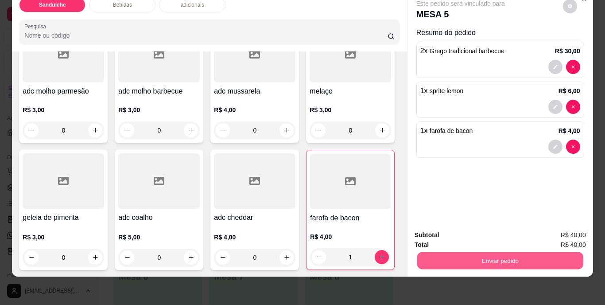
click at [486, 252] on button "Enviar pedido" at bounding box center [500, 260] width 166 height 17
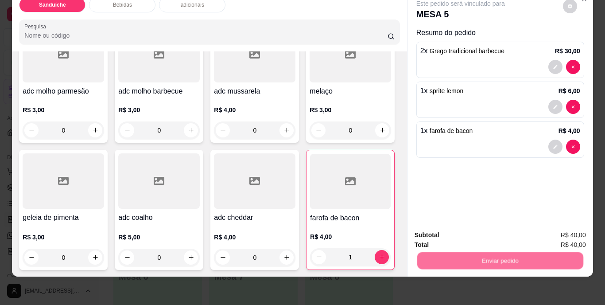
click at [480, 232] on button "Não registrar e enviar pedido" at bounding box center [471, 232] width 90 height 16
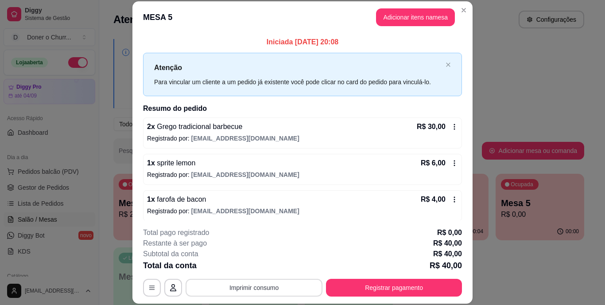
click at [258, 286] on button "Imprimir consumo" at bounding box center [254, 288] width 137 height 18
click at [254, 270] on button "IMPRESSORA" at bounding box center [254, 267] width 64 height 14
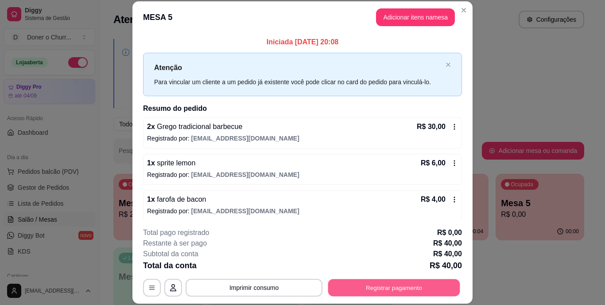
click at [375, 291] on button "Registrar pagamento" at bounding box center [394, 287] width 132 height 17
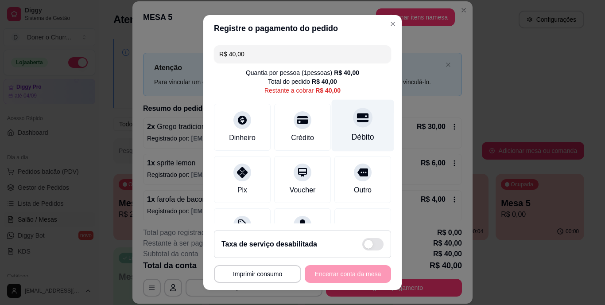
click at [342, 130] on div "Débito" at bounding box center [363, 126] width 62 height 52
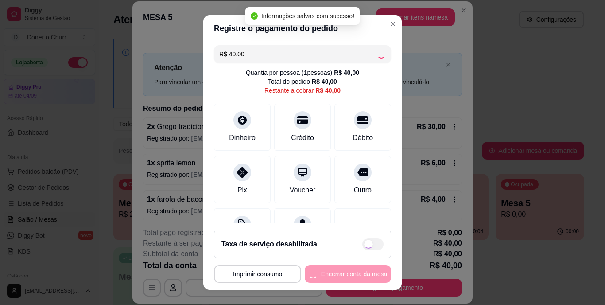
type input "R$ 0,00"
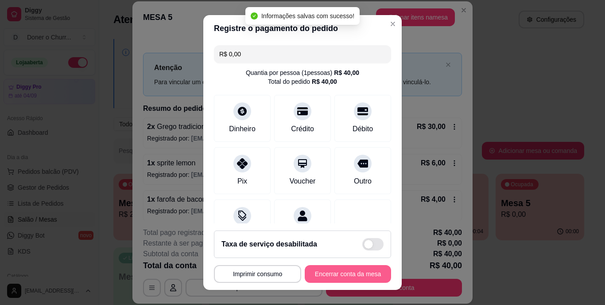
click at [339, 273] on button "Encerrar conta da mesa" at bounding box center [348, 274] width 86 height 18
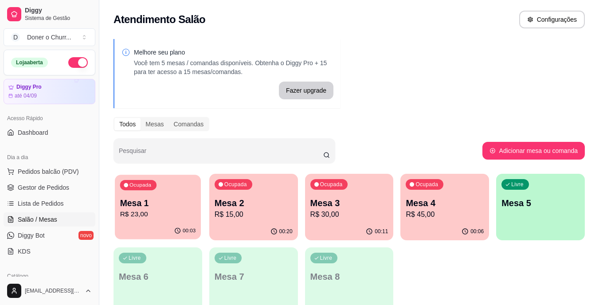
click at [171, 203] on p "Mesa 1" at bounding box center [158, 203] width 76 height 12
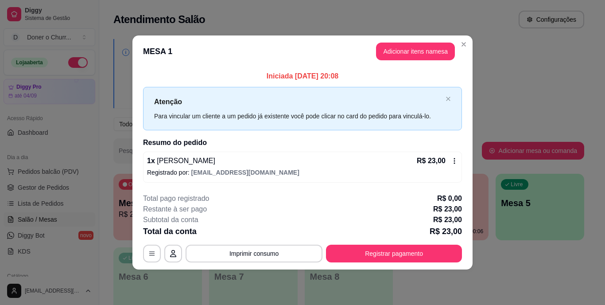
click at [454, 156] on div "R$ 23,00" at bounding box center [437, 161] width 41 height 11
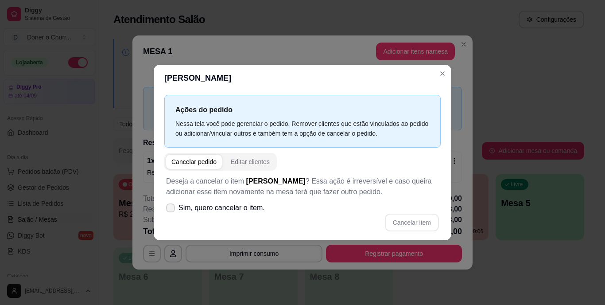
click at [173, 207] on icon at bounding box center [170, 207] width 7 height 5
click at [172, 210] on input "Sim, quero cancelar o item." at bounding box center [169, 213] width 6 height 6
checkbox input "true"
click at [402, 216] on button "Cancelar item" at bounding box center [412, 223] width 54 height 18
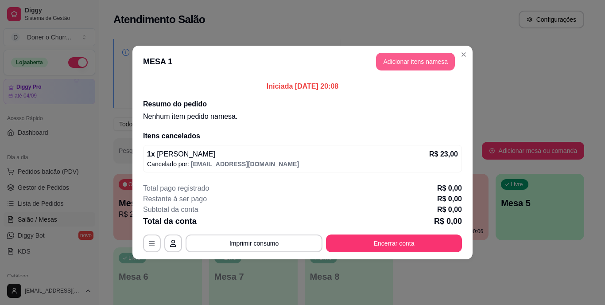
click at [427, 62] on button "Adicionar itens na mesa" at bounding box center [415, 62] width 79 height 18
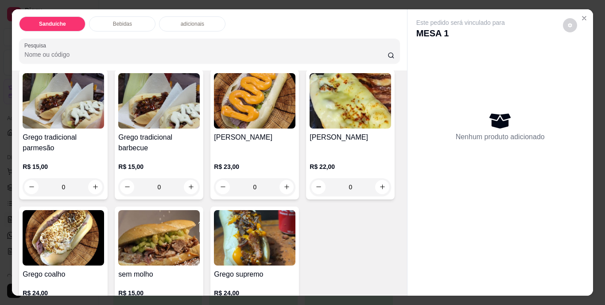
scroll to position [89, 0]
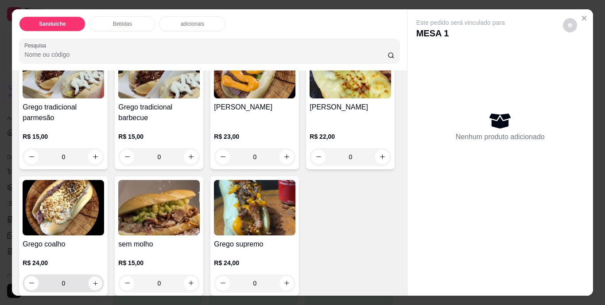
click at [102, 276] on button "increase-product-quantity" at bounding box center [96, 283] width 14 height 14
type input "1"
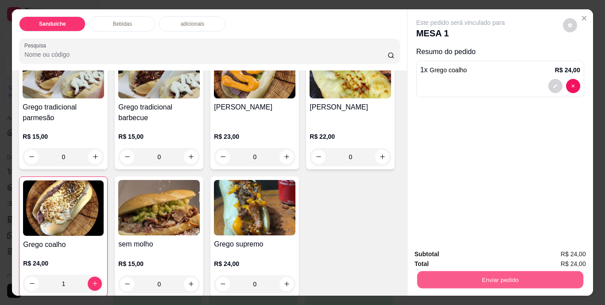
click at [476, 279] on button "Enviar pedido" at bounding box center [500, 279] width 166 height 17
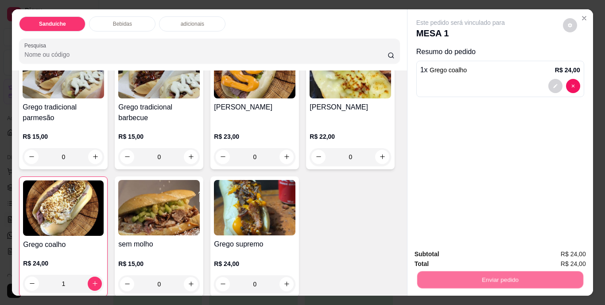
click at [470, 255] on button "Não registrar e enviar pedido" at bounding box center [471, 254] width 90 height 16
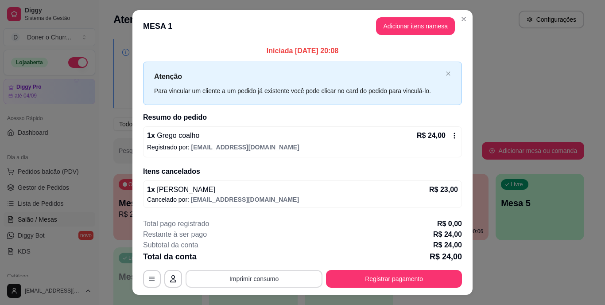
click at [256, 274] on button "Imprimir consumo" at bounding box center [254, 279] width 137 height 18
click at [256, 258] on button "IMPRESSORA" at bounding box center [253, 258] width 62 height 14
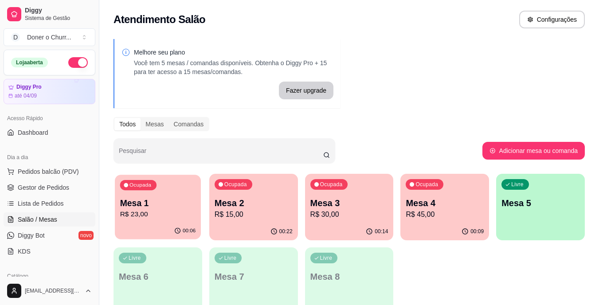
click at [172, 201] on p "Mesa 1" at bounding box center [158, 203] width 76 height 12
click at [257, 204] on p "Mesa 2" at bounding box center [254, 203] width 78 height 12
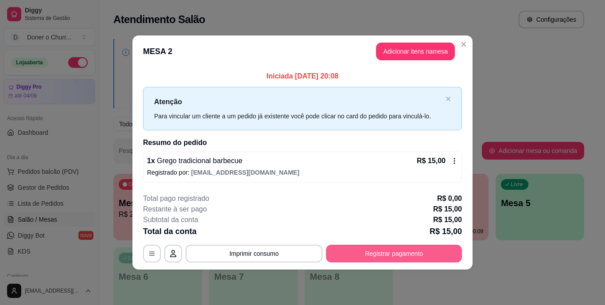
click at [374, 253] on button "Registrar pagamento" at bounding box center [394, 254] width 136 height 18
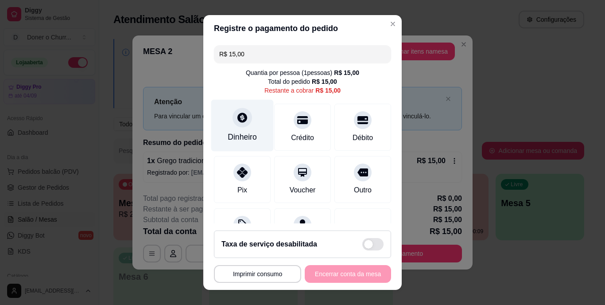
click at [238, 133] on div "Dinheiro" at bounding box center [242, 138] width 29 height 12
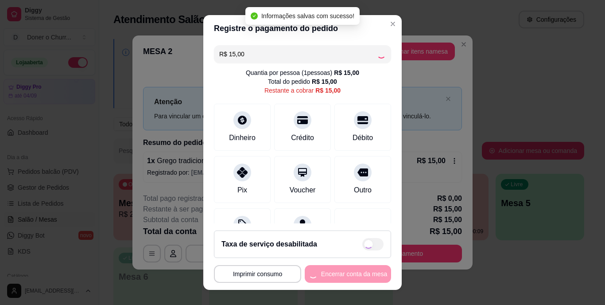
type input "R$ 0,00"
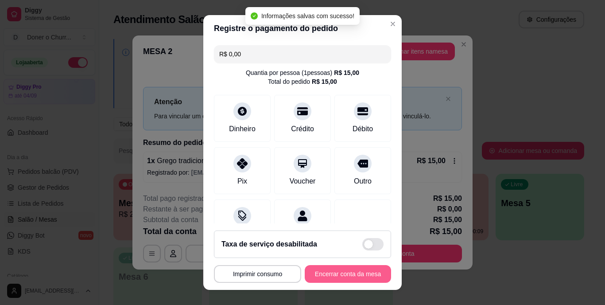
click at [316, 269] on button "Encerrar conta da mesa" at bounding box center [348, 274] width 86 height 18
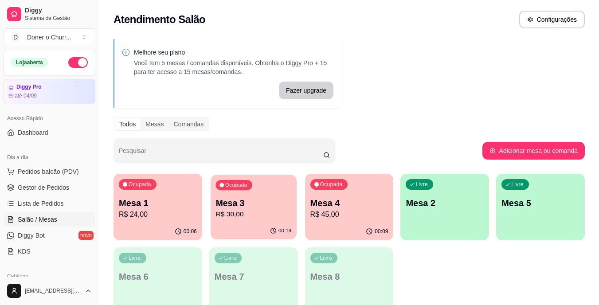
click at [233, 213] on p "R$ 30,00" at bounding box center [253, 214] width 76 height 10
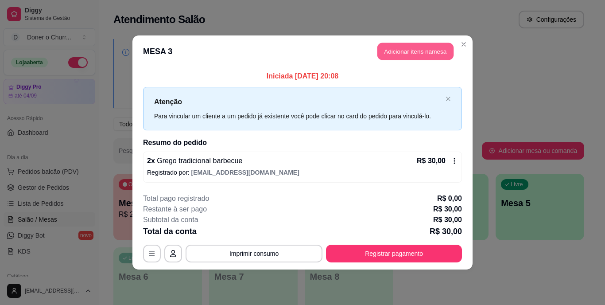
click at [400, 50] on button "Adicionar itens na mesa" at bounding box center [416, 51] width 76 height 17
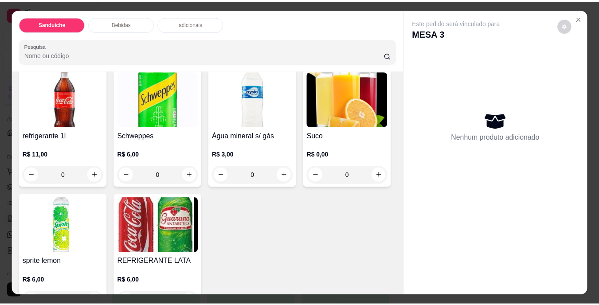
scroll to position [443, 0]
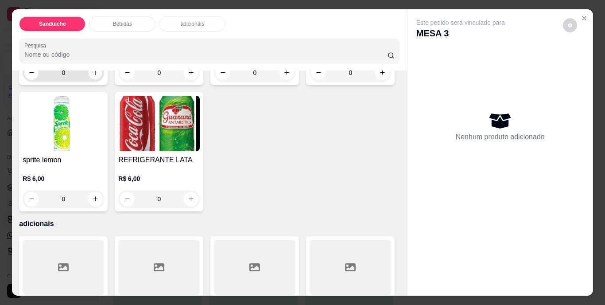
click at [93, 76] on icon "increase-product-quantity" at bounding box center [95, 72] width 7 height 7
type input "1"
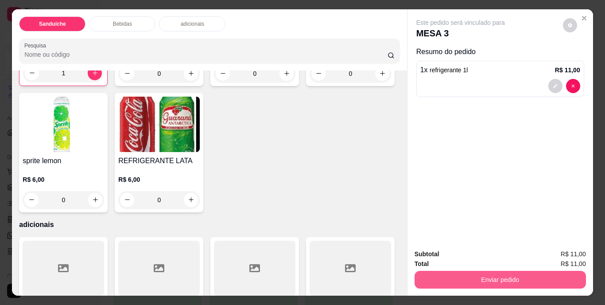
click at [488, 278] on button "Enviar pedido" at bounding box center [501, 280] width 172 height 18
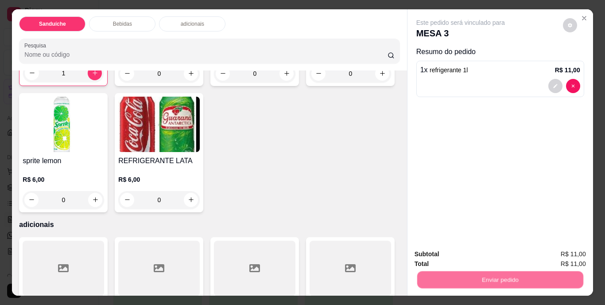
click at [463, 254] on button "Não registrar e enviar pedido" at bounding box center [471, 254] width 90 height 16
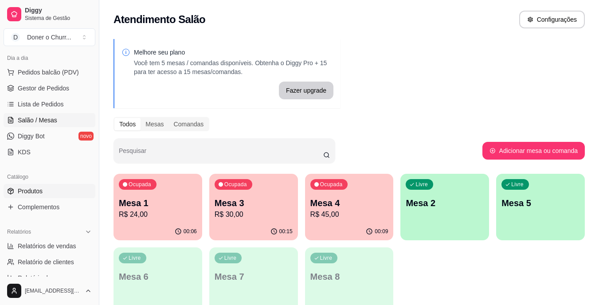
scroll to position [133, 0]
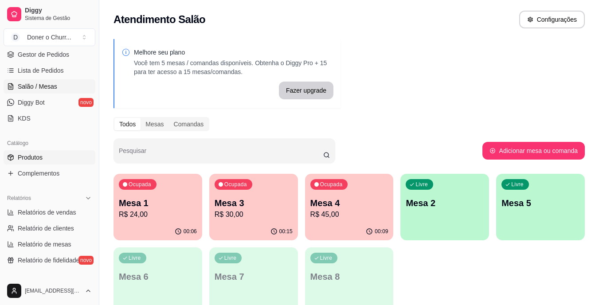
click at [42, 158] on span "Produtos" at bounding box center [30, 157] width 25 height 9
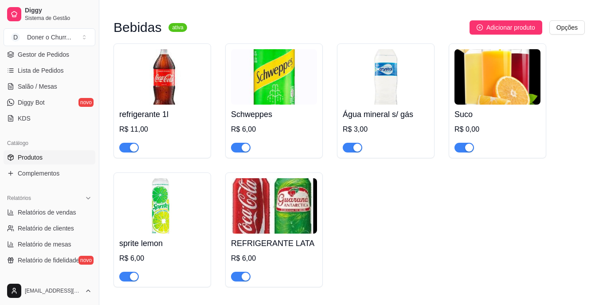
scroll to position [399, 0]
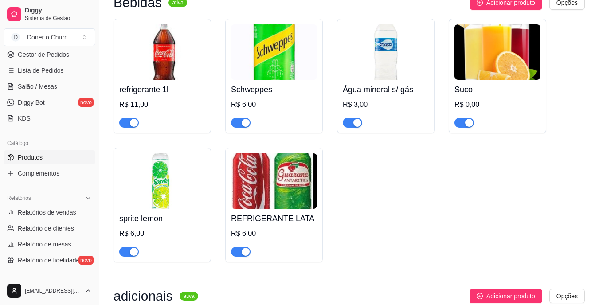
click at [130, 250] on div "button" at bounding box center [134, 252] width 8 height 8
click at [44, 81] on link "Salão / Mesas" at bounding box center [50, 86] width 92 height 14
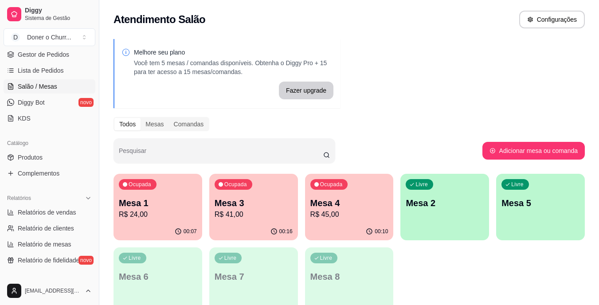
click at [459, 224] on div "Livre Mesa 2" at bounding box center [444, 202] width 89 height 56
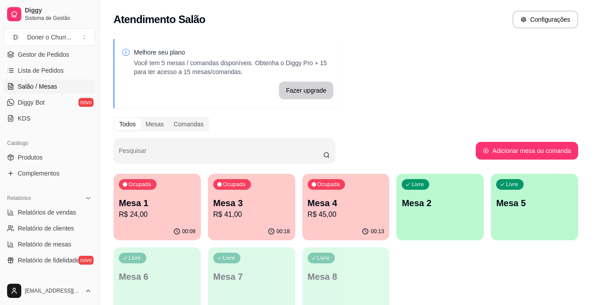
click at [421, 180] on button "Iniciar atendimento de mesa" at bounding box center [414, 180] width 91 height 18
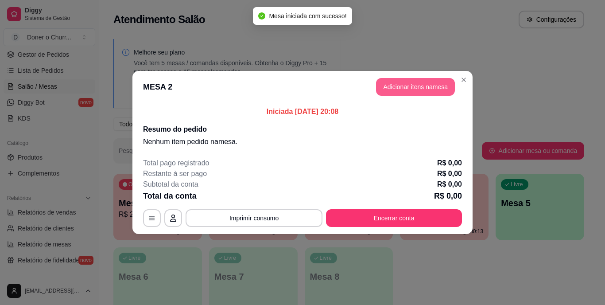
click at [420, 89] on button "Adicionar itens na mesa" at bounding box center [415, 87] width 79 height 18
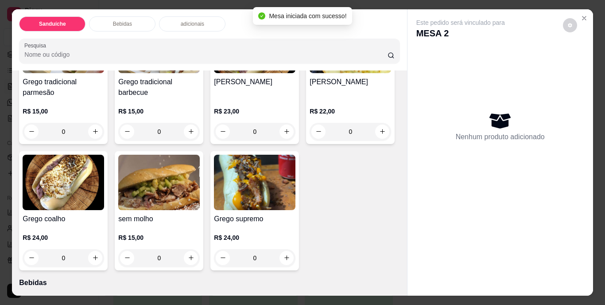
scroll to position [133, 0]
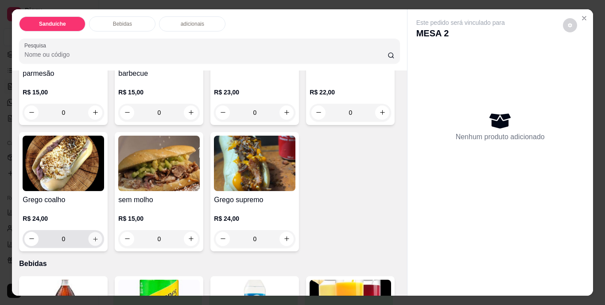
click at [99, 236] on icon "increase-product-quantity" at bounding box center [95, 238] width 7 height 7
type input "1"
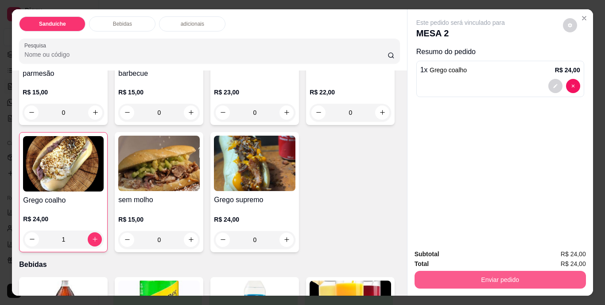
click at [491, 274] on button "Enviar pedido" at bounding box center [501, 280] width 172 height 18
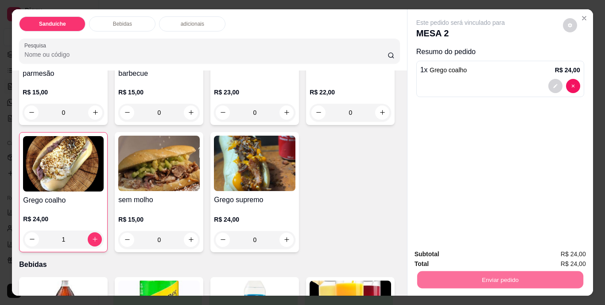
click at [474, 253] on button "Não registrar e enviar pedido" at bounding box center [471, 254] width 92 height 17
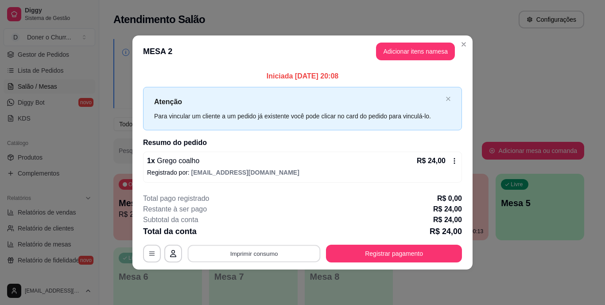
click at [259, 250] on button "Imprimir consumo" at bounding box center [254, 253] width 133 height 17
click at [250, 232] on button "IMPRESSORA" at bounding box center [257, 233] width 64 height 14
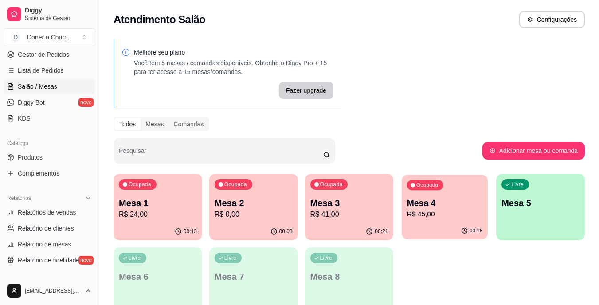
click at [413, 201] on p "Mesa 4" at bounding box center [445, 203] width 76 height 12
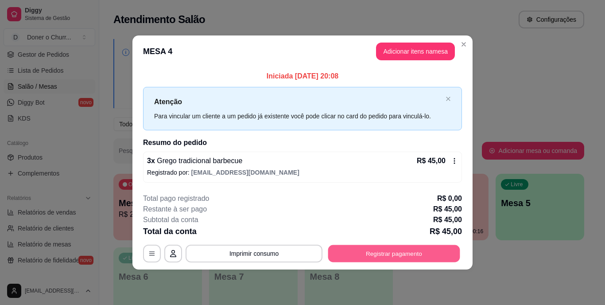
click at [372, 254] on button "Registrar pagamento" at bounding box center [394, 253] width 132 height 17
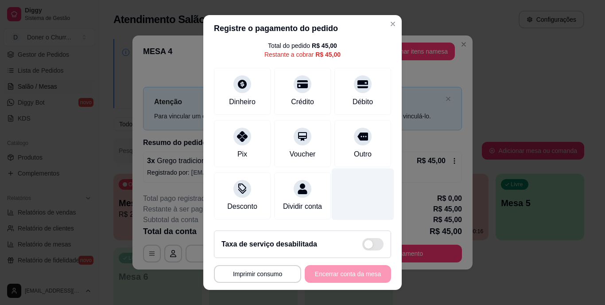
scroll to position [13, 0]
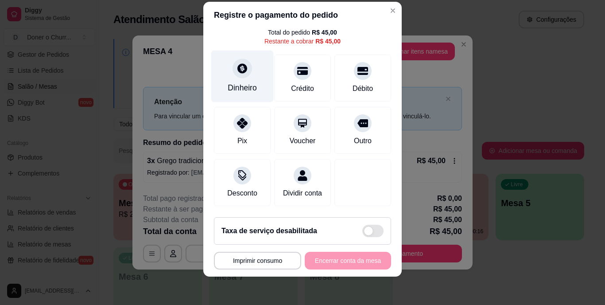
click at [244, 61] on div at bounding box center [243, 69] width 20 height 20
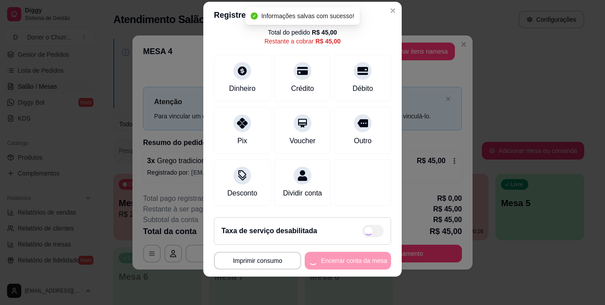
type input "R$ 0,00"
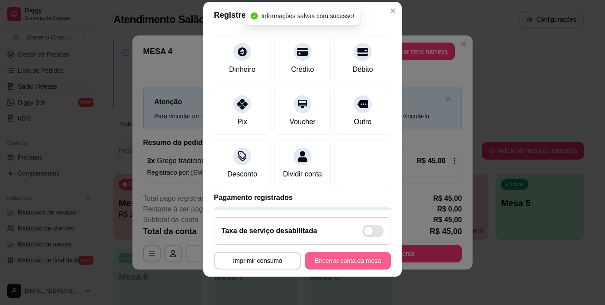
click at [332, 256] on div "**********" at bounding box center [302, 261] width 177 height 18
click at [331, 255] on button "Encerrar conta da mesa" at bounding box center [348, 261] width 86 height 18
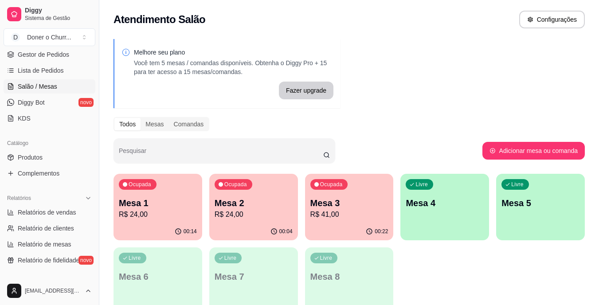
click at [366, 209] on div "Mesa 3 R$ 41,00" at bounding box center [349, 208] width 78 height 23
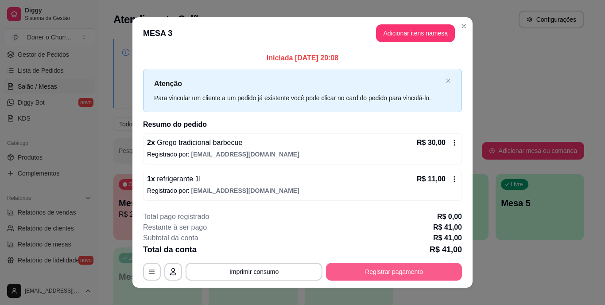
click at [378, 268] on button "Registrar pagamento" at bounding box center [394, 272] width 136 height 18
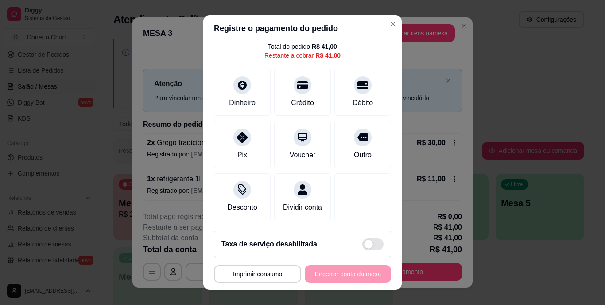
scroll to position [46, 0]
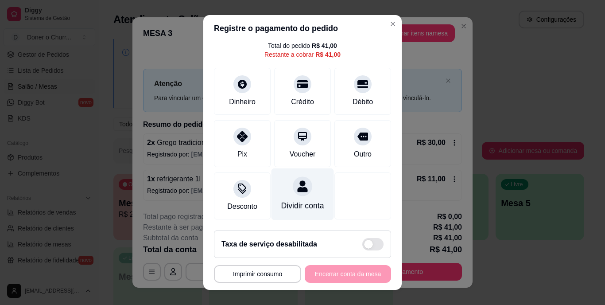
click at [294, 182] on div at bounding box center [303, 187] width 20 height 20
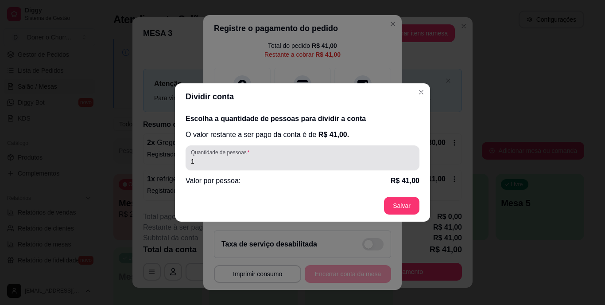
click at [238, 163] on input "1" at bounding box center [302, 161] width 223 height 9
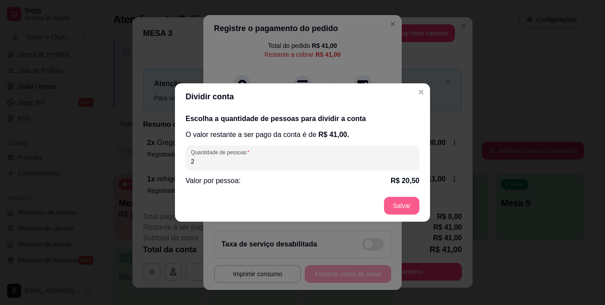
type input "2"
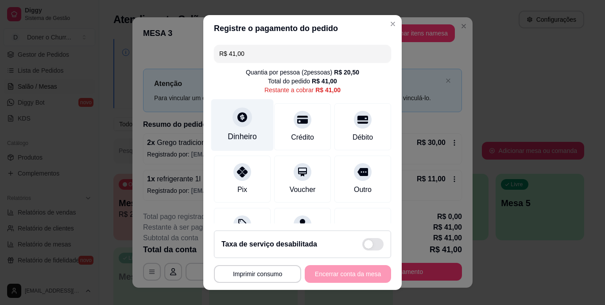
scroll to position [0, 0]
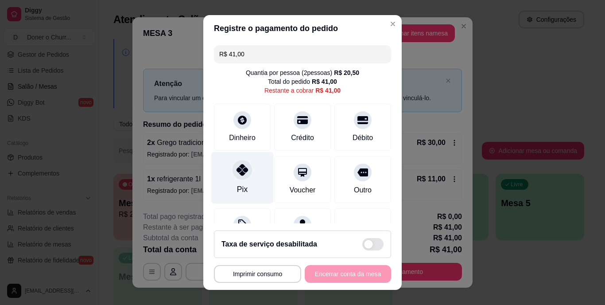
click at [234, 160] on div "Pix" at bounding box center [242, 178] width 62 height 52
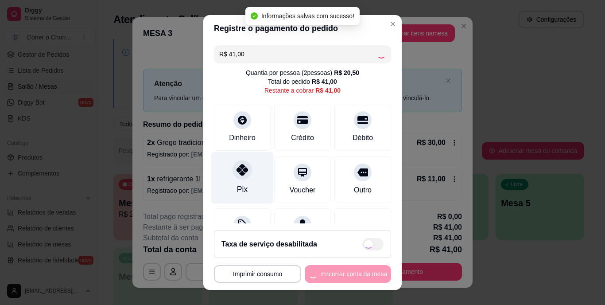
type input "R$ 0,00"
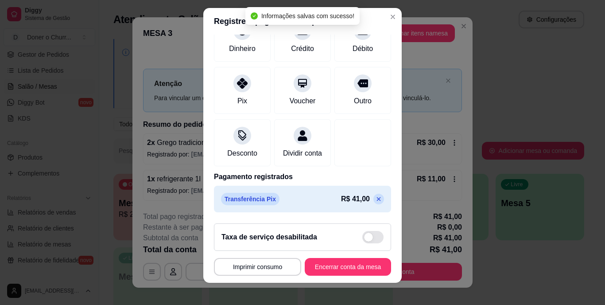
scroll to position [13, 0]
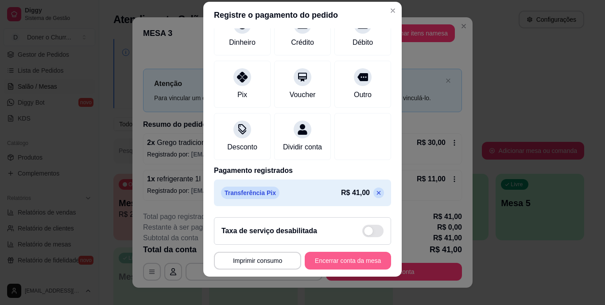
click at [350, 266] on button "Encerrar conta da mesa" at bounding box center [348, 261] width 86 height 18
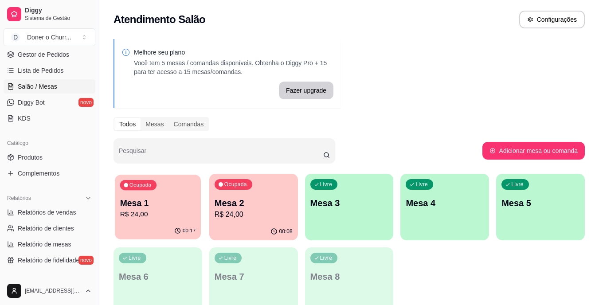
click at [171, 207] on p "Mesa 1" at bounding box center [158, 203] width 76 height 12
click at [273, 210] on p "R$ 24,00" at bounding box center [254, 214] width 78 height 11
click at [248, 182] on div "Ocupada" at bounding box center [234, 184] width 38 height 11
click at [177, 196] on div "Ocupada Mesa 1 R$ 24,00" at bounding box center [157, 198] width 89 height 49
click at [265, 201] on p "Mesa 2" at bounding box center [254, 203] width 78 height 12
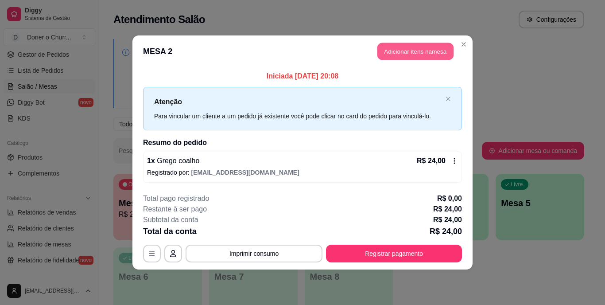
click at [410, 49] on button "Adicionar itens na mesa" at bounding box center [416, 51] width 76 height 17
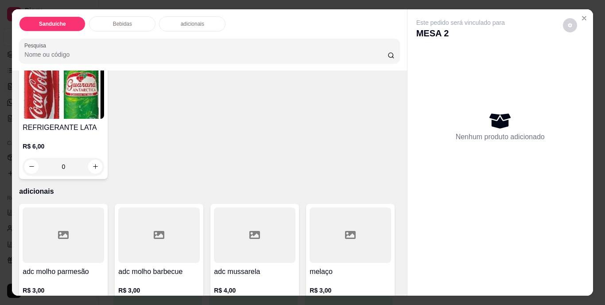
scroll to position [488, 0]
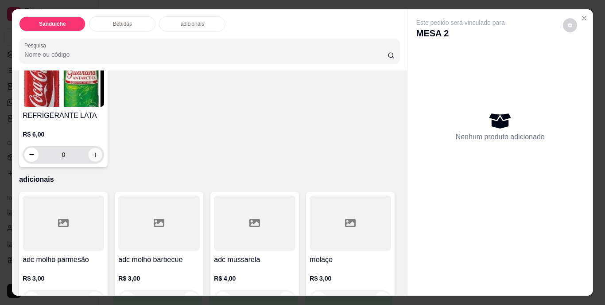
click at [102, 161] on button "increase-product-quantity" at bounding box center [96, 155] width 14 height 14
type input "1"
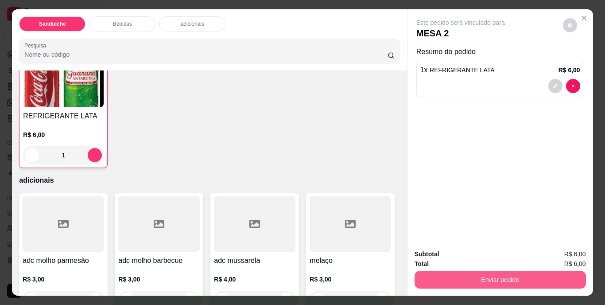
click at [503, 274] on button "Enviar pedido" at bounding box center [501, 280] width 172 height 18
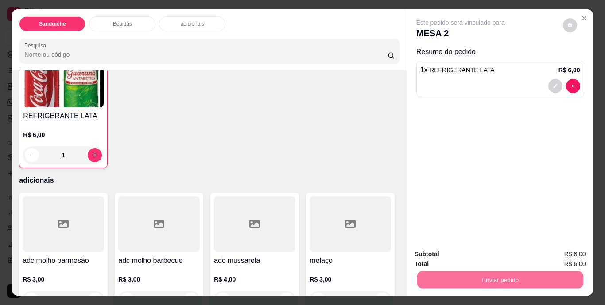
click at [480, 256] on button "Não registrar e enviar pedido" at bounding box center [471, 254] width 90 height 16
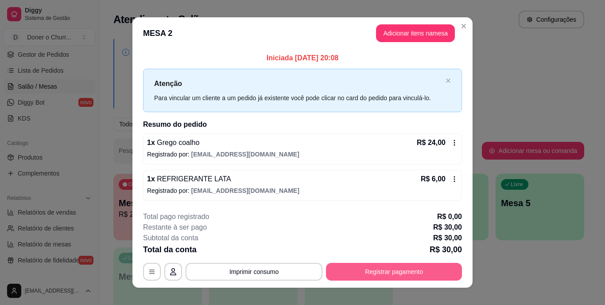
click at [366, 269] on button "Registrar pagamento" at bounding box center [394, 272] width 136 height 18
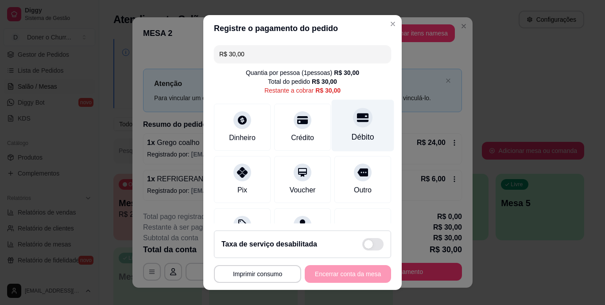
click at [352, 135] on div "Débito" at bounding box center [363, 138] width 23 height 12
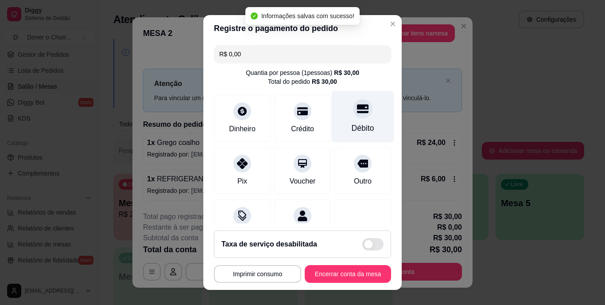
type input "R$ 0,00"
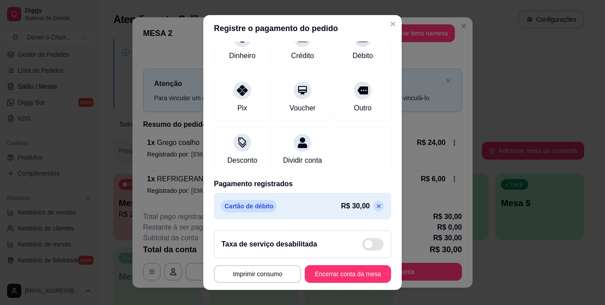
scroll to position [83, 0]
click at [344, 265] on button "Encerrar conta da mesa" at bounding box center [348, 274] width 86 height 18
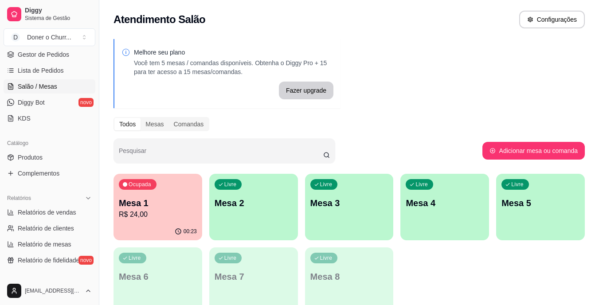
click at [156, 199] on p "Mesa 1" at bounding box center [158, 203] width 78 height 12
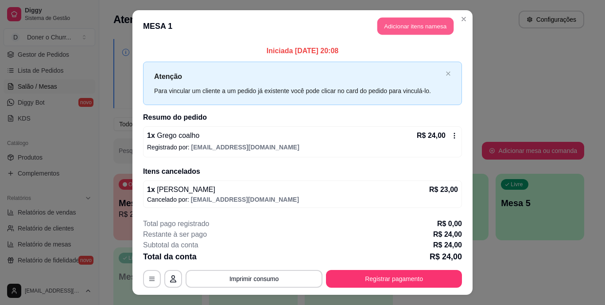
click at [433, 27] on button "Adicionar itens na mesa" at bounding box center [416, 26] width 76 height 17
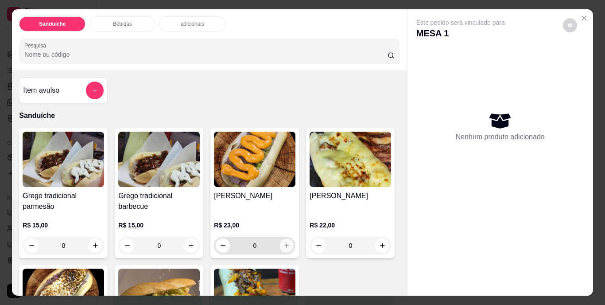
click at [284, 243] on icon "increase-product-quantity" at bounding box center [287, 245] width 7 height 7
type input "1"
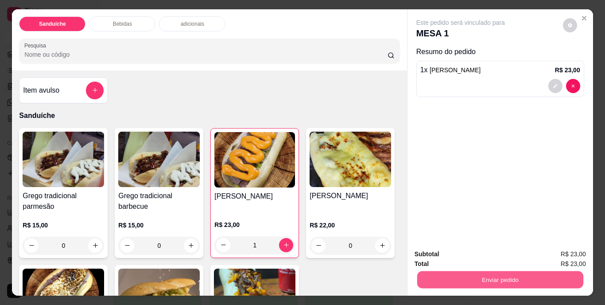
click at [481, 276] on button "Enviar pedido" at bounding box center [500, 279] width 166 height 17
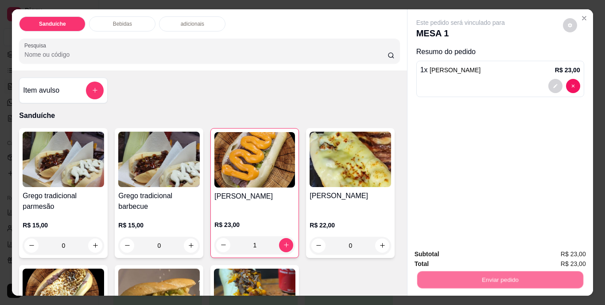
click at [475, 251] on button "Não registrar e enviar pedido" at bounding box center [471, 254] width 90 height 16
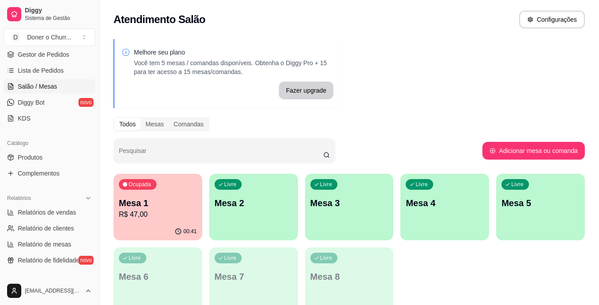
click at [304, 182] on div "Ocupada Mesa 1 R$ 47,00 00:41 Livre Mesa 2 Livre Mesa 3 Livre Mesa 4 Livre Mesa…" at bounding box center [348, 244] width 471 height 140
click at [170, 228] on div "00:41" at bounding box center [157, 231] width 89 height 17
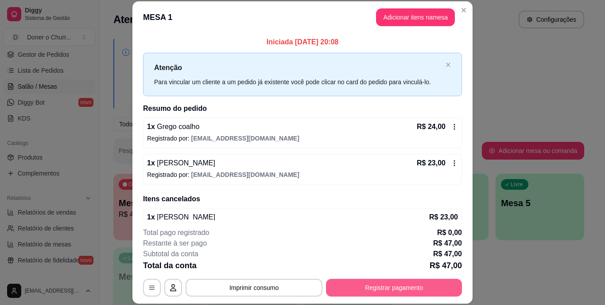
click at [387, 288] on button "Registrar pagamento" at bounding box center [394, 288] width 136 height 18
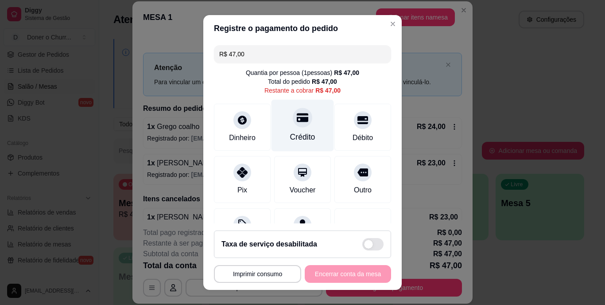
click at [307, 128] on div "Crédito" at bounding box center [303, 126] width 62 height 52
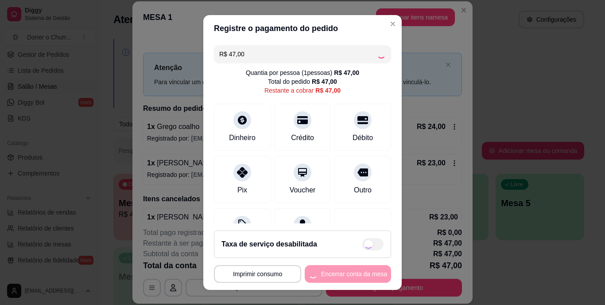
click at [332, 272] on div "**********" at bounding box center [302, 274] width 177 height 18
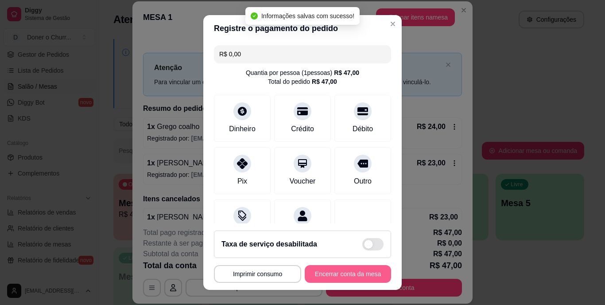
type input "R$ 0,00"
click at [332, 272] on button "Encerrar conta da mesa" at bounding box center [348, 273] width 84 height 17
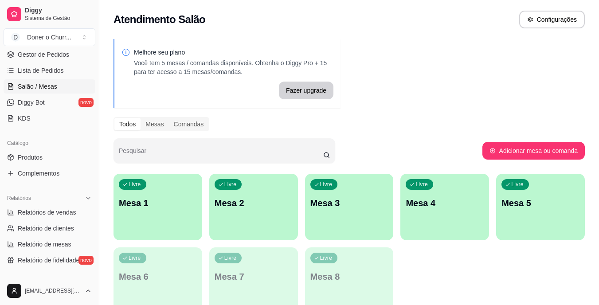
click at [166, 207] on p "Mesa 1" at bounding box center [158, 203] width 78 height 12
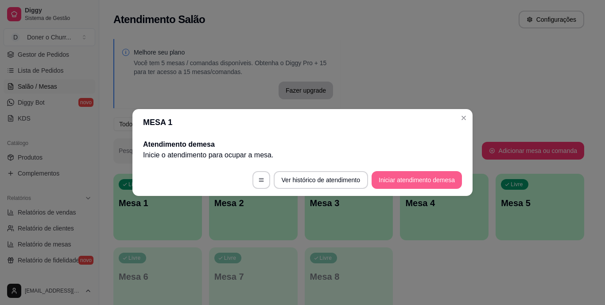
click at [394, 177] on button "Iniciar atendimento de mesa" at bounding box center [417, 180] width 90 height 18
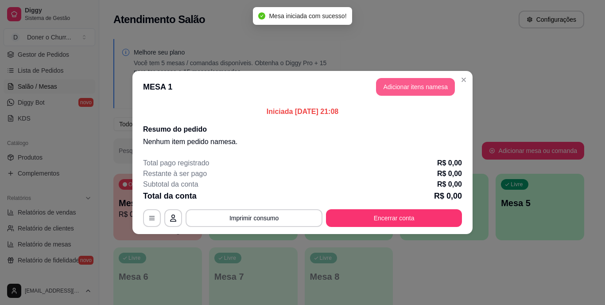
click at [417, 87] on button "Adicionar itens na mesa" at bounding box center [415, 87] width 79 height 18
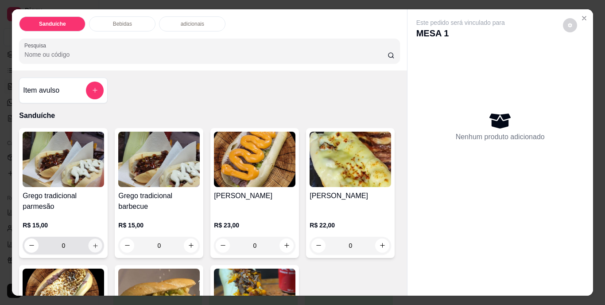
click at [92, 243] on icon "increase-product-quantity" at bounding box center [95, 245] width 7 height 7
type input "1"
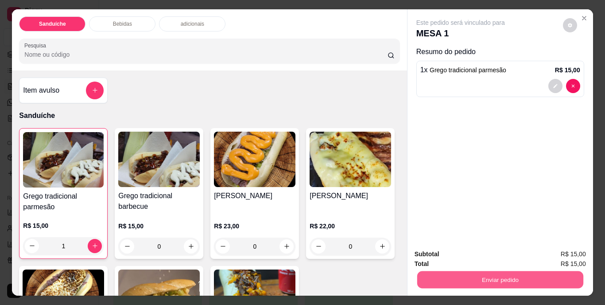
click at [472, 271] on button "Enviar pedido" at bounding box center [500, 279] width 166 height 17
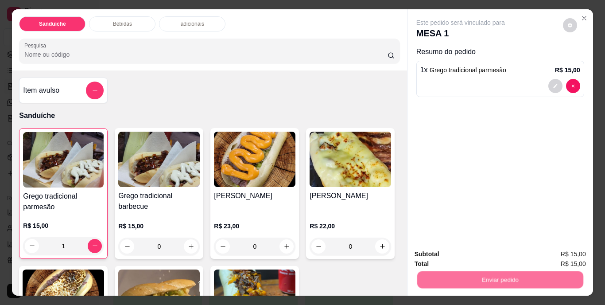
click at [472, 251] on button "Não registrar e enviar pedido" at bounding box center [471, 254] width 90 height 16
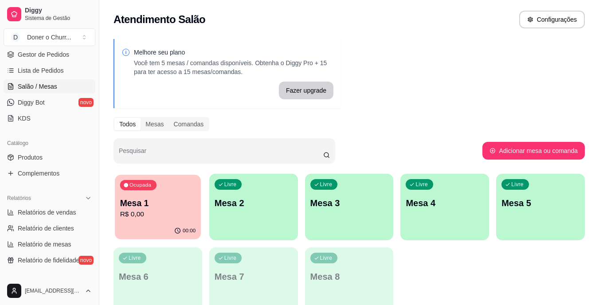
click at [149, 199] on p "Mesa 1" at bounding box center [158, 203] width 76 height 12
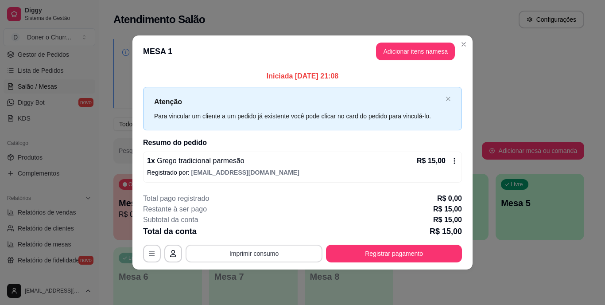
click at [264, 256] on button "Imprimir consumo" at bounding box center [254, 254] width 137 height 18
click at [268, 232] on button "IMPRESSORA" at bounding box center [257, 233] width 62 height 14
click at [257, 249] on button "Imprimir consumo" at bounding box center [254, 254] width 137 height 18
click at [255, 237] on button "IMPRESSORA" at bounding box center [257, 233] width 62 height 14
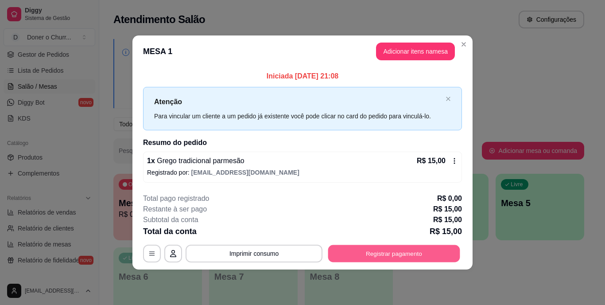
click at [418, 250] on button "Registrar pagamento" at bounding box center [394, 253] width 132 height 17
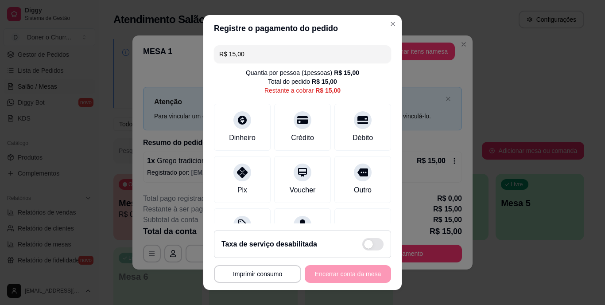
click at [261, 53] on input "R$ 15,00" at bounding box center [302, 54] width 167 height 18
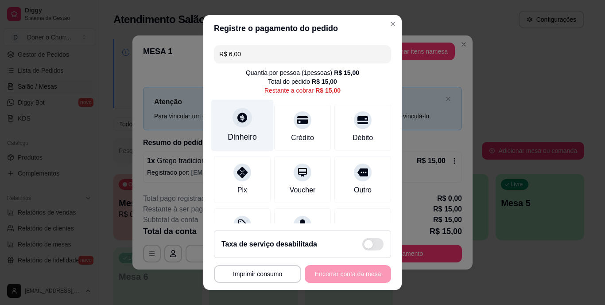
click at [245, 127] on div "Dinheiro" at bounding box center [242, 126] width 62 height 52
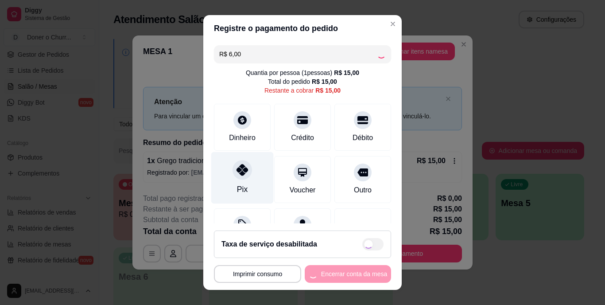
click at [234, 179] on div "Pix" at bounding box center [242, 178] width 62 height 52
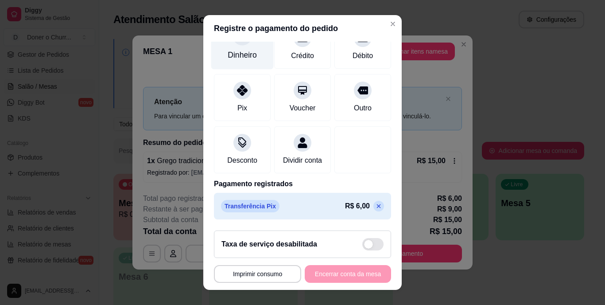
scroll to position [0, 0]
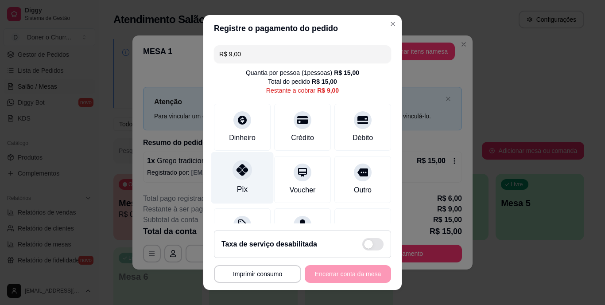
click at [237, 186] on div "Pix" at bounding box center [242, 190] width 11 height 12
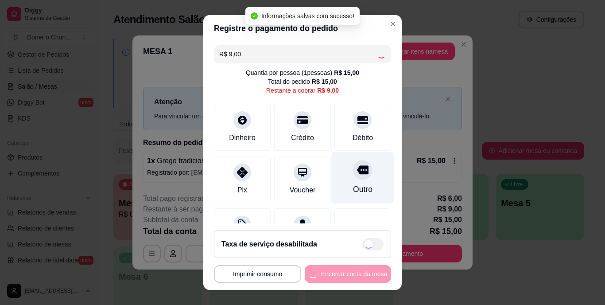
type input "R$ 0,00"
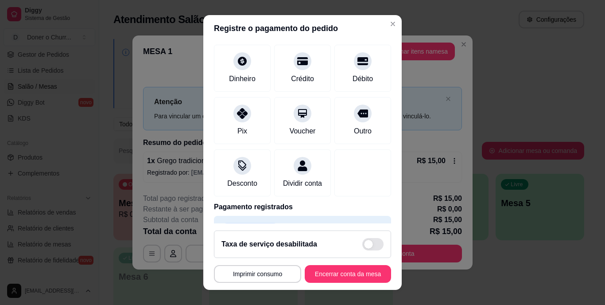
scroll to position [117, 0]
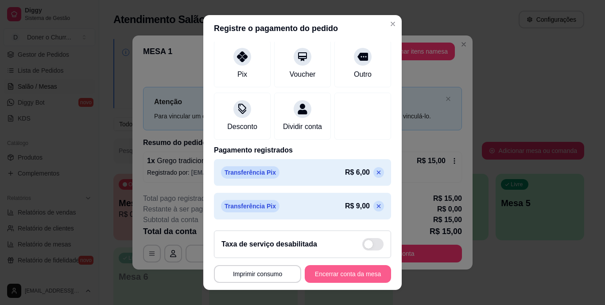
click at [340, 265] on button "Encerrar conta da mesa" at bounding box center [348, 274] width 86 height 18
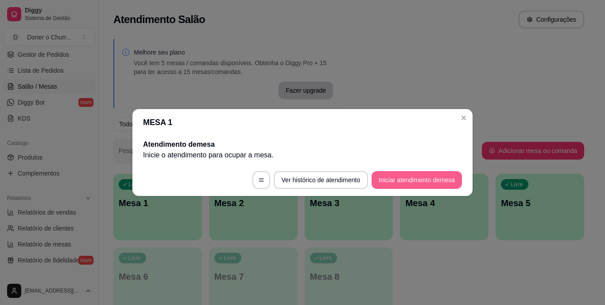
click at [421, 177] on button "Iniciar atendimento de mesa" at bounding box center [417, 180] width 90 height 18
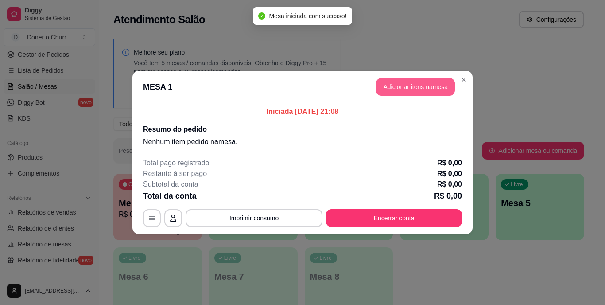
click at [425, 90] on button "Adicionar itens na mesa" at bounding box center [415, 87] width 79 height 18
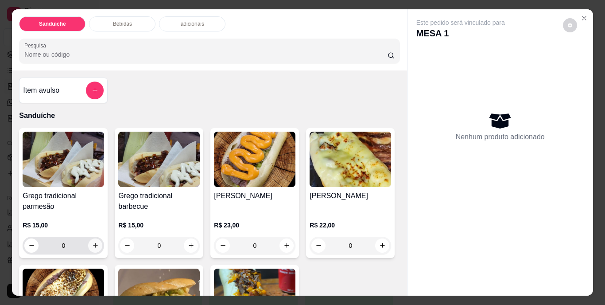
click at [94, 243] on icon "increase-product-quantity" at bounding box center [95, 245] width 5 height 5
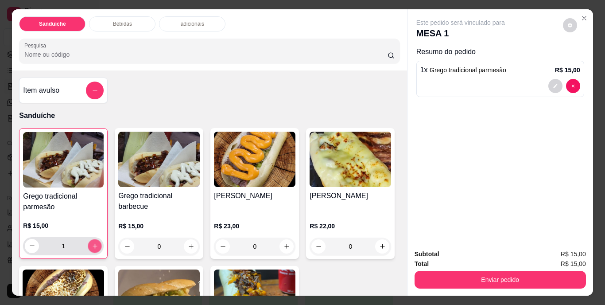
click at [94, 242] on icon "increase-product-quantity" at bounding box center [95, 245] width 7 height 7
type input "2"
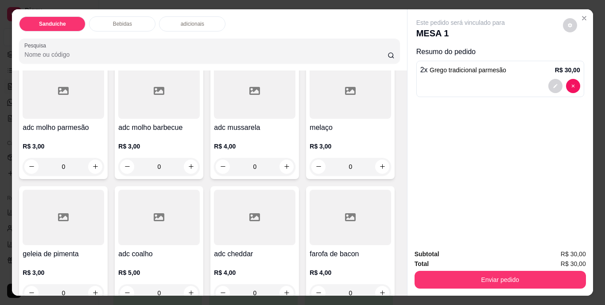
scroll to position [889, 0]
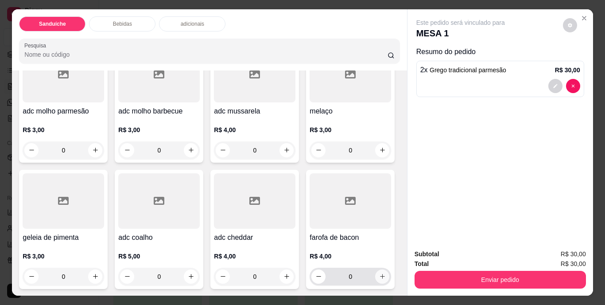
click at [379, 273] on icon "increase-product-quantity" at bounding box center [382, 276] width 7 height 7
type input "1"
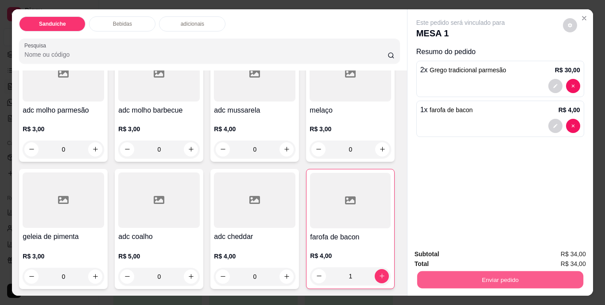
click at [531, 271] on button "Enviar pedido" at bounding box center [500, 279] width 166 height 17
click at [487, 255] on button "Não registrar e enviar pedido" at bounding box center [471, 254] width 90 height 16
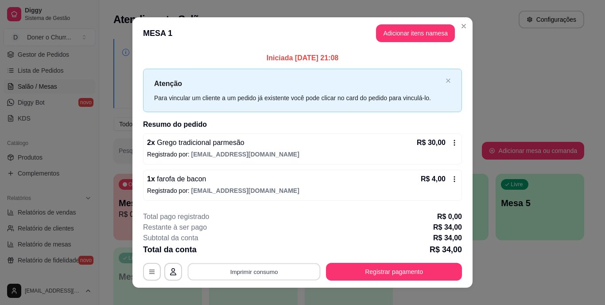
click at [269, 269] on button "Imprimir consumo" at bounding box center [254, 271] width 133 height 17
click at [259, 251] on button "IMPRESSORA" at bounding box center [254, 251] width 64 height 14
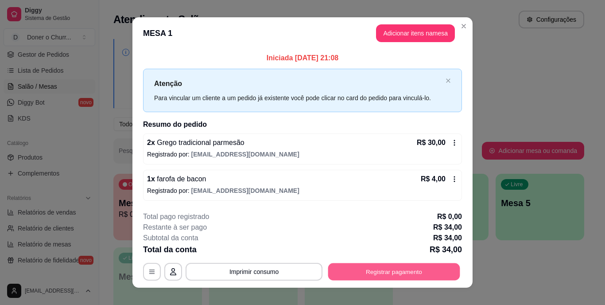
click at [375, 267] on button "Registrar pagamento" at bounding box center [394, 271] width 132 height 17
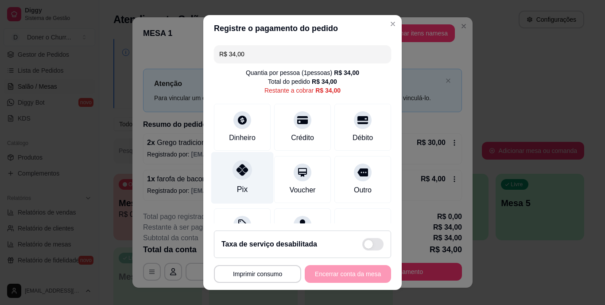
click at [238, 184] on div "Pix" at bounding box center [242, 190] width 11 height 12
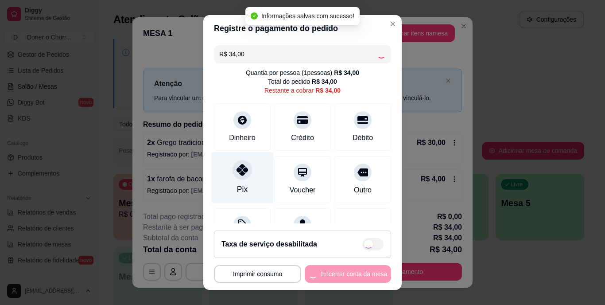
type input "R$ 0,00"
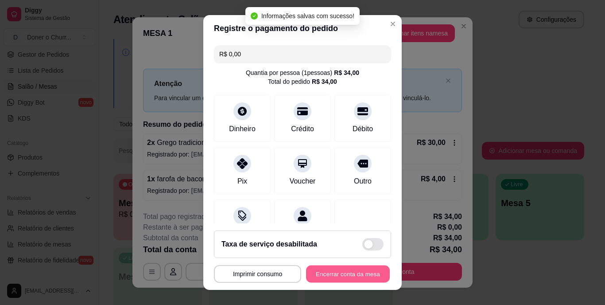
click at [317, 272] on button "Encerrar conta da mesa" at bounding box center [348, 273] width 84 height 17
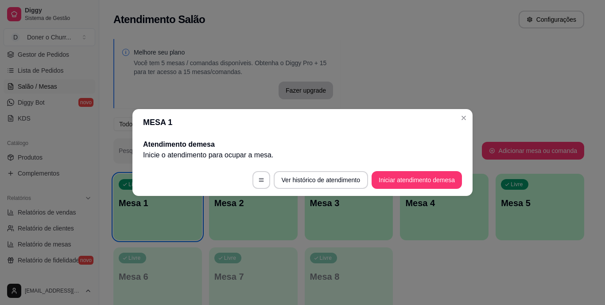
click at [399, 180] on button "Iniciar atendimento de mesa" at bounding box center [417, 180] width 90 height 18
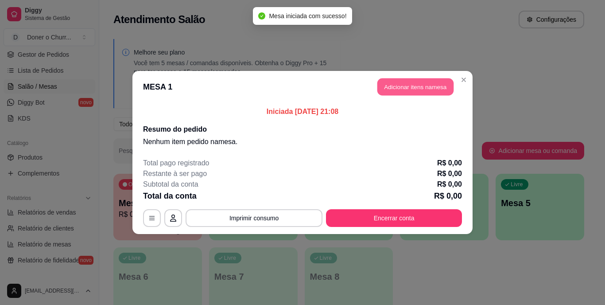
click at [411, 86] on button "Adicionar itens na mesa" at bounding box center [416, 86] width 76 height 17
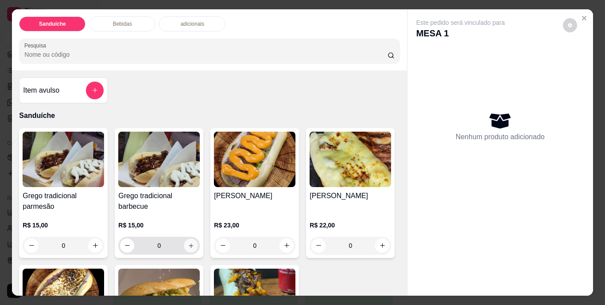
click at [188, 245] on icon "increase-product-quantity" at bounding box center [191, 245] width 7 height 7
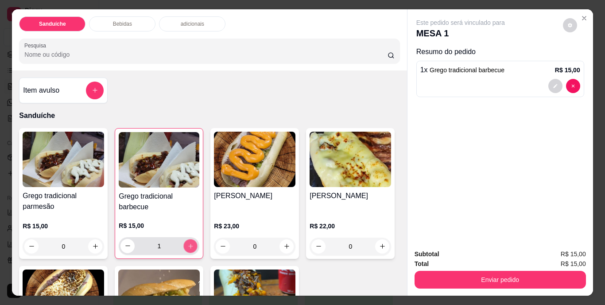
click at [188, 245] on icon "increase-product-quantity" at bounding box center [190, 245] width 7 height 7
type input "2"
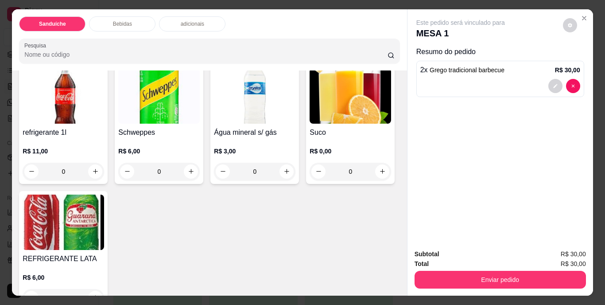
scroll to position [355, 0]
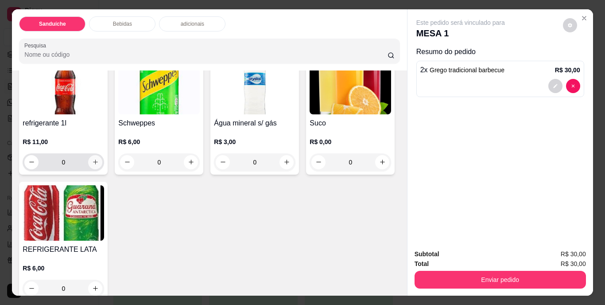
click at [93, 165] on icon "increase-product-quantity" at bounding box center [95, 162] width 7 height 7
type input "1"
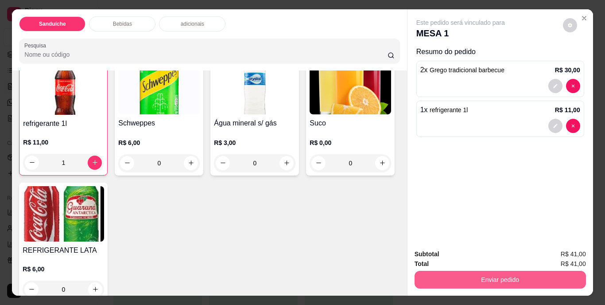
click at [453, 280] on button "Enviar pedido" at bounding box center [501, 280] width 172 height 18
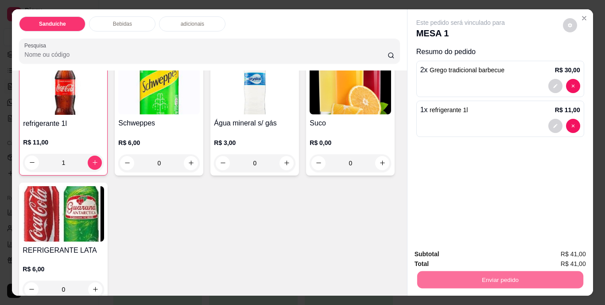
click at [454, 256] on button "Não registrar e enviar pedido" at bounding box center [471, 254] width 90 height 16
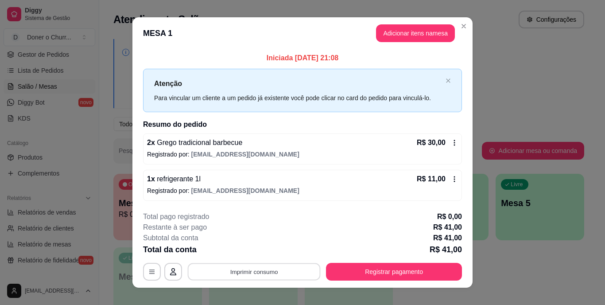
click at [243, 268] on button "Imprimir consumo" at bounding box center [254, 271] width 133 height 17
click at [250, 248] on button "IMPRESSORA" at bounding box center [254, 251] width 64 height 14
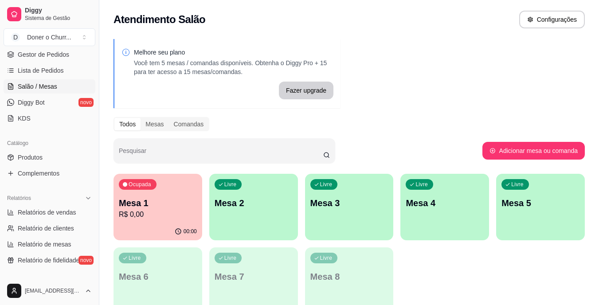
click at [256, 195] on div "Livre Mesa 2" at bounding box center [253, 202] width 89 height 56
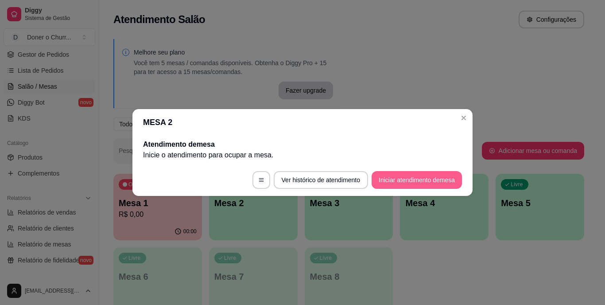
click at [424, 179] on button "Iniciar atendimento de mesa" at bounding box center [417, 180] width 90 height 18
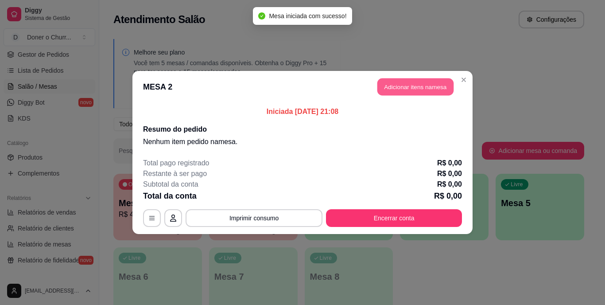
click at [406, 84] on button "Adicionar itens na mesa" at bounding box center [416, 86] width 76 height 17
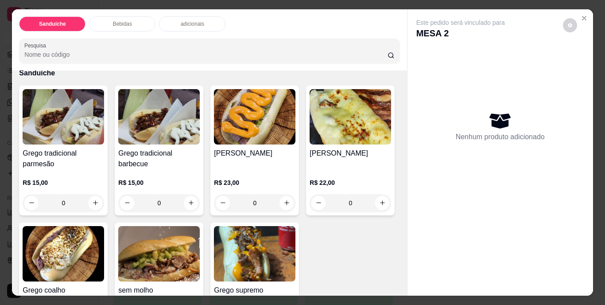
scroll to position [44, 0]
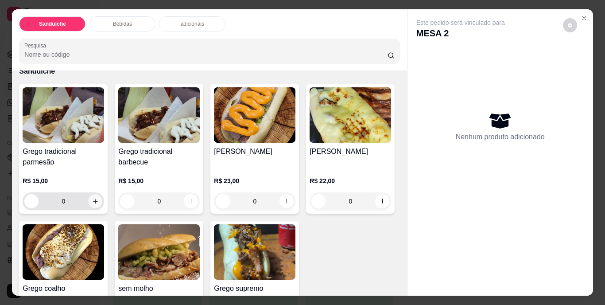
click at [92, 200] on icon "increase-product-quantity" at bounding box center [95, 201] width 7 height 7
type input "1"
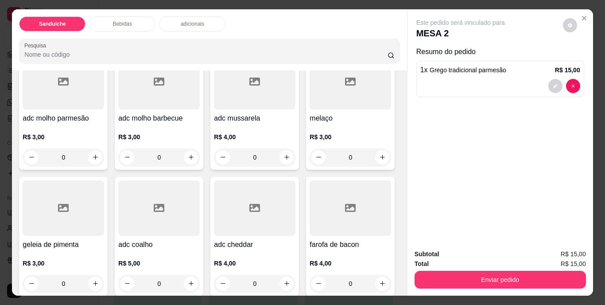
scroll to position [620, 0]
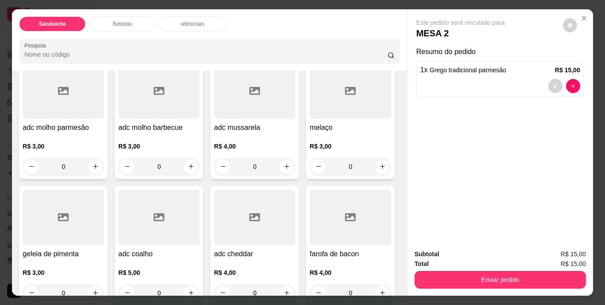
click at [99, 26] on icon "increase-product-quantity" at bounding box center [95, 22] width 7 height 7
type input "1"
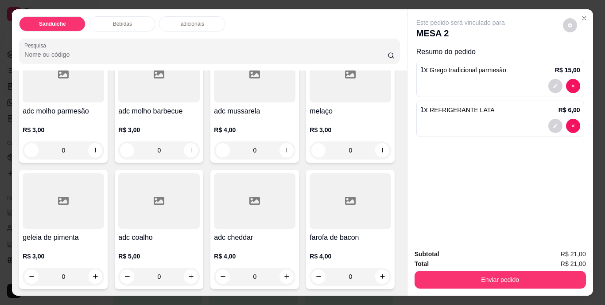
scroll to position [890, 0]
click at [379, 273] on icon "increase-product-quantity" at bounding box center [382, 276] width 7 height 7
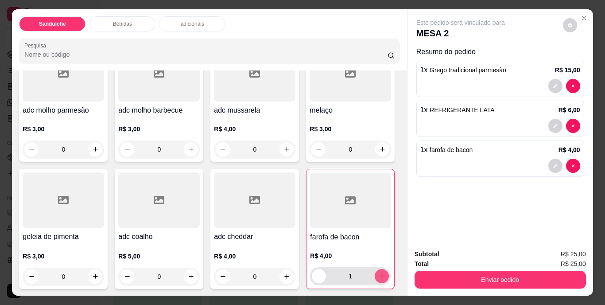
type input "1"
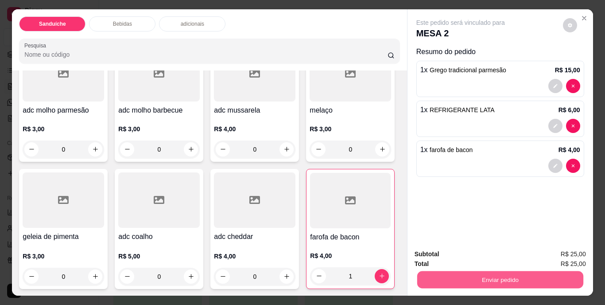
click at [492, 273] on button "Enviar pedido" at bounding box center [500, 279] width 166 height 17
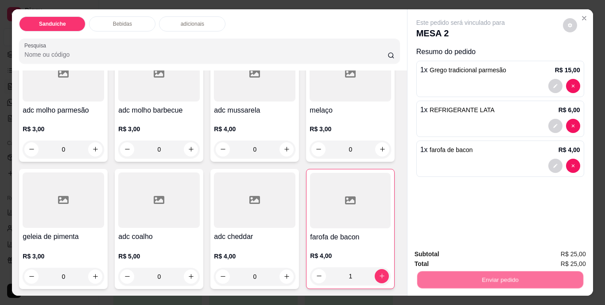
click at [481, 254] on button "Não registrar e enviar pedido" at bounding box center [471, 254] width 90 height 16
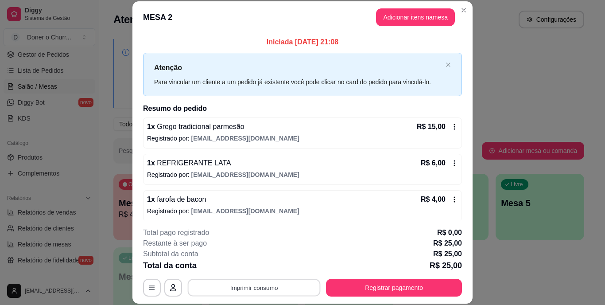
click at [252, 284] on button "Imprimir consumo" at bounding box center [254, 287] width 133 height 17
click at [257, 269] on button "IMPRESSORA" at bounding box center [254, 267] width 64 height 14
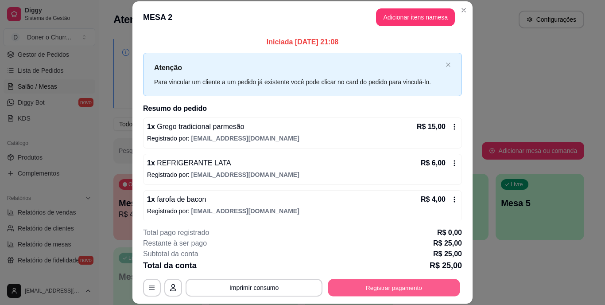
click at [367, 289] on button "Registrar pagamento" at bounding box center [394, 287] width 132 height 17
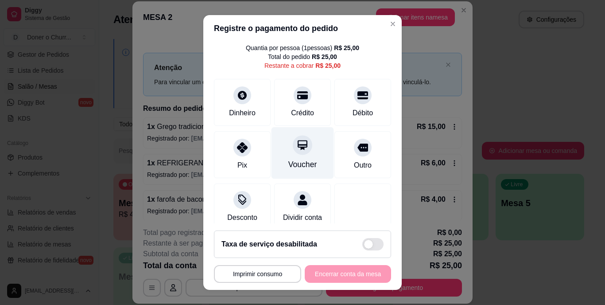
scroll to position [0, 0]
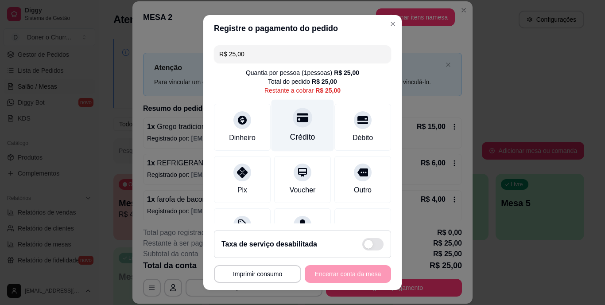
click at [303, 133] on div "Crédito" at bounding box center [302, 138] width 25 height 12
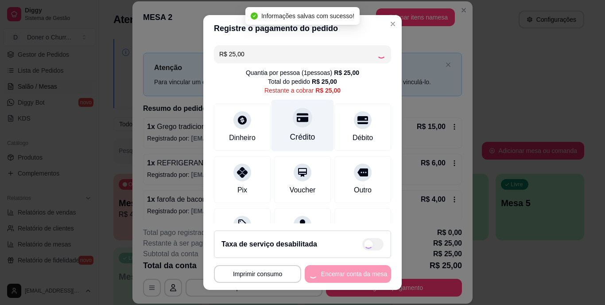
type input "R$ 0,00"
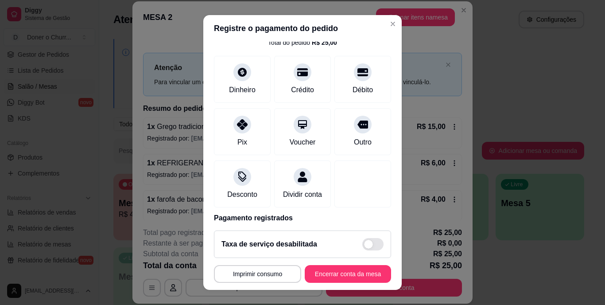
scroll to position [83, 0]
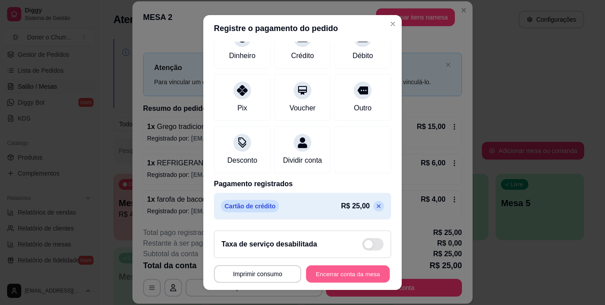
click at [315, 276] on button "Encerrar conta da mesa" at bounding box center [348, 273] width 84 height 17
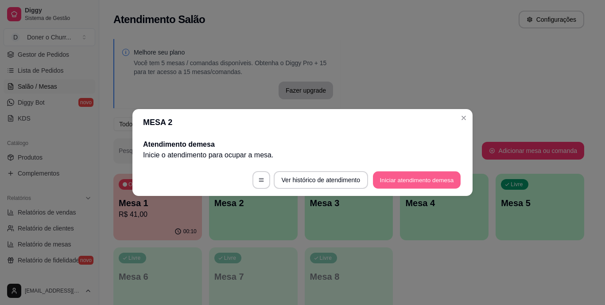
click at [414, 174] on button "Iniciar atendimento de mesa" at bounding box center [417, 180] width 88 height 17
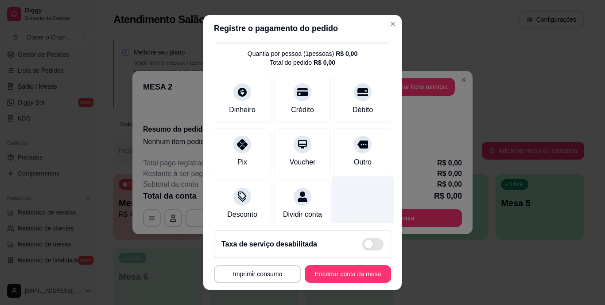
scroll to position [37, 0]
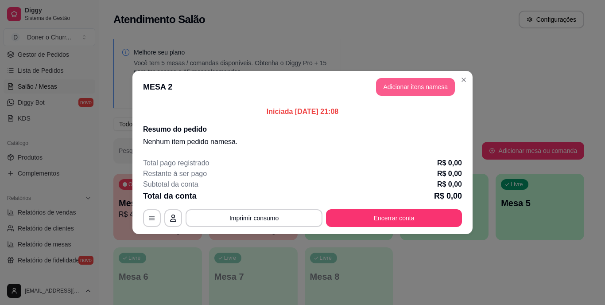
click at [422, 85] on button "Adicionar itens na mesa" at bounding box center [415, 87] width 79 height 18
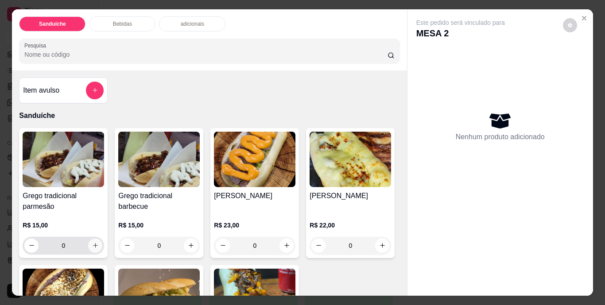
click at [92, 243] on icon "increase-product-quantity" at bounding box center [95, 245] width 7 height 7
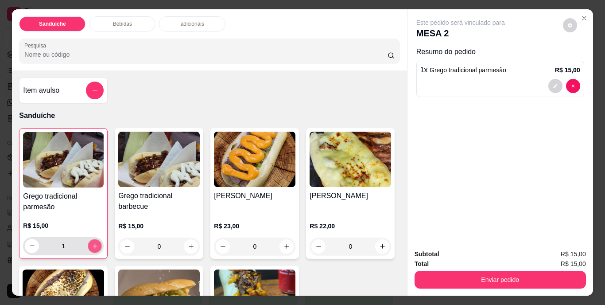
click at [93, 244] on icon "increase-product-quantity" at bounding box center [95, 246] width 4 height 4
type input "2"
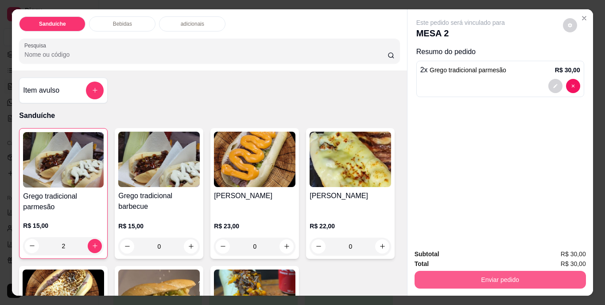
click at [456, 271] on button "Enviar pedido" at bounding box center [501, 280] width 172 height 18
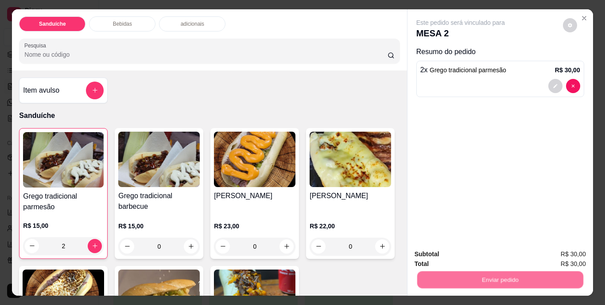
click at [463, 253] on button "Não registrar e enviar pedido" at bounding box center [471, 254] width 90 height 16
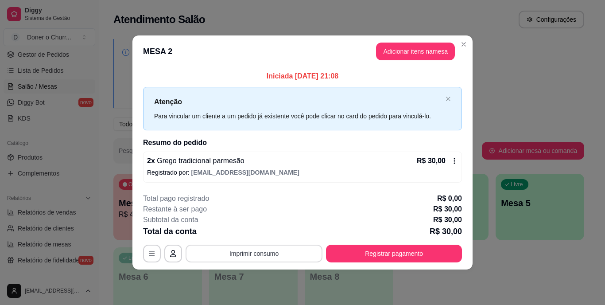
click at [257, 256] on button "Imprimir consumo" at bounding box center [254, 254] width 137 height 18
click at [505, 261] on div "**********" at bounding box center [302, 152] width 605 height 305
click at [257, 258] on button "Imprimir consumo" at bounding box center [254, 254] width 137 height 18
click at [264, 232] on button "IMPRESSORA" at bounding box center [257, 233] width 64 height 14
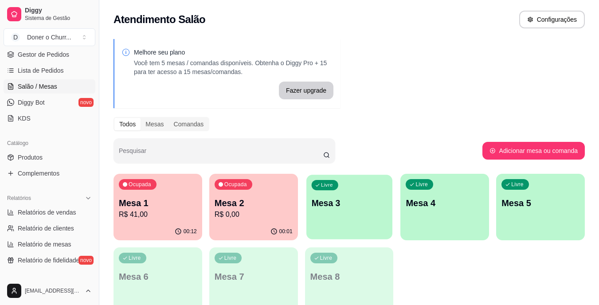
click at [364, 211] on div "Livre Mesa 3" at bounding box center [349, 202] width 86 height 54
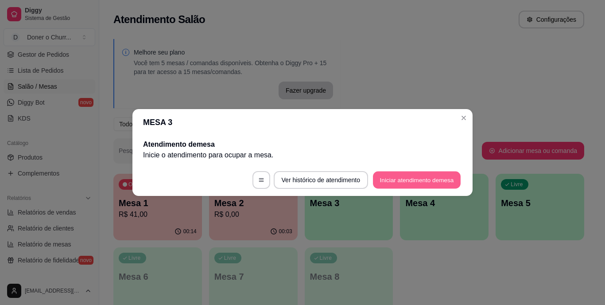
click at [415, 179] on button "Iniciar atendimento de mesa" at bounding box center [417, 180] width 88 height 17
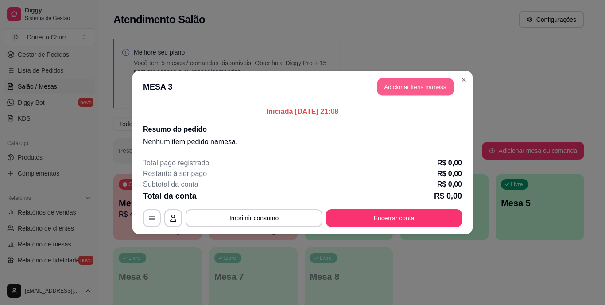
click at [431, 87] on button "Adicionar itens na mesa" at bounding box center [416, 86] width 76 height 17
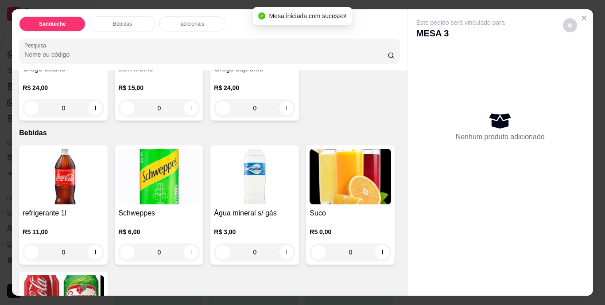
scroll to position [222, 0]
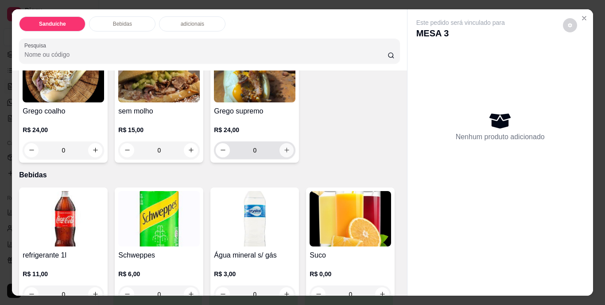
click at [284, 153] on icon "increase-product-quantity" at bounding box center [287, 150] width 7 height 7
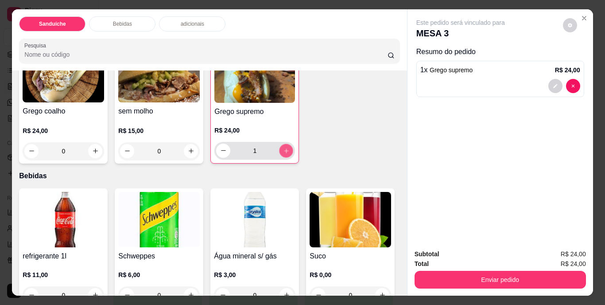
click at [283, 154] on icon "increase-product-quantity" at bounding box center [286, 150] width 7 height 7
type input "2"
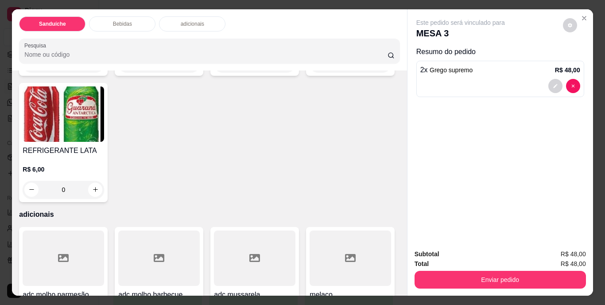
scroll to position [488, 0]
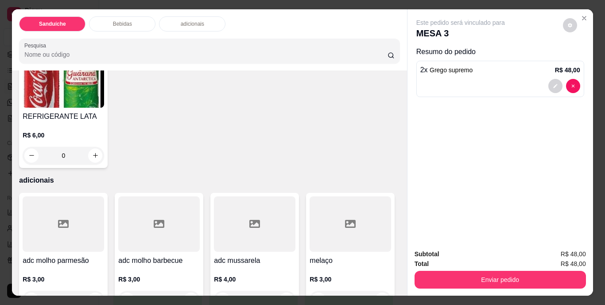
click at [94, 32] on icon "increase-product-quantity" at bounding box center [95, 29] width 7 height 7
type input "1"
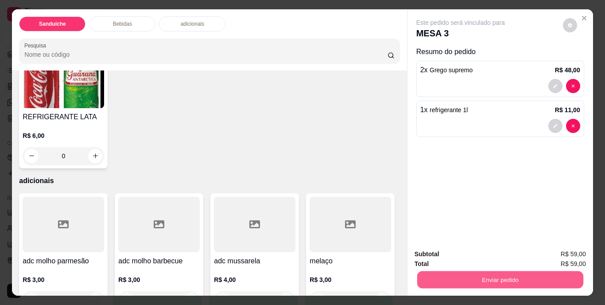
click at [476, 274] on button "Enviar pedido" at bounding box center [500, 279] width 166 height 17
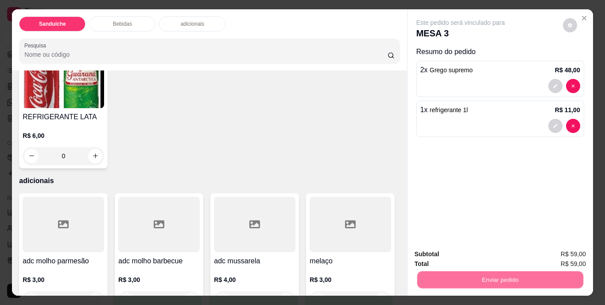
click at [473, 256] on button "Não registrar e enviar pedido" at bounding box center [471, 254] width 92 height 17
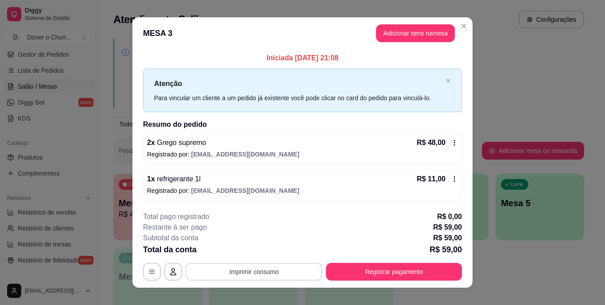
click at [262, 275] on button "Imprimir consumo" at bounding box center [254, 272] width 137 height 18
click at [265, 251] on button "IMPRESSORA" at bounding box center [254, 251] width 64 height 14
click at [255, 266] on button "Imprimir consumo" at bounding box center [254, 272] width 137 height 18
click at [263, 254] on button "IMPRESSORA" at bounding box center [253, 251] width 62 height 14
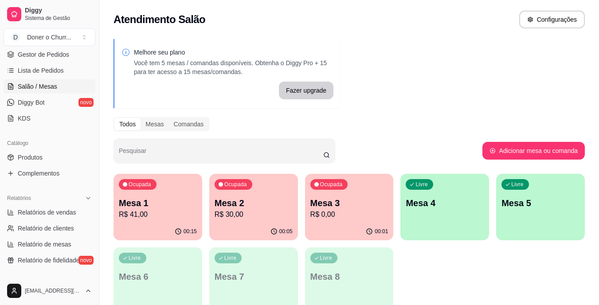
click at [447, 210] on div "Livre Mesa 4" at bounding box center [444, 202] width 89 height 56
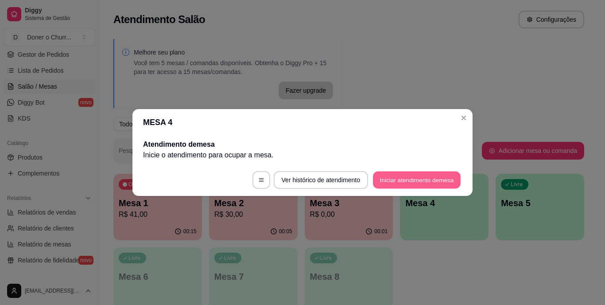
click at [423, 184] on button "Iniciar atendimento de mesa" at bounding box center [417, 180] width 88 height 17
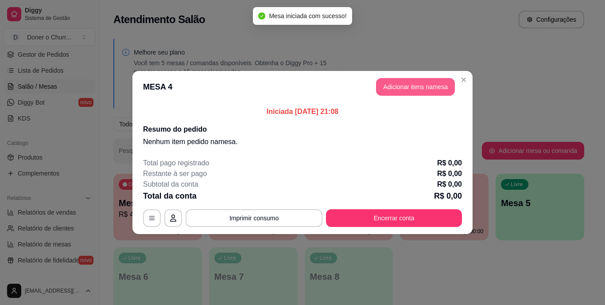
click at [405, 87] on button "Adicionar itens na mesa" at bounding box center [415, 87] width 79 height 18
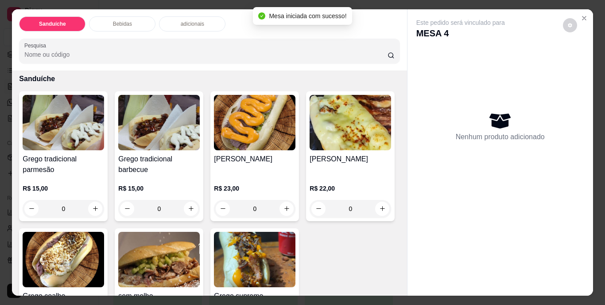
scroll to position [44, 0]
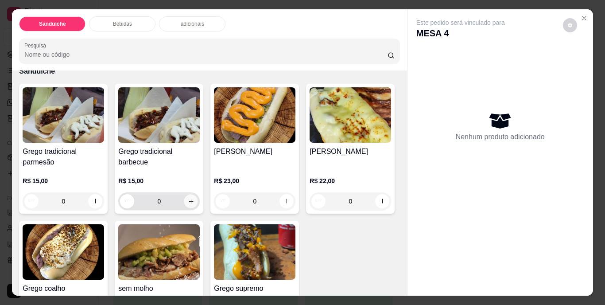
click at [189, 199] on icon "increase-product-quantity" at bounding box center [191, 201] width 4 height 4
type input "1"
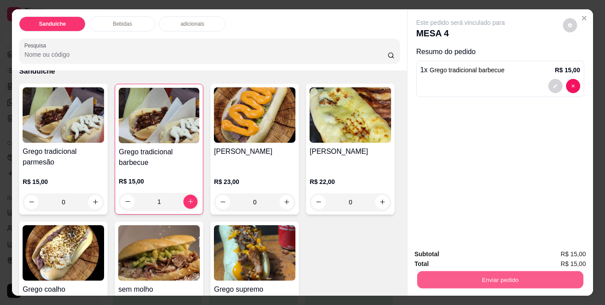
click at [494, 275] on button "Enviar pedido" at bounding box center [500, 279] width 166 height 17
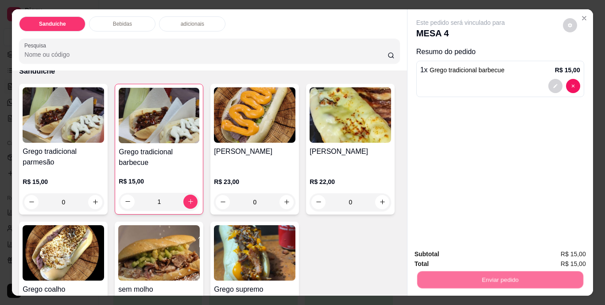
click at [484, 250] on button "Não registrar e enviar pedido" at bounding box center [471, 254] width 92 height 17
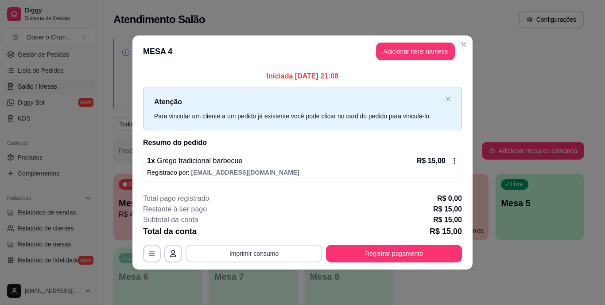
click at [268, 257] on button "Imprimir consumo" at bounding box center [254, 254] width 137 height 18
click at [258, 227] on button "IMPRESSORA" at bounding box center [257, 233] width 64 height 14
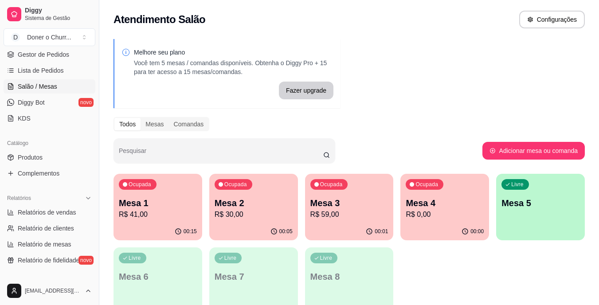
click at [160, 193] on div "Ocupada Mesa 1 R$ 41,00" at bounding box center [157, 198] width 89 height 49
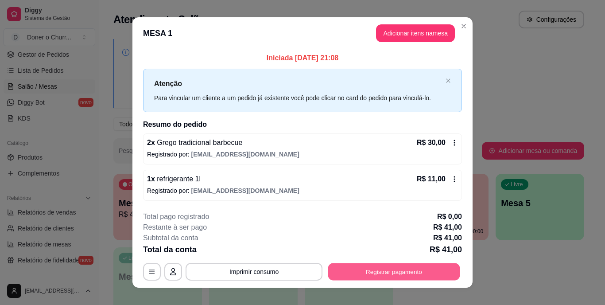
click at [361, 276] on button "Registrar pagamento" at bounding box center [394, 271] width 132 height 17
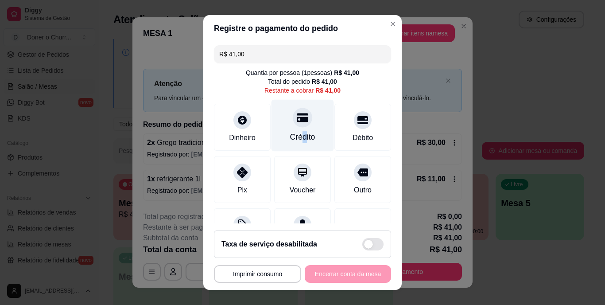
click at [294, 132] on div "Crédito" at bounding box center [302, 138] width 25 height 12
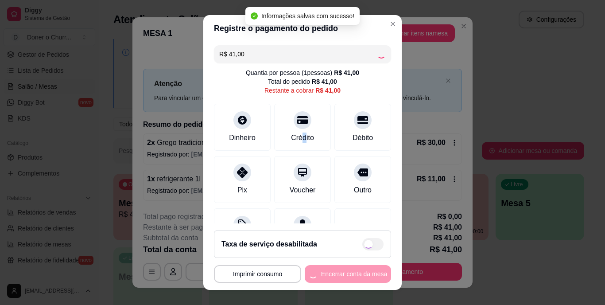
type input "R$ 0,00"
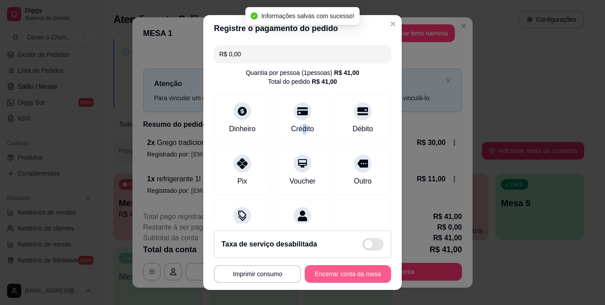
click at [337, 269] on button "Encerrar conta da mesa" at bounding box center [348, 274] width 86 height 18
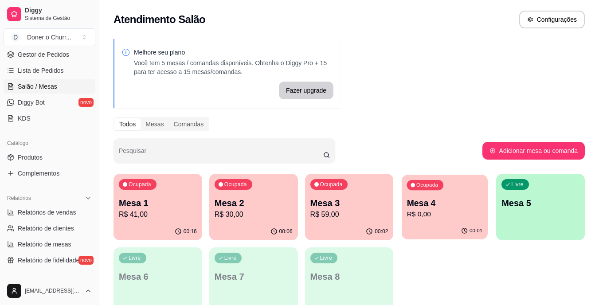
click at [455, 219] on p "R$ 0,00" at bounding box center [445, 214] width 76 height 10
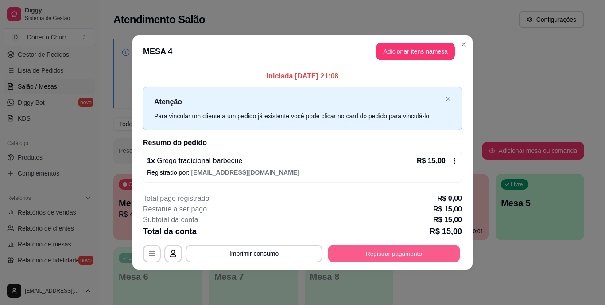
click at [375, 251] on button "Registrar pagamento" at bounding box center [394, 253] width 132 height 17
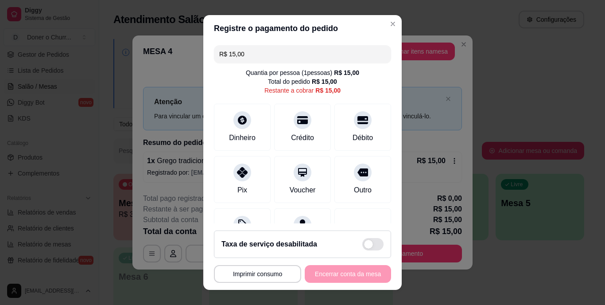
click at [297, 123] on icon at bounding box center [302, 120] width 11 height 11
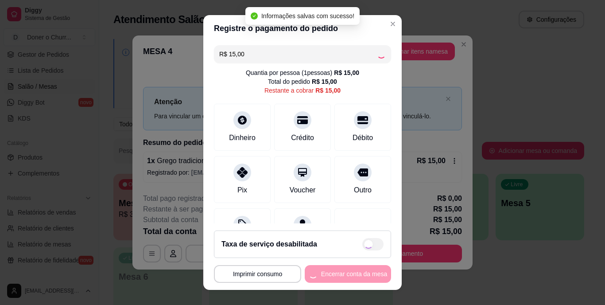
type input "R$ 0,00"
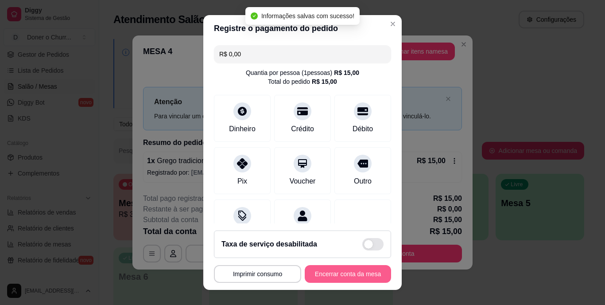
click at [342, 279] on button "Encerrar conta da mesa" at bounding box center [348, 274] width 86 height 18
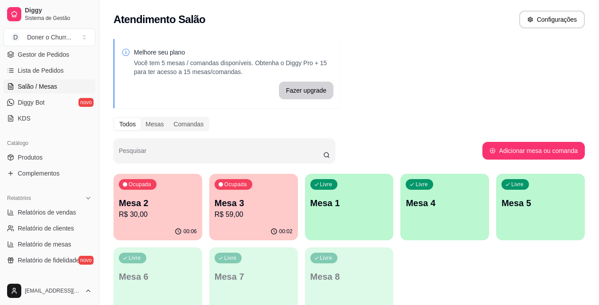
click at [168, 193] on div "Ocupada Mesa 2 R$ 30,00" at bounding box center [157, 198] width 89 height 49
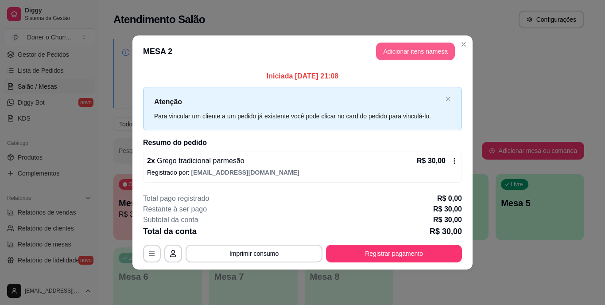
click at [410, 53] on button "Adicionar itens na mesa" at bounding box center [415, 52] width 79 height 18
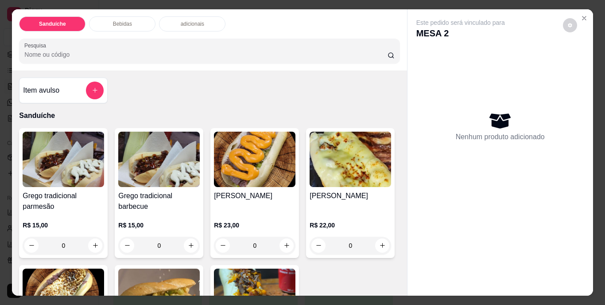
click at [92, 242] on icon "increase-product-quantity" at bounding box center [95, 245] width 7 height 7
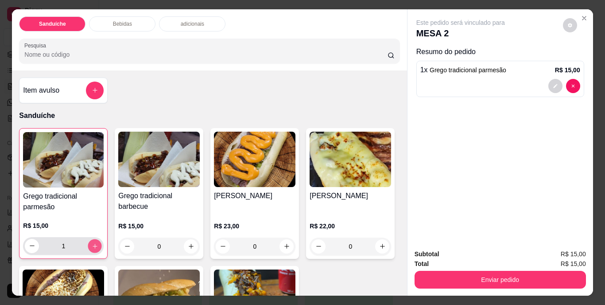
click at [92, 242] on icon "increase-product-quantity" at bounding box center [95, 245] width 7 height 7
type input "2"
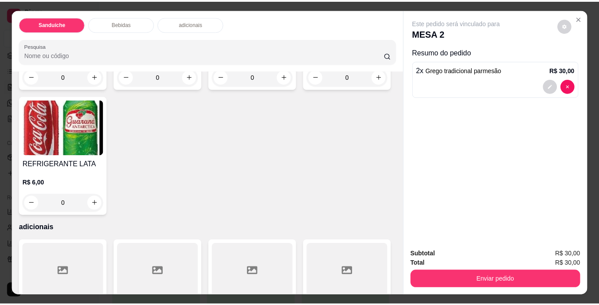
scroll to position [443, 0]
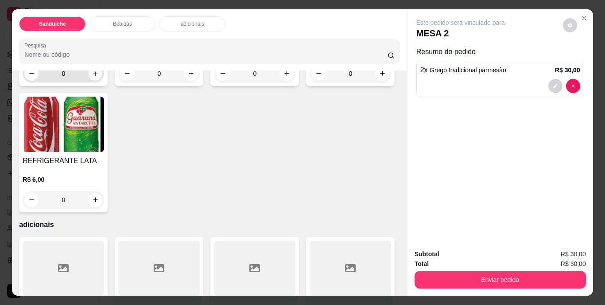
click at [93, 77] on icon "increase-product-quantity" at bounding box center [95, 73] width 7 height 7
type input "1"
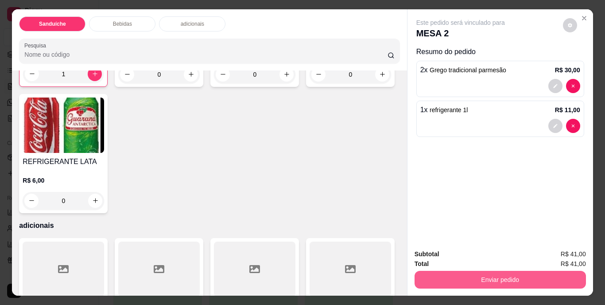
click at [482, 281] on button "Enviar pedido" at bounding box center [501, 280] width 172 height 18
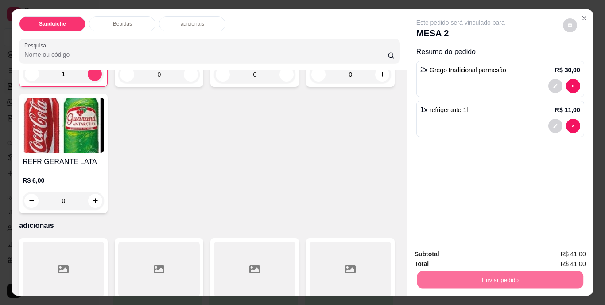
click at [474, 251] on button "Não registrar e enviar pedido" at bounding box center [471, 254] width 90 height 16
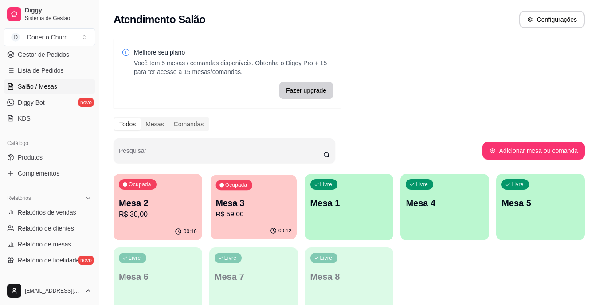
click at [248, 207] on p "Mesa 3" at bounding box center [253, 203] width 76 height 12
click at [160, 214] on p "R$ 30,00" at bounding box center [158, 214] width 78 height 11
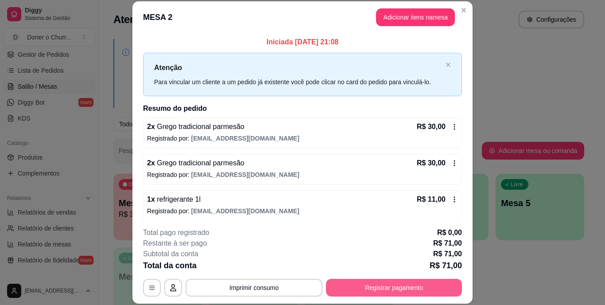
click at [393, 285] on button "Registrar pagamento" at bounding box center [394, 288] width 136 height 18
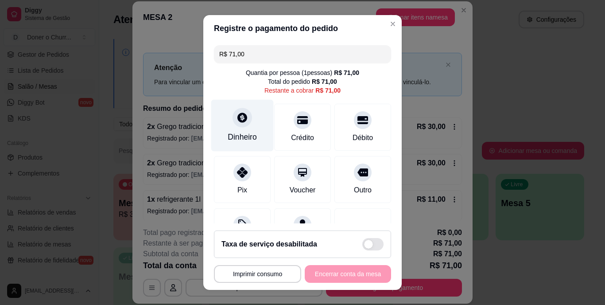
click at [237, 129] on div "Dinheiro" at bounding box center [242, 126] width 62 height 52
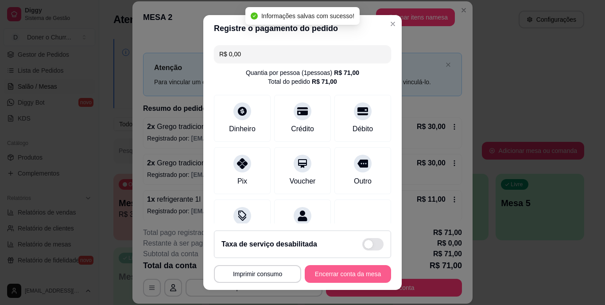
type input "R$ 0,00"
click at [328, 271] on button "Encerrar conta da mesa" at bounding box center [348, 274] width 86 height 18
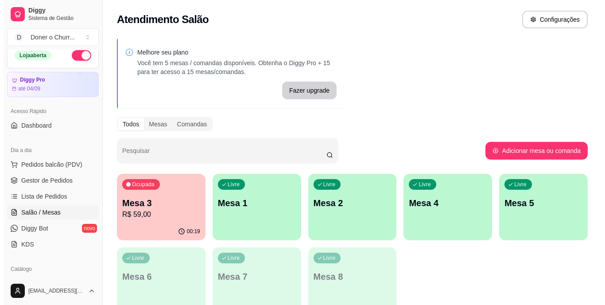
scroll to position [0, 0]
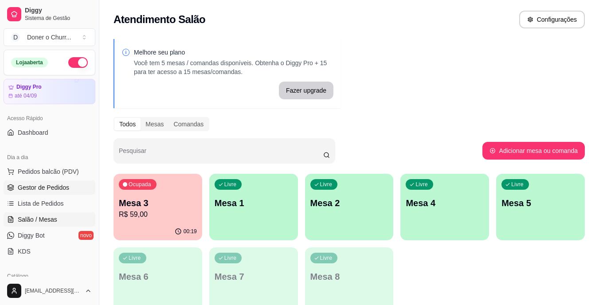
click at [59, 185] on span "Gestor de Pedidos" at bounding box center [43, 187] width 51 height 9
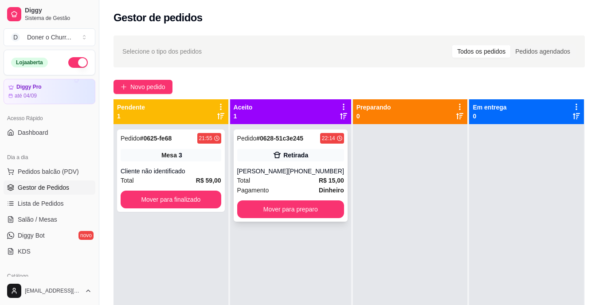
click at [282, 170] on div "Douglas" at bounding box center [262, 171] width 51 height 9
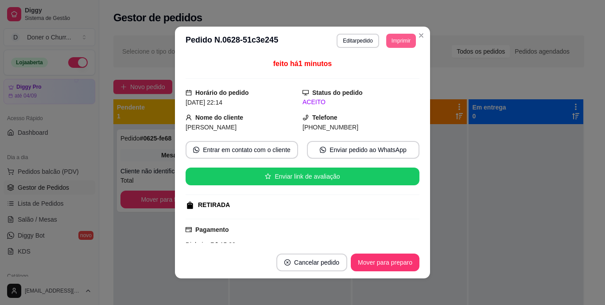
click at [401, 45] on button "Imprimir" at bounding box center [401, 41] width 30 height 14
click at [380, 72] on button "IMPRESSORA" at bounding box center [381, 72] width 64 height 14
click at [425, 265] on footer "Cancelar pedido Mover para preparo" at bounding box center [302, 262] width 255 height 32
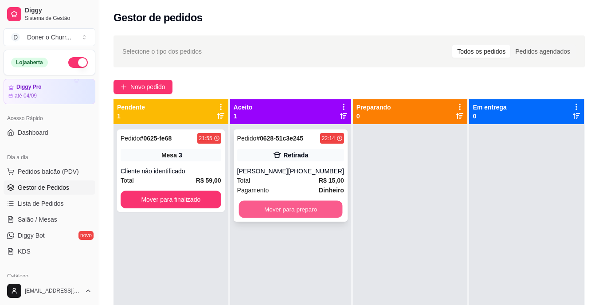
click at [297, 211] on button "Mover para preparo" at bounding box center [290, 209] width 104 height 17
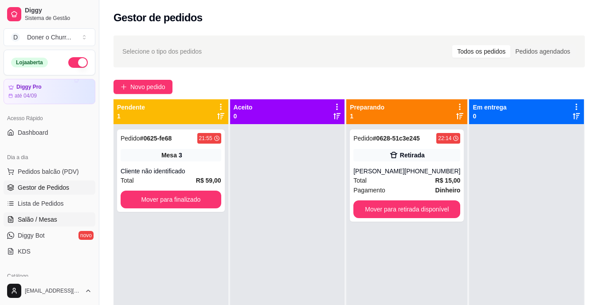
click at [52, 215] on link "Salão / Mesas" at bounding box center [50, 219] width 92 height 14
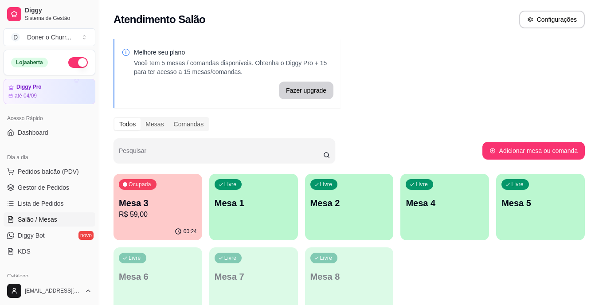
click at [148, 212] on p "R$ 59,00" at bounding box center [158, 214] width 78 height 11
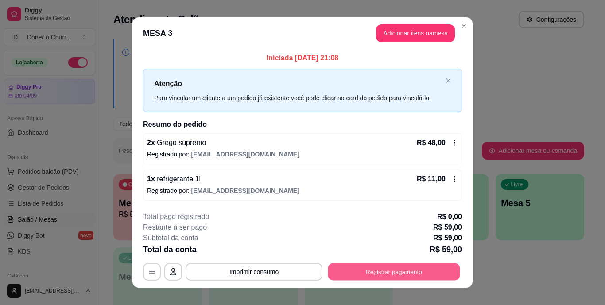
click at [352, 267] on button "Registrar pagamento" at bounding box center [394, 271] width 132 height 17
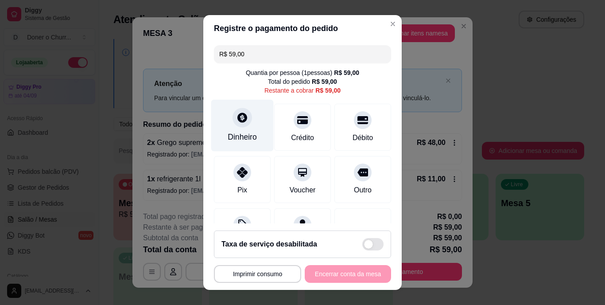
click at [237, 121] on icon at bounding box center [243, 118] width 12 height 12
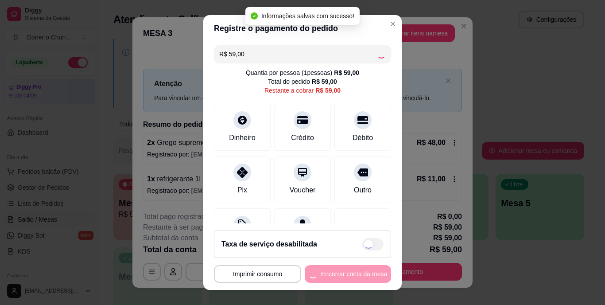
type input "R$ 0,00"
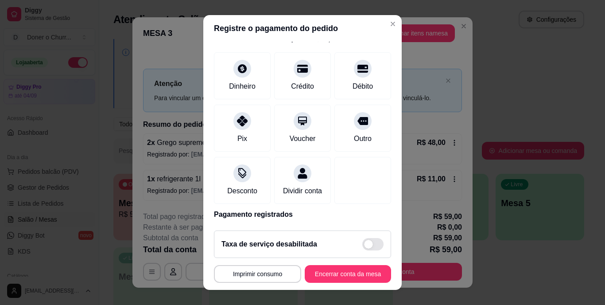
scroll to position [83, 0]
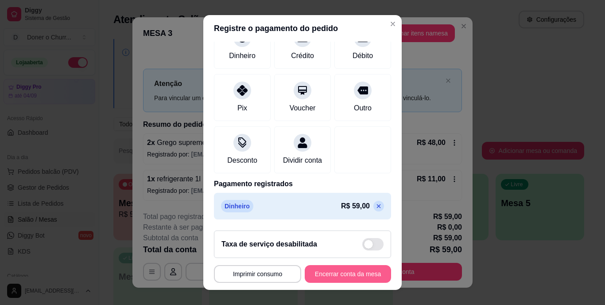
click at [334, 276] on button "Encerrar conta da mesa" at bounding box center [348, 274] width 86 height 18
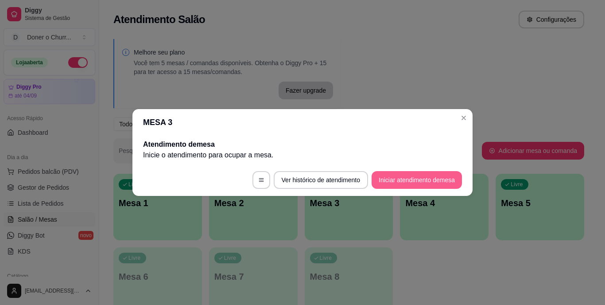
click at [423, 176] on button "Iniciar atendimento de mesa" at bounding box center [417, 180] width 90 height 18
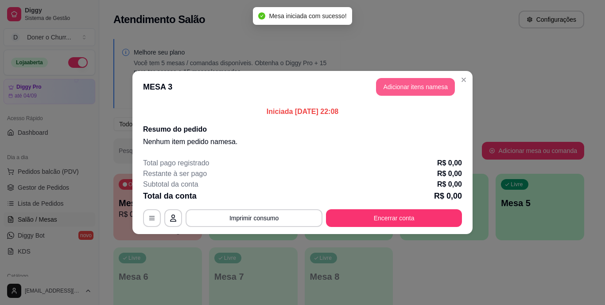
click at [410, 91] on button "Adicionar itens na mesa" at bounding box center [415, 87] width 79 height 18
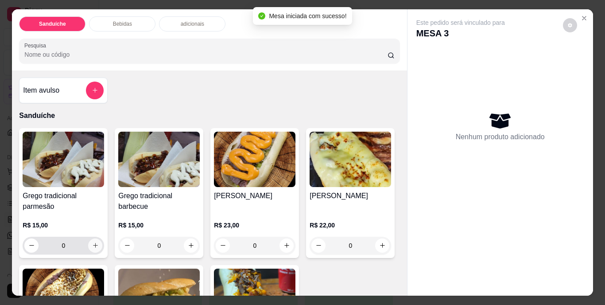
click at [92, 242] on icon "increase-product-quantity" at bounding box center [95, 245] width 7 height 7
type input "1"
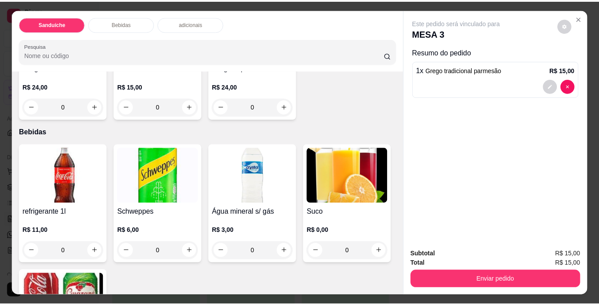
scroll to position [133, 0]
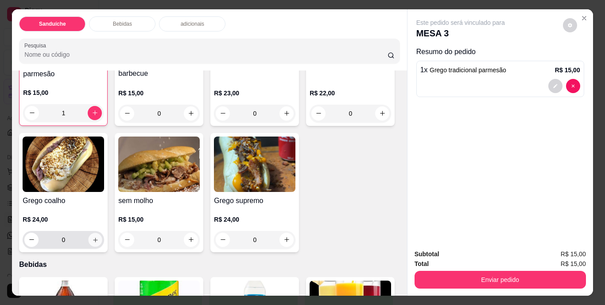
click at [102, 233] on button "increase-product-quantity" at bounding box center [96, 240] width 14 height 14
type input "1"
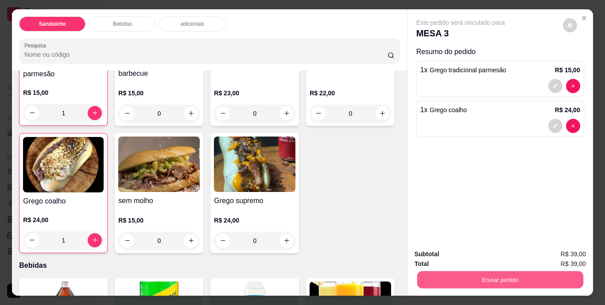
click at [471, 278] on button "Enviar pedido" at bounding box center [500, 279] width 166 height 17
click at [464, 256] on button "Não registrar e enviar pedido" at bounding box center [471, 254] width 92 height 17
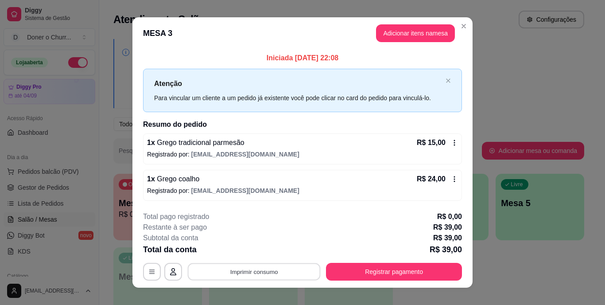
click at [246, 273] on button "Imprimir consumo" at bounding box center [254, 271] width 133 height 17
click at [253, 251] on button "IMPRESSORA" at bounding box center [253, 251] width 62 height 14
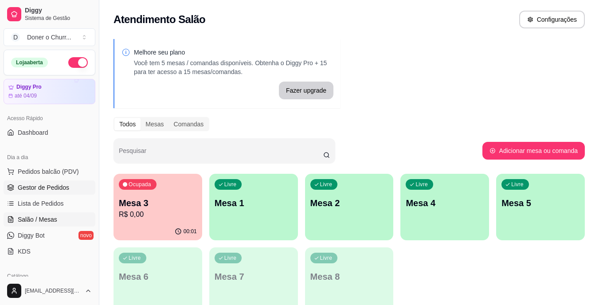
click at [51, 188] on span "Gestor de Pedidos" at bounding box center [43, 187] width 51 height 9
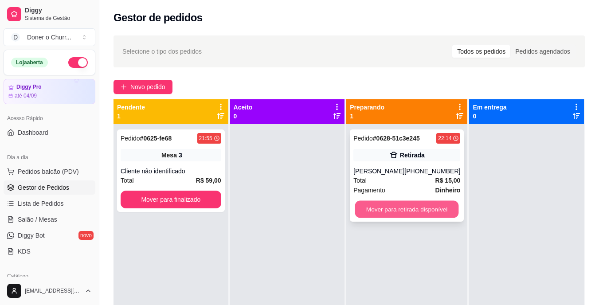
click at [384, 208] on button "Mover para retirada disponível" at bounding box center [407, 209] width 104 height 17
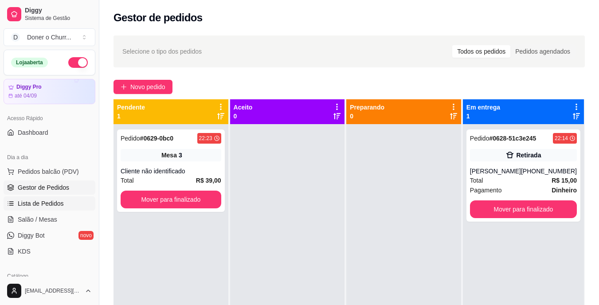
click at [43, 207] on span "Lista de Pedidos" at bounding box center [41, 203] width 46 height 9
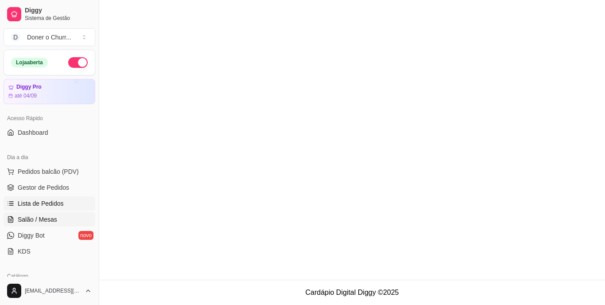
click at [38, 220] on span "Salão / Mesas" at bounding box center [37, 219] width 39 height 9
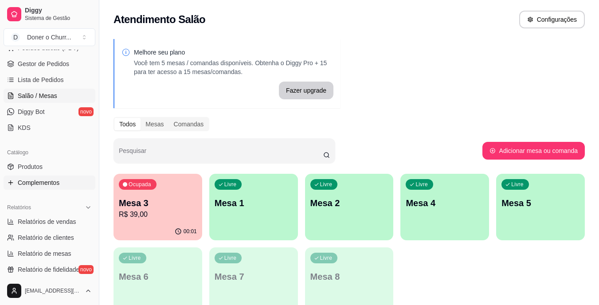
scroll to position [133, 0]
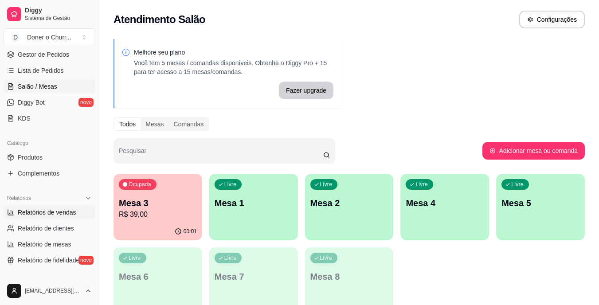
click at [46, 213] on span "Relatórios de vendas" at bounding box center [47, 212] width 59 height 9
select select "ALL"
select select "0"
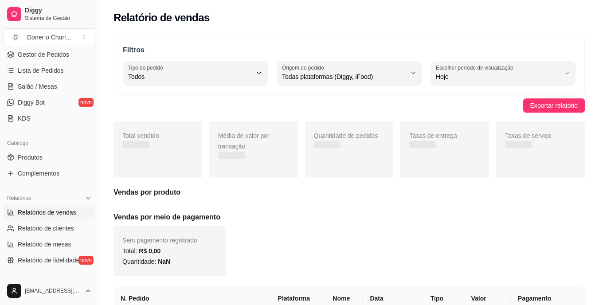
scroll to position [44, 0]
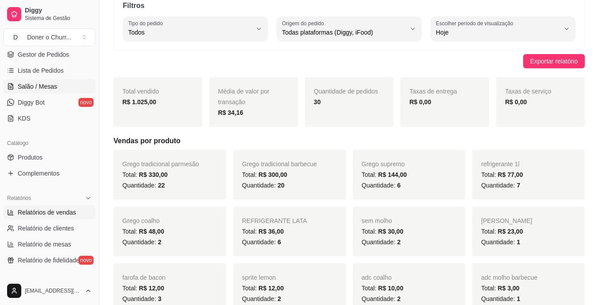
click at [23, 84] on span "Salão / Mesas" at bounding box center [37, 86] width 39 height 9
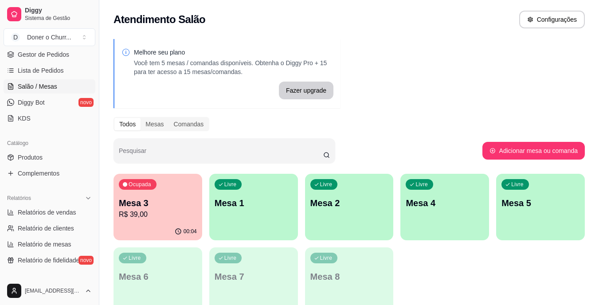
click at [168, 188] on div "Ocupada Mesa 3 R$ 39,00" at bounding box center [157, 198] width 89 height 49
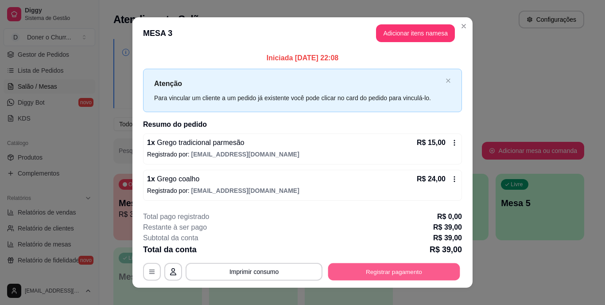
click at [382, 274] on button "Registrar pagamento" at bounding box center [394, 271] width 132 height 17
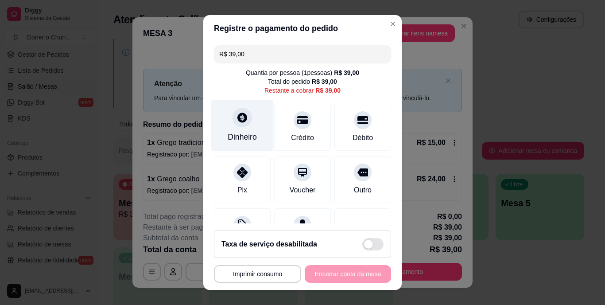
click at [239, 130] on div "Dinheiro" at bounding box center [242, 126] width 62 height 52
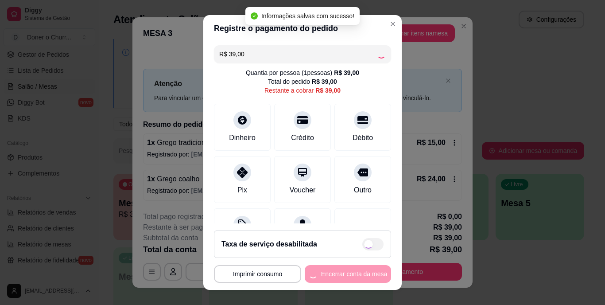
type input "R$ 0,00"
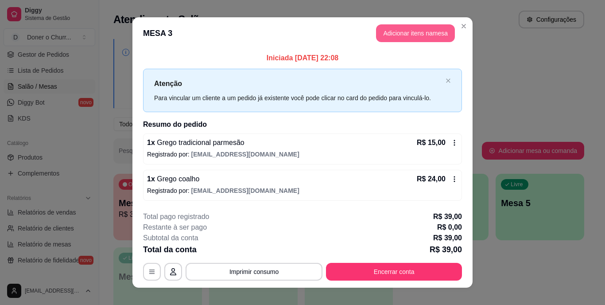
click at [398, 31] on button "Adicionar itens na mesa" at bounding box center [415, 33] width 79 height 18
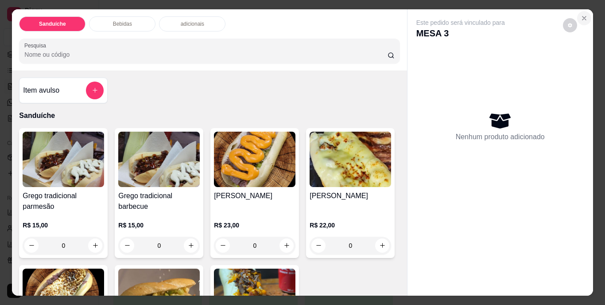
click at [583, 16] on icon "Close" at bounding box center [585, 18] width 4 height 4
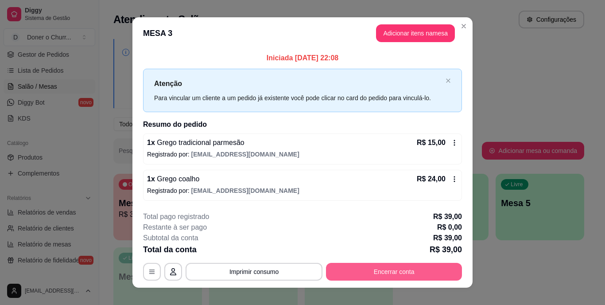
click at [386, 277] on button "Encerrar conta" at bounding box center [394, 272] width 136 height 18
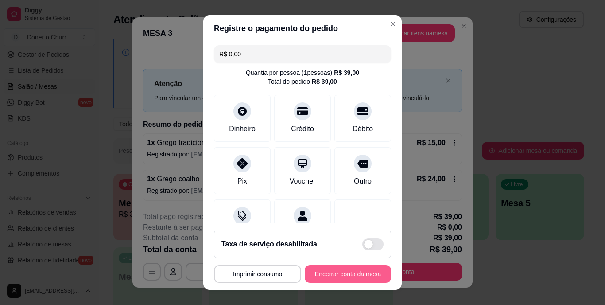
click at [345, 277] on button "Encerrar conta da mesa" at bounding box center [348, 274] width 86 height 18
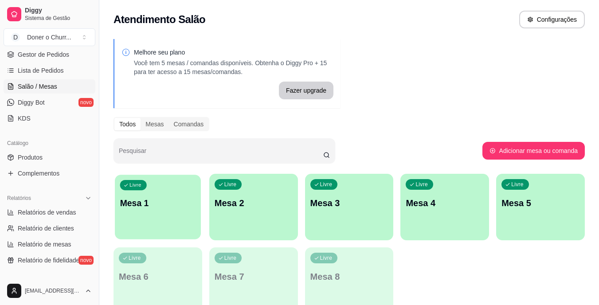
click at [140, 218] on div "Livre Mesa 1" at bounding box center [158, 202] width 86 height 54
click at [447, 101] on div "Melhore seu plano Você tem 5 mesas / comandas disponíveis. Obtenha o Diggy Pro …" at bounding box center [348, 179] width 499 height 291
click at [173, 228] on div "Livre Mesa 1" at bounding box center [158, 202] width 86 height 54
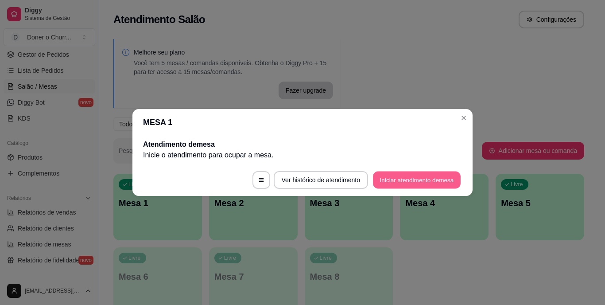
click at [400, 175] on button "Iniciar atendimento de mesa" at bounding box center [417, 180] width 88 height 17
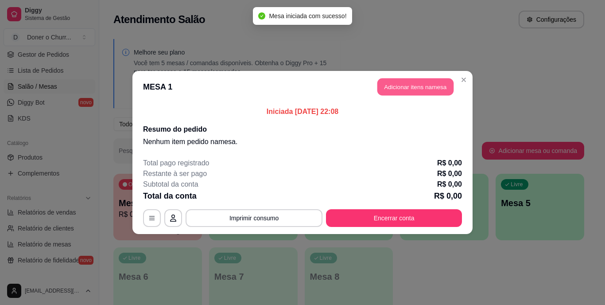
click at [428, 86] on button "Adicionar itens na mesa" at bounding box center [416, 86] width 76 height 17
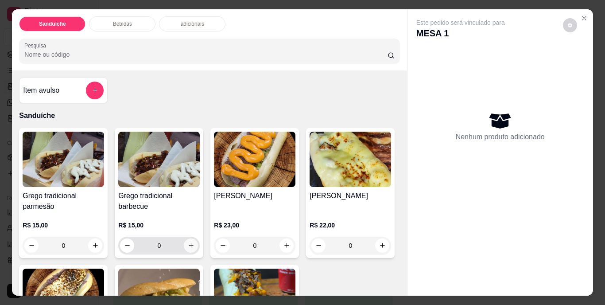
click at [194, 239] on button "increase-product-quantity" at bounding box center [191, 245] width 14 height 14
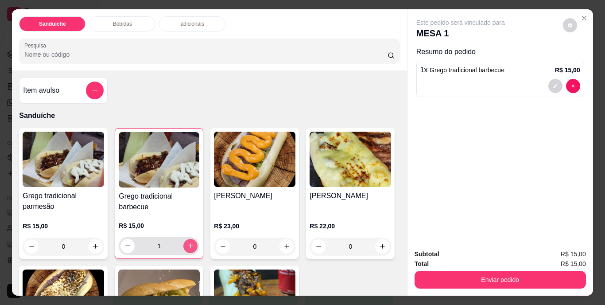
click at [189, 242] on icon "increase-product-quantity" at bounding box center [190, 245] width 7 height 7
type input "2"
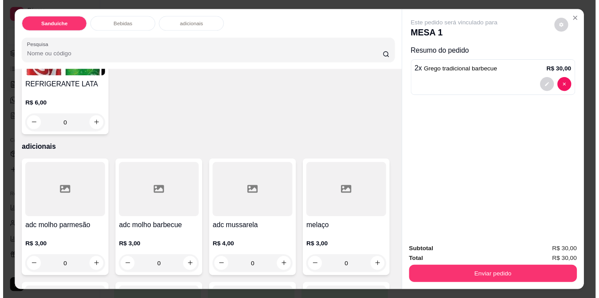
scroll to position [488, 0]
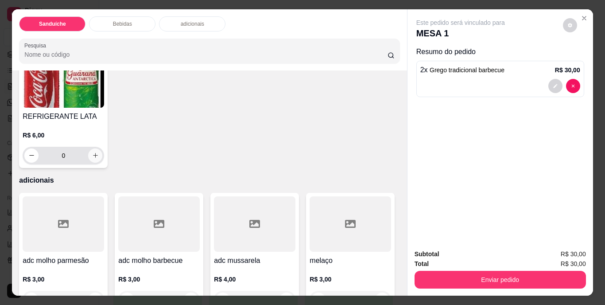
click at [99, 159] on icon "increase-product-quantity" at bounding box center [95, 155] width 7 height 7
type input "1"
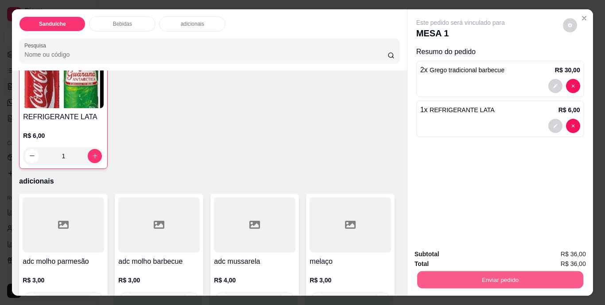
click at [498, 273] on button "Enviar pedido" at bounding box center [500, 279] width 166 height 17
click at [477, 254] on button "Não registrar e enviar pedido" at bounding box center [471, 254] width 92 height 17
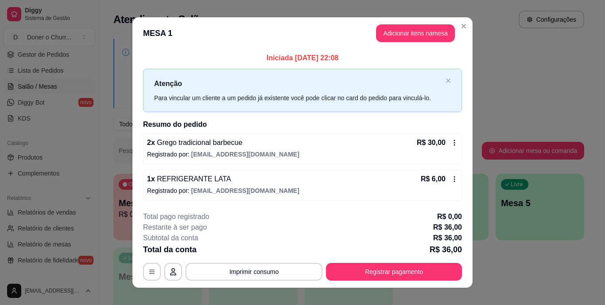
click at [276, 267] on button "Imprimir consumo" at bounding box center [254, 272] width 137 height 18
click at [250, 253] on button "IMPRESSORA" at bounding box center [253, 253] width 51 height 12
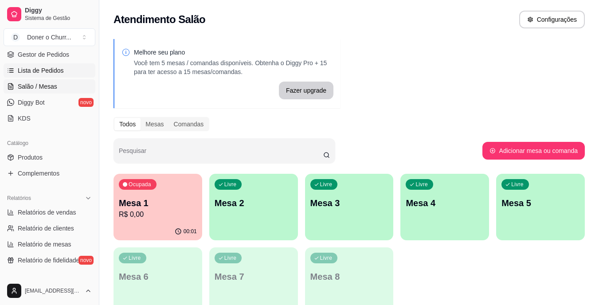
click at [55, 70] on span "Lista de Pedidos" at bounding box center [41, 70] width 46 height 9
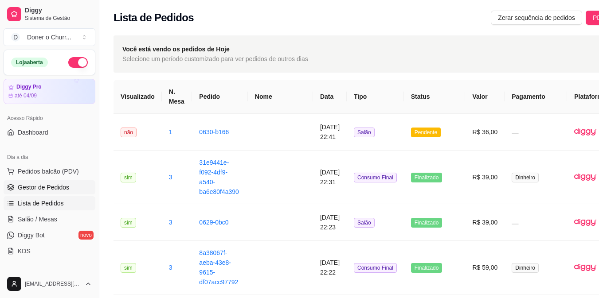
click at [44, 184] on span "Gestor de Pedidos" at bounding box center [43, 187] width 51 height 9
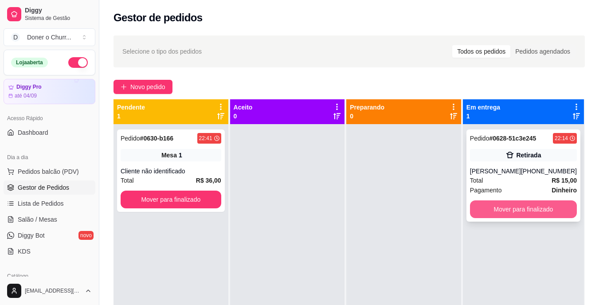
click at [533, 210] on button "Mover para finalizado" at bounding box center [523, 209] width 107 height 18
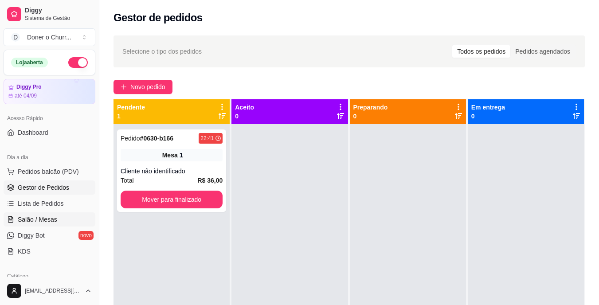
click at [28, 220] on span "Salão / Mesas" at bounding box center [37, 219] width 39 height 9
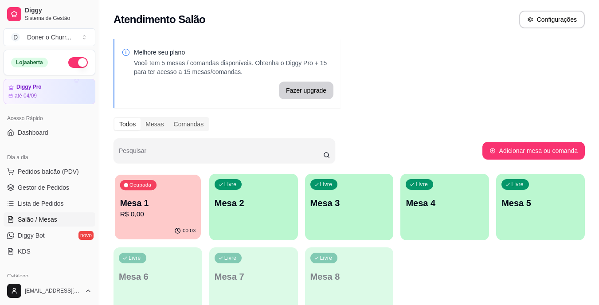
click at [176, 210] on p "R$ 0,00" at bounding box center [158, 214] width 76 height 10
click at [274, 211] on div "Livre Mesa 2" at bounding box center [254, 202] width 86 height 54
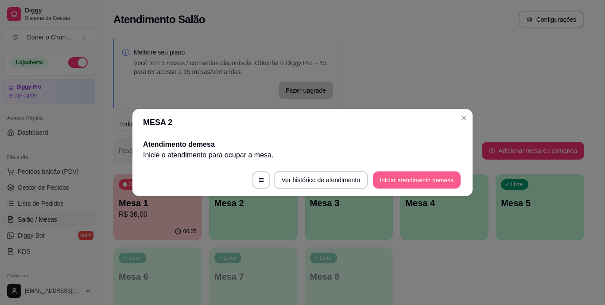
click at [413, 184] on button "Iniciar atendimento de mesa" at bounding box center [417, 180] width 88 height 17
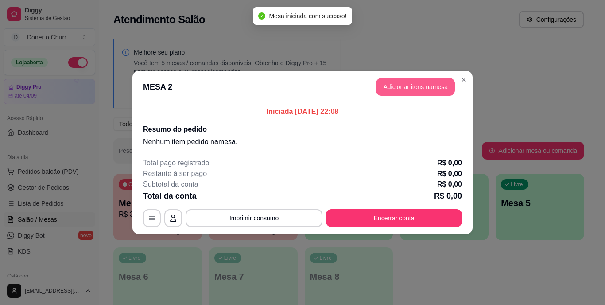
click at [420, 84] on button "Adicionar itens na mesa" at bounding box center [415, 87] width 79 height 18
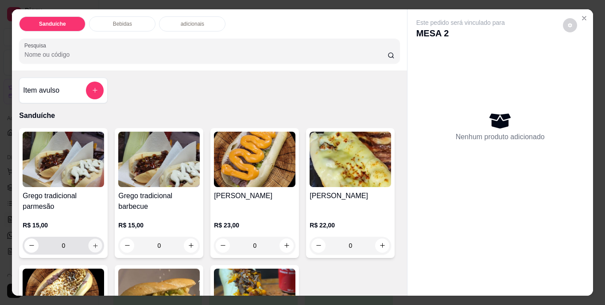
click at [93, 243] on icon "increase-product-quantity" at bounding box center [95, 245] width 7 height 7
type input "1"
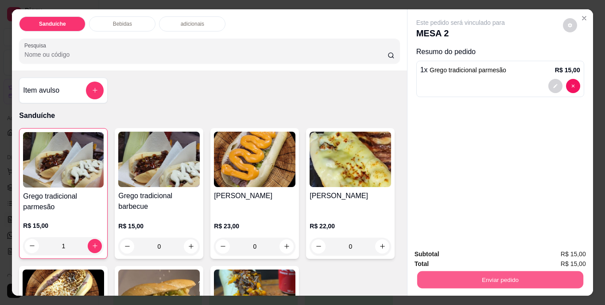
click at [512, 276] on button "Enviar pedido" at bounding box center [500, 279] width 166 height 17
click at [479, 255] on button "Não registrar e enviar pedido" at bounding box center [471, 254] width 92 height 17
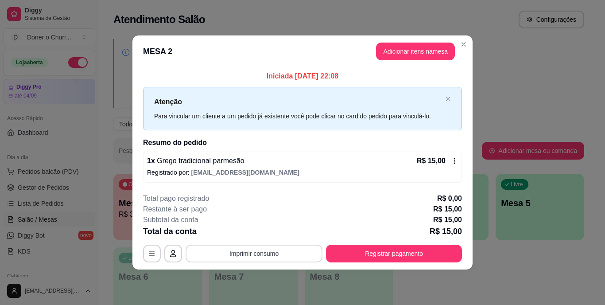
click at [250, 253] on button "Imprimir consumo" at bounding box center [254, 254] width 137 height 18
click at [254, 236] on button "IMPRESSORA" at bounding box center [257, 233] width 62 height 14
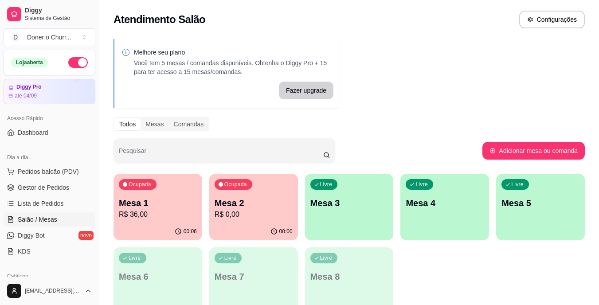
click at [365, 202] on div "Livre Mesa 3" at bounding box center [349, 202] width 89 height 56
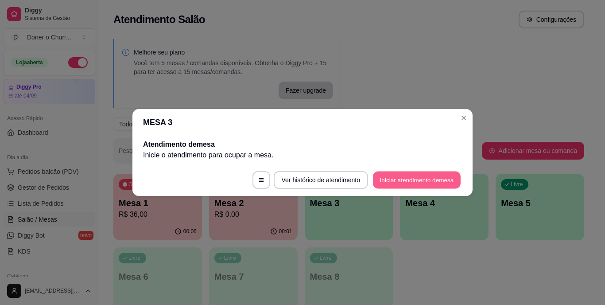
click at [415, 181] on button "Iniciar atendimento de mesa" at bounding box center [417, 180] width 88 height 17
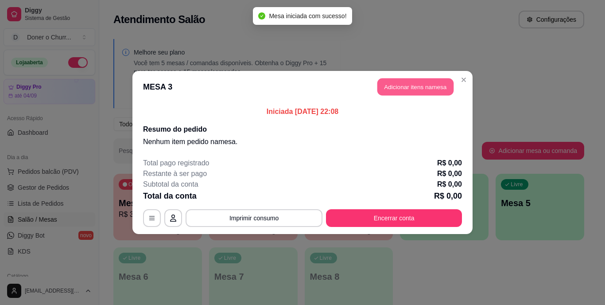
click at [430, 86] on button "Adicionar itens na mesa" at bounding box center [416, 86] width 76 height 17
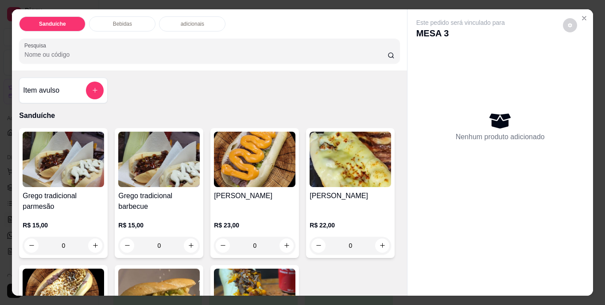
scroll to position [133, 0]
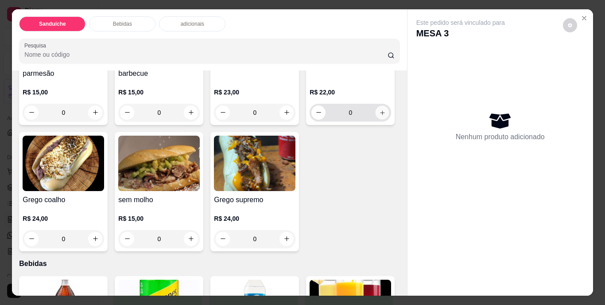
click at [379, 116] on icon "increase-product-quantity" at bounding box center [382, 112] width 7 height 7
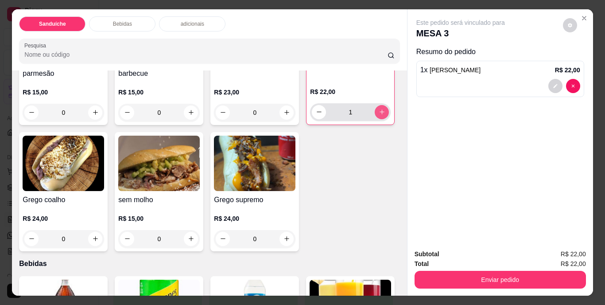
click at [379, 115] on icon "increase-product-quantity" at bounding box center [382, 112] width 7 height 7
type input "2"
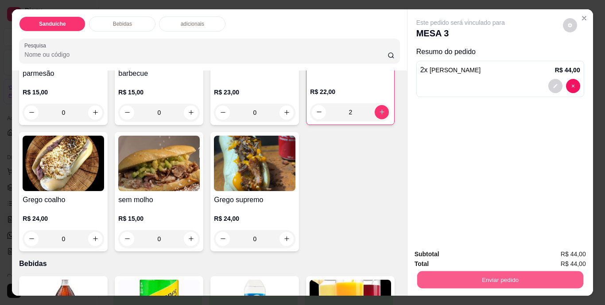
click at [468, 273] on button "Enviar pedido" at bounding box center [500, 279] width 166 height 17
click at [464, 252] on button "Não registrar e enviar pedido" at bounding box center [471, 254] width 90 height 16
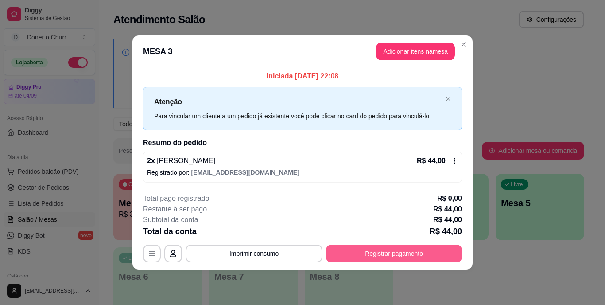
click at [244, 255] on button "Imprimir consumo" at bounding box center [254, 254] width 137 height 18
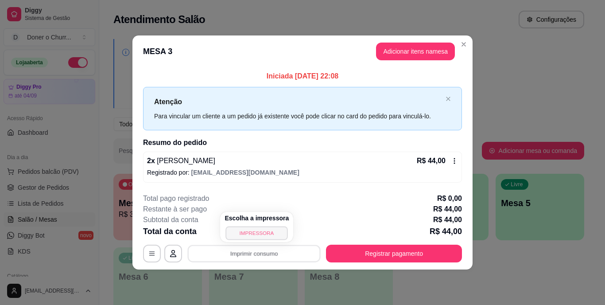
click at [254, 230] on button "IMPRESSORA" at bounding box center [257, 233] width 62 height 14
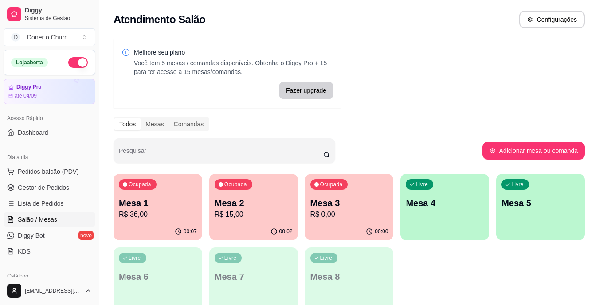
click at [241, 212] on p "R$ 15,00" at bounding box center [254, 214] width 78 height 11
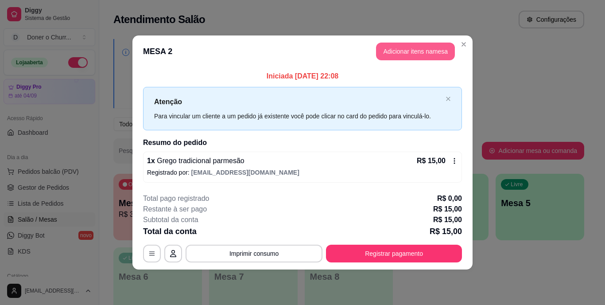
click at [417, 55] on button "Adicionar itens na mesa" at bounding box center [415, 52] width 79 height 18
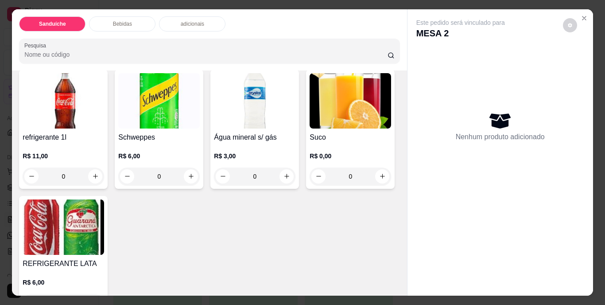
scroll to position [355, 0]
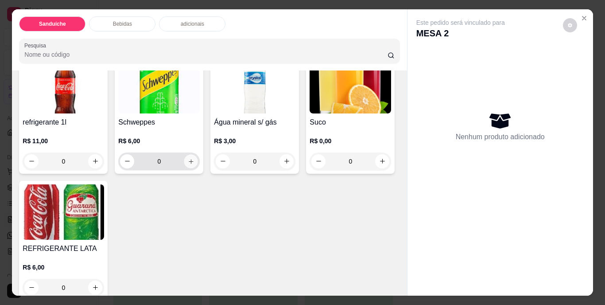
click at [189, 168] on button "increase-product-quantity" at bounding box center [191, 161] width 14 height 14
type input "1"
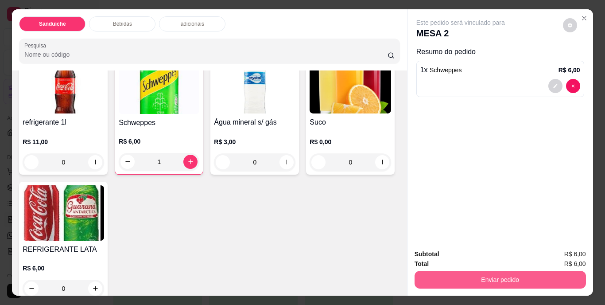
click at [459, 275] on button "Enviar pedido" at bounding box center [501, 280] width 172 height 18
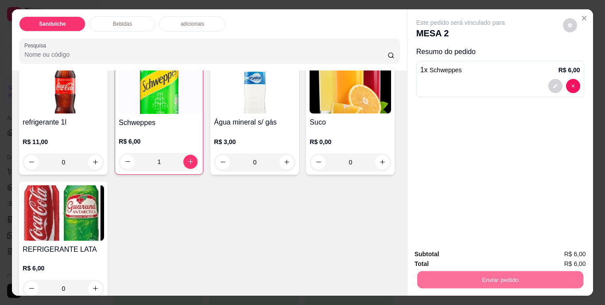
click at [473, 248] on button "Não registrar e enviar pedido" at bounding box center [471, 254] width 92 height 17
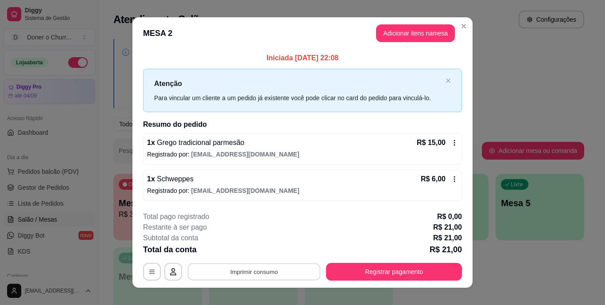
click at [236, 272] on button "Imprimir consumo" at bounding box center [254, 271] width 133 height 17
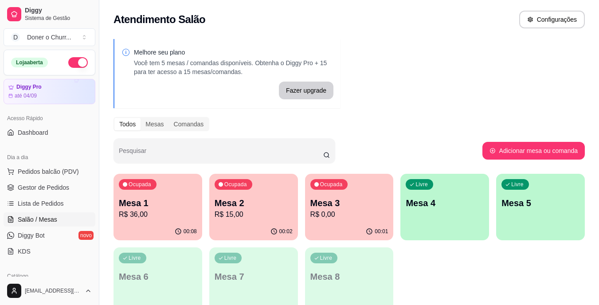
click at [270, 204] on p "Mesa 2" at bounding box center [254, 203] width 78 height 12
click at [343, 199] on p "Mesa 3" at bounding box center [349, 203] width 78 height 12
click at [269, 211] on p "R$ 15,00" at bounding box center [253, 214] width 76 height 10
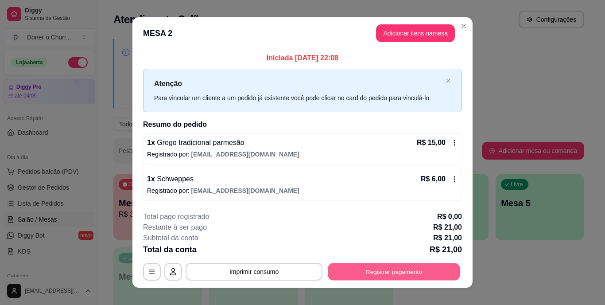
click at [385, 266] on button "Registrar pagamento" at bounding box center [394, 271] width 132 height 17
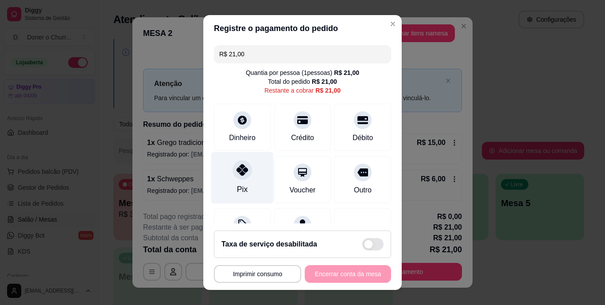
click at [238, 170] on icon at bounding box center [243, 170] width 12 height 12
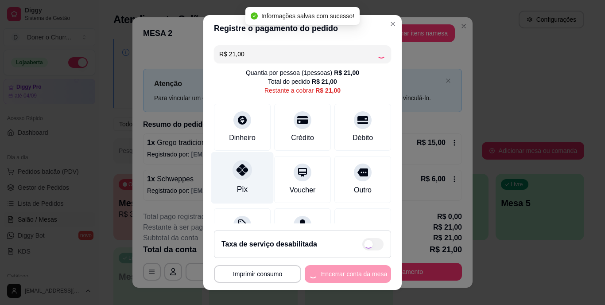
type input "R$ 0,00"
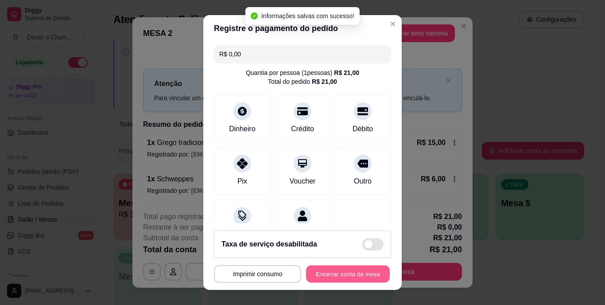
click at [344, 274] on button "Encerrar conta da mesa" at bounding box center [348, 273] width 84 height 17
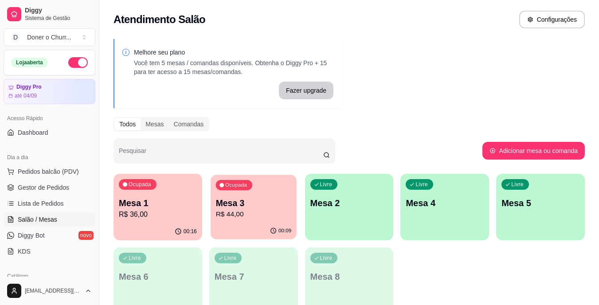
click at [254, 215] on p "R$ 44,00" at bounding box center [253, 214] width 76 height 10
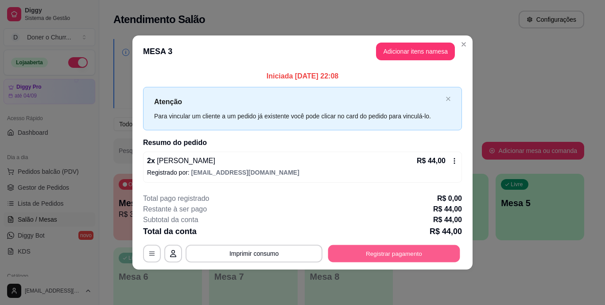
click at [370, 254] on button "Registrar pagamento" at bounding box center [394, 253] width 132 height 17
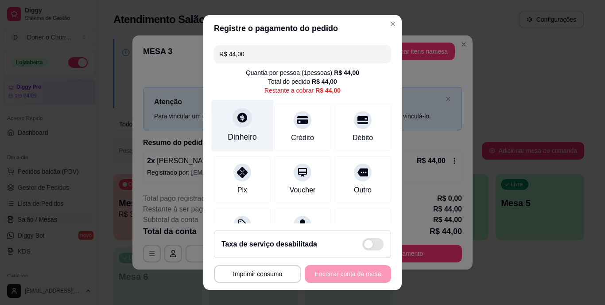
click at [238, 125] on div at bounding box center [243, 118] width 20 height 20
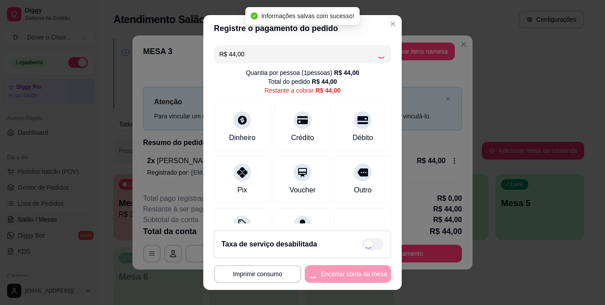
type input "R$ 0,00"
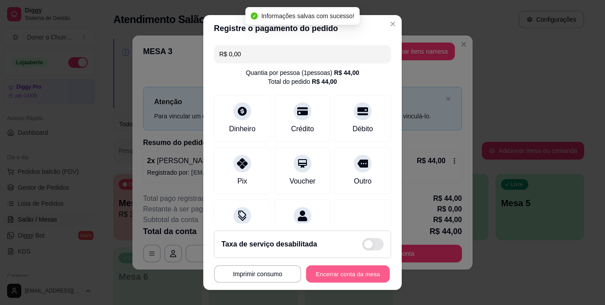
click at [339, 269] on button "Encerrar conta da mesa" at bounding box center [348, 273] width 84 height 17
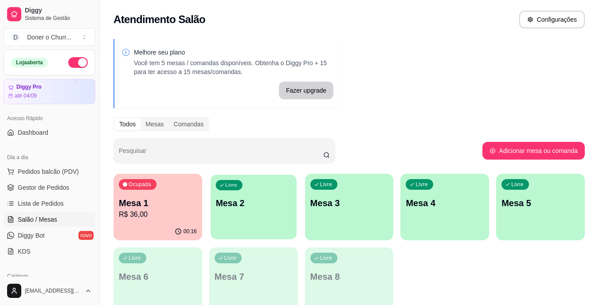
click at [269, 204] on p "Mesa 2" at bounding box center [253, 203] width 76 height 12
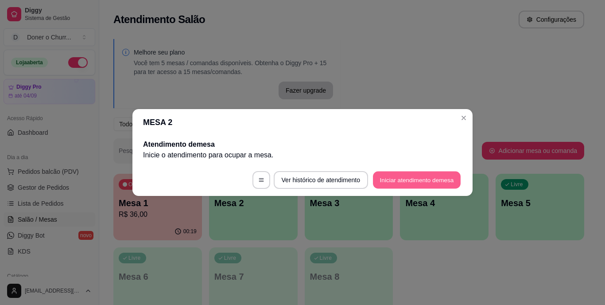
click at [407, 179] on button "Iniciar atendimento de mesa" at bounding box center [417, 180] width 88 height 17
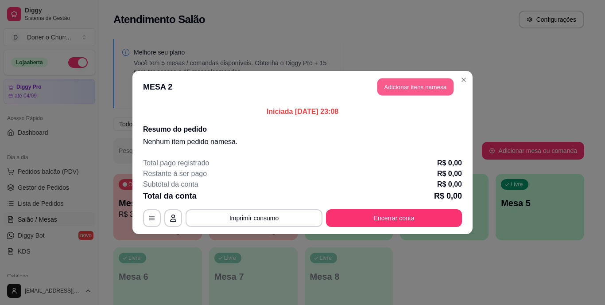
click at [416, 86] on button "Adicionar itens na mesa" at bounding box center [416, 86] width 76 height 17
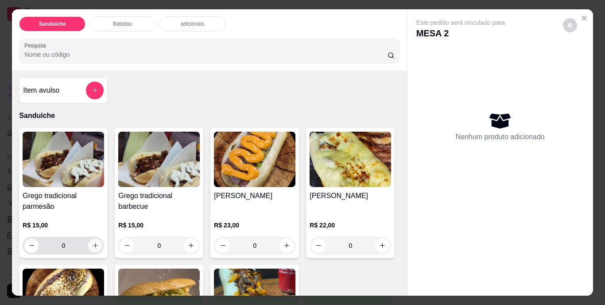
click at [96, 242] on button "increase-product-quantity" at bounding box center [95, 245] width 14 height 14
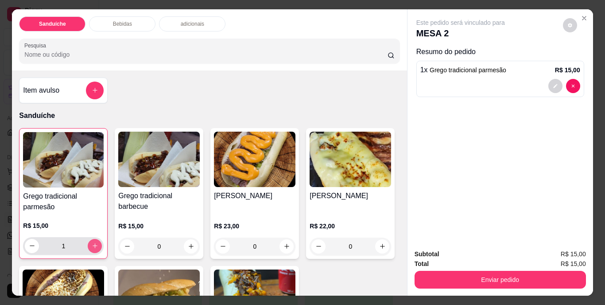
type input "1"
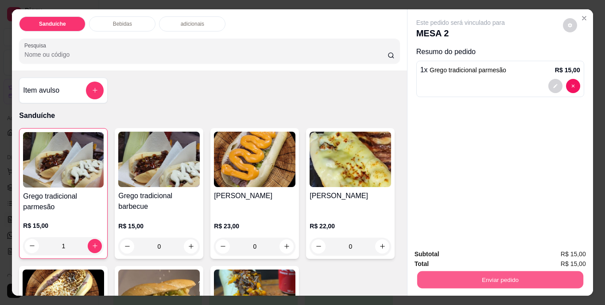
click at [492, 276] on button "Enviar pedido" at bounding box center [500, 279] width 166 height 17
click at [482, 254] on button "Não registrar e enviar pedido" at bounding box center [471, 254] width 90 height 16
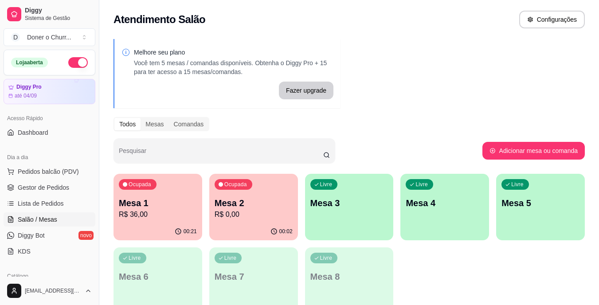
click at [185, 207] on p "Mesa 1" at bounding box center [158, 203] width 78 height 12
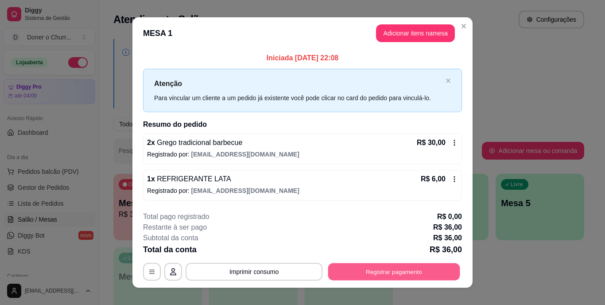
click at [375, 276] on button "Registrar pagamento" at bounding box center [394, 271] width 132 height 17
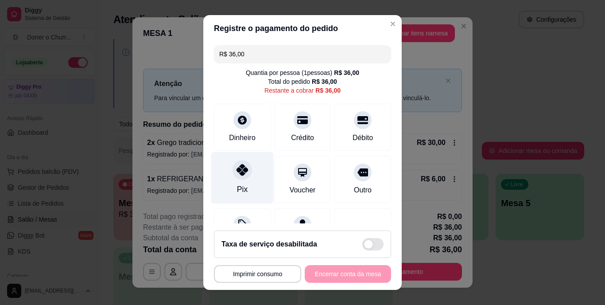
click at [241, 170] on icon at bounding box center [243, 170] width 12 height 12
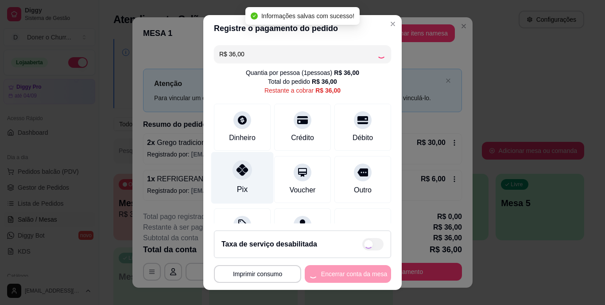
type input "R$ 0,00"
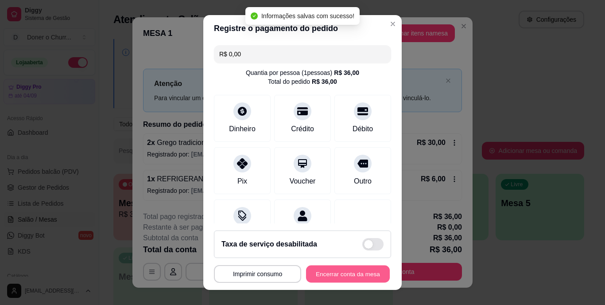
click at [340, 272] on button "Encerrar conta da mesa" at bounding box center [348, 273] width 84 height 17
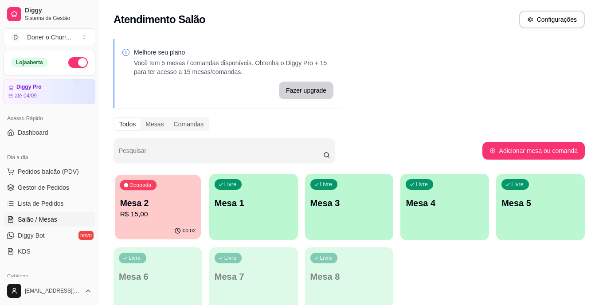
click at [151, 203] on p "Mesa 2" at bounding box center [158, 203] width 76 height 12
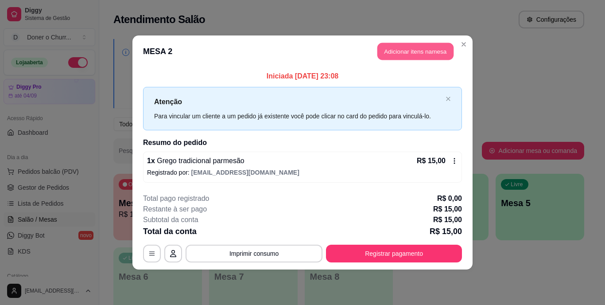
click at [407, 56] on button "Adicionar itens na mesa" at bounding box center [416, 51] width 76 height 17
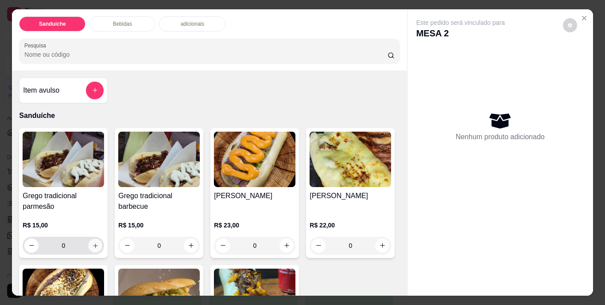
click at [92, 242] on icon "increase-product-quantity" at bounding box center [95, 245] width 7 height 7
type input "1"
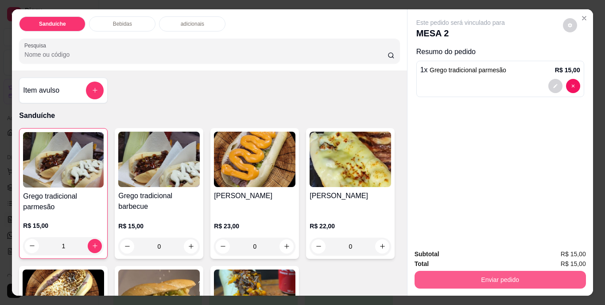
click at [452, 284] on button "Enviar pedido" at bounding box center [501, 280] width 172 height 18
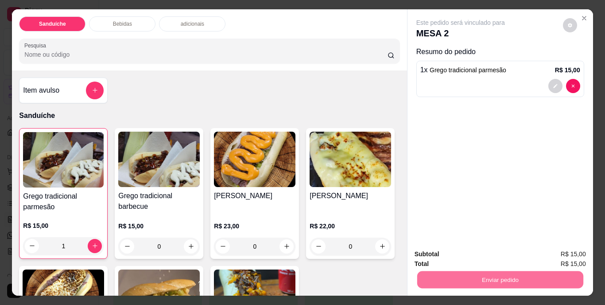
click at [456, 254] on button "Não registrar e enviar pedido" at bounding box center [471, 254] width 92 height 17
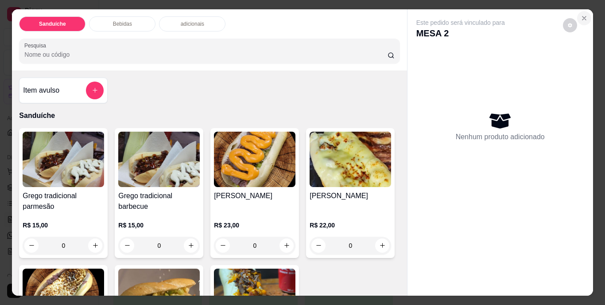
click at [583, 16] on icon "Close" at bounding box center [585, 18] width 4 height 4
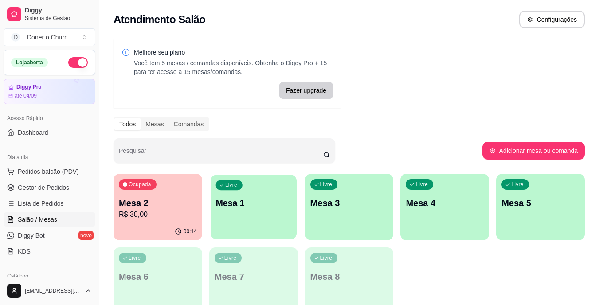
click at [257, 199] on p "Mesa 1" at bounding box center [253, 203] width 76 height 12
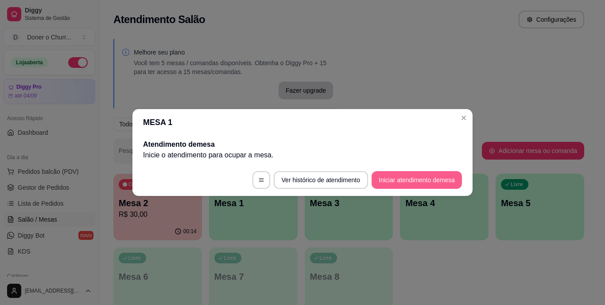
click at [405, 179] on button "Iniciar atendimento de mesa" at bounding box center [417, 180] width 90 height 18
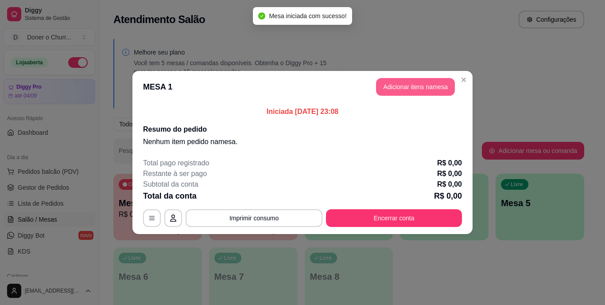
click at [423, 81] on button "Adicionar itens na mesa" at bounding box center [415, 87] width 79 height 18
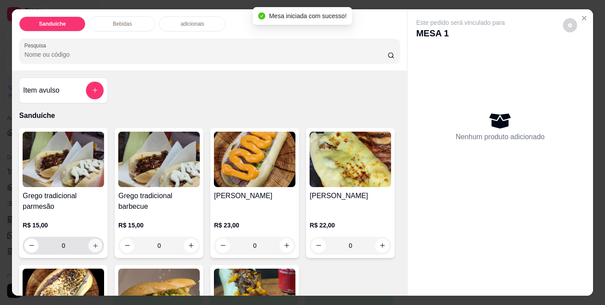
click at [95, 244] on icon "increase-product-quantity" at bounding box center [95, 245] width 7 height 7
type input "1"
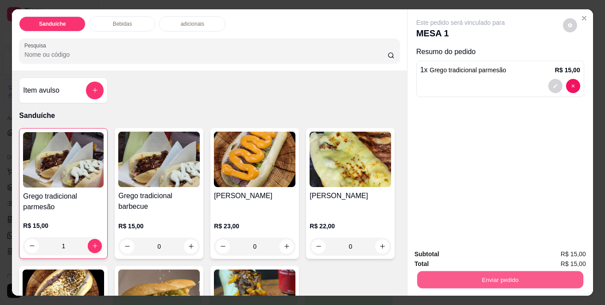
click at [495, 272] on button "Enviar pedido" at bounding box center [500, 279] width 166 height 17
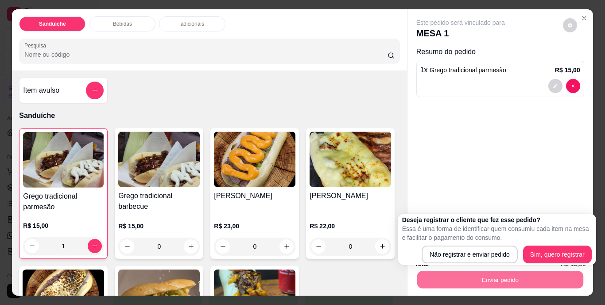
click at [455, 245] on div "Deseja registrar o cliente que fez esse pedido? Essa é uma forma de identificar…" at bounding box center [497, 239] width 190 height 48
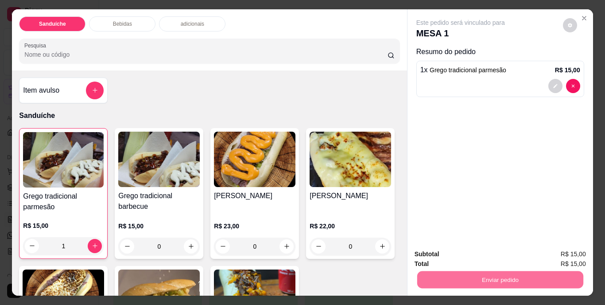
click at [454, 250] on button "Não registrar e enviar pedido" at bounding box center [471, 254] width 90 height 16
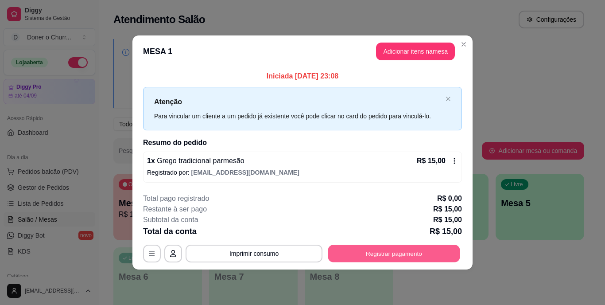
click at [399, 248] on button "Registrar pagamento" at bounding box center [394, 253] width 132 height 17
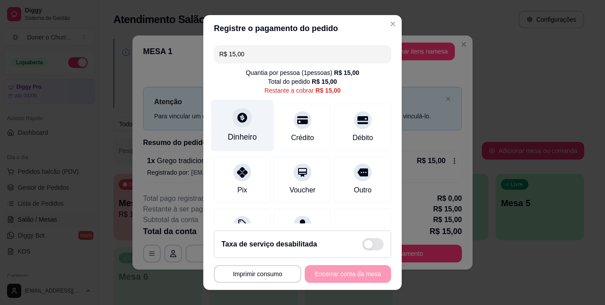
click at [238, 122] on icon at bounding box center [243, 118] width 10 height 10
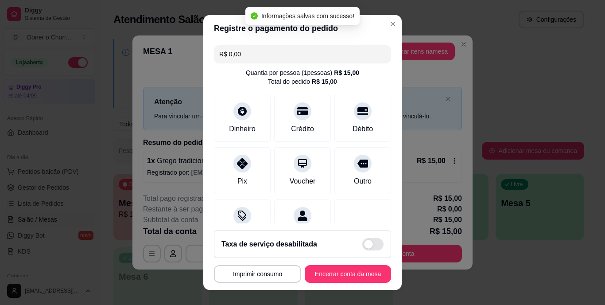
type input "R$ 0,00"
click at [336, 269] on button "Encerrar conta da mesa" at bounding box center [348, 273] width 84 height 17
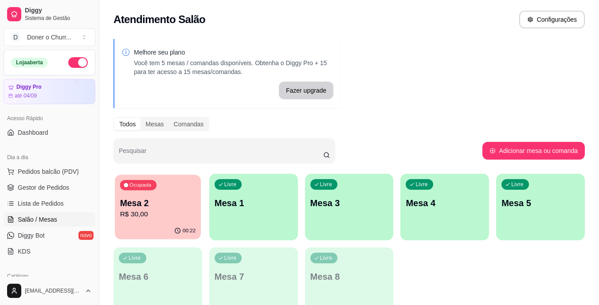
click at [143, 207] on p "Mesa 2" at bounding box center [158, 203] width 76 height 12
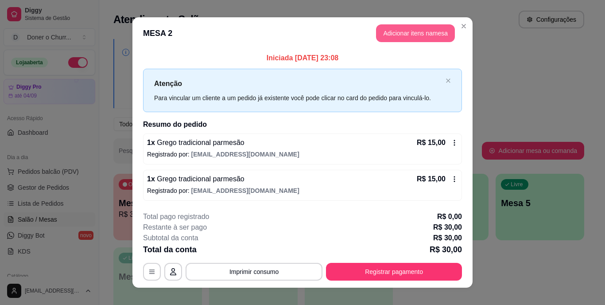
click at [405, 32] on button "Adicionar itens na mesa" at bounding box center [415, 33] width 79 height 18
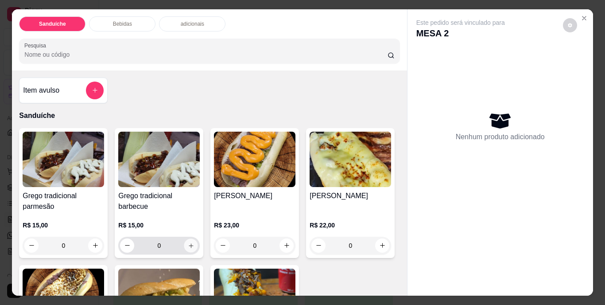
click at [188, 242] on icon "increase-product-quantity" at bounding box center [191, 245] width 7 height 7
type input "1"
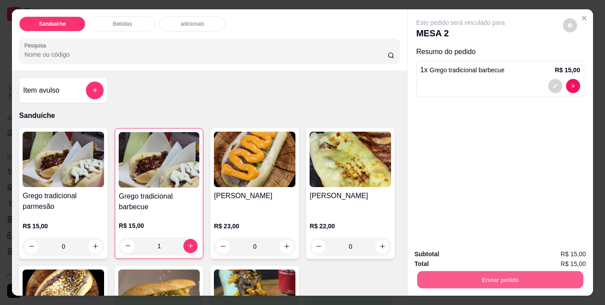
click at [465, 273] on button "Enviar pedido" at bounding box center [500, 279] width 166 height 17
click at [476, 256] on button "Não registrar e enviar pedido" at bounding box center [471, 254] width 90 height 16
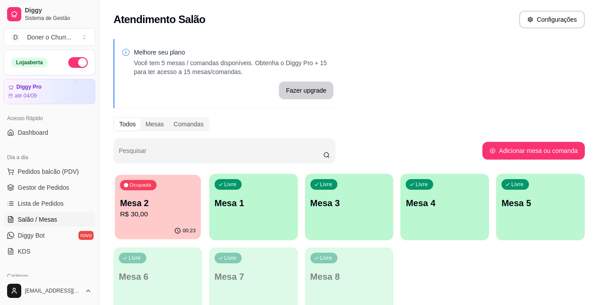
click at [151, 207] on p "Mesa 2" at bounding box center [158, 203] width 76 height 12
click at [162, 203] on p "Mesa 2" at bounding box center [158, 203] width 76 height 12
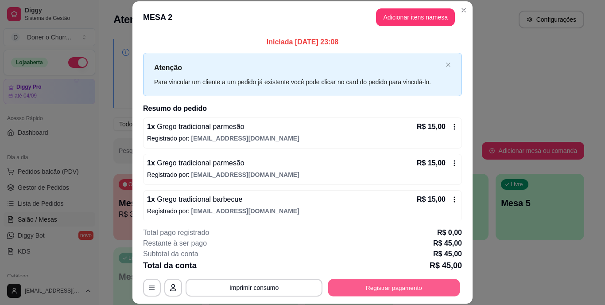
click at [375, 284] on button "Registrar pagamento" at bounding box center [394, 287] width 132 height 17
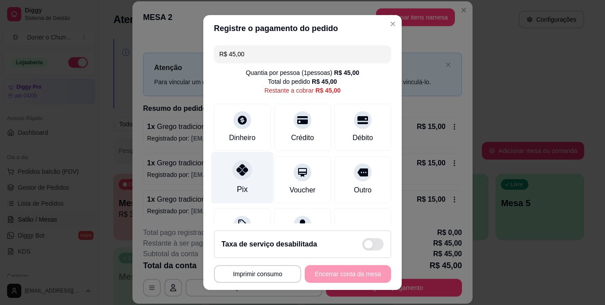
click at [237, 172] on icon at bounding box center [243, 170] width 12 height 12
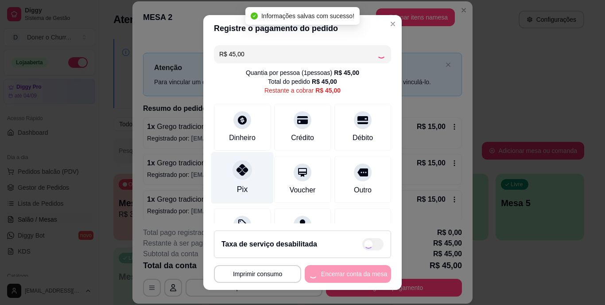
type input "R$ 0,00"
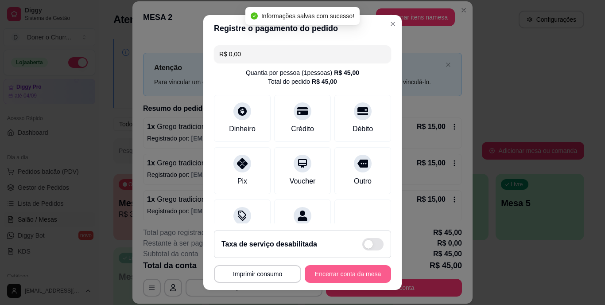
click at [333, 278] on button "Encerrar conta da mesa" at bounding box center [348, 274] width 86 height 18
